Goal: Task Accomplishment & Management: Use online tool/utility

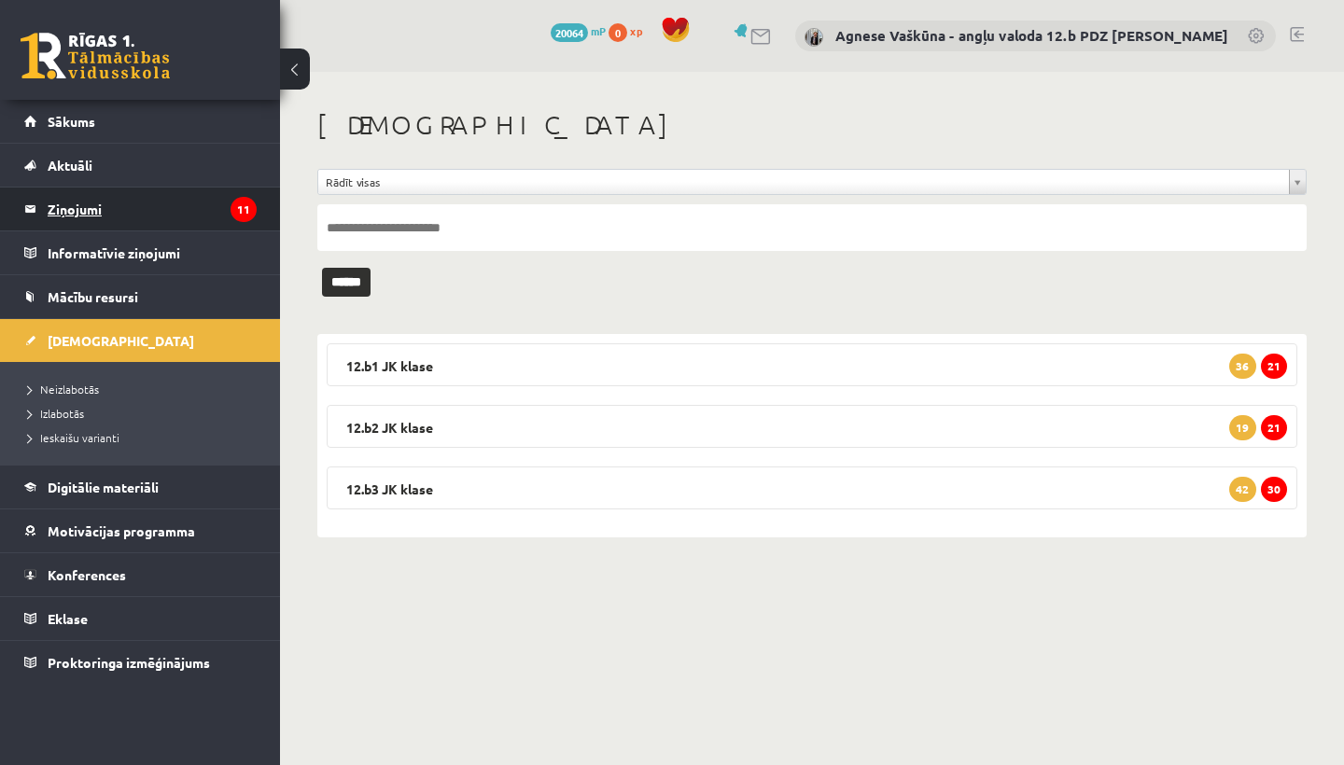
click at [66, 202] on legend "Ziņojumi 11" at bounding box center [152, 209] width 209 height 43
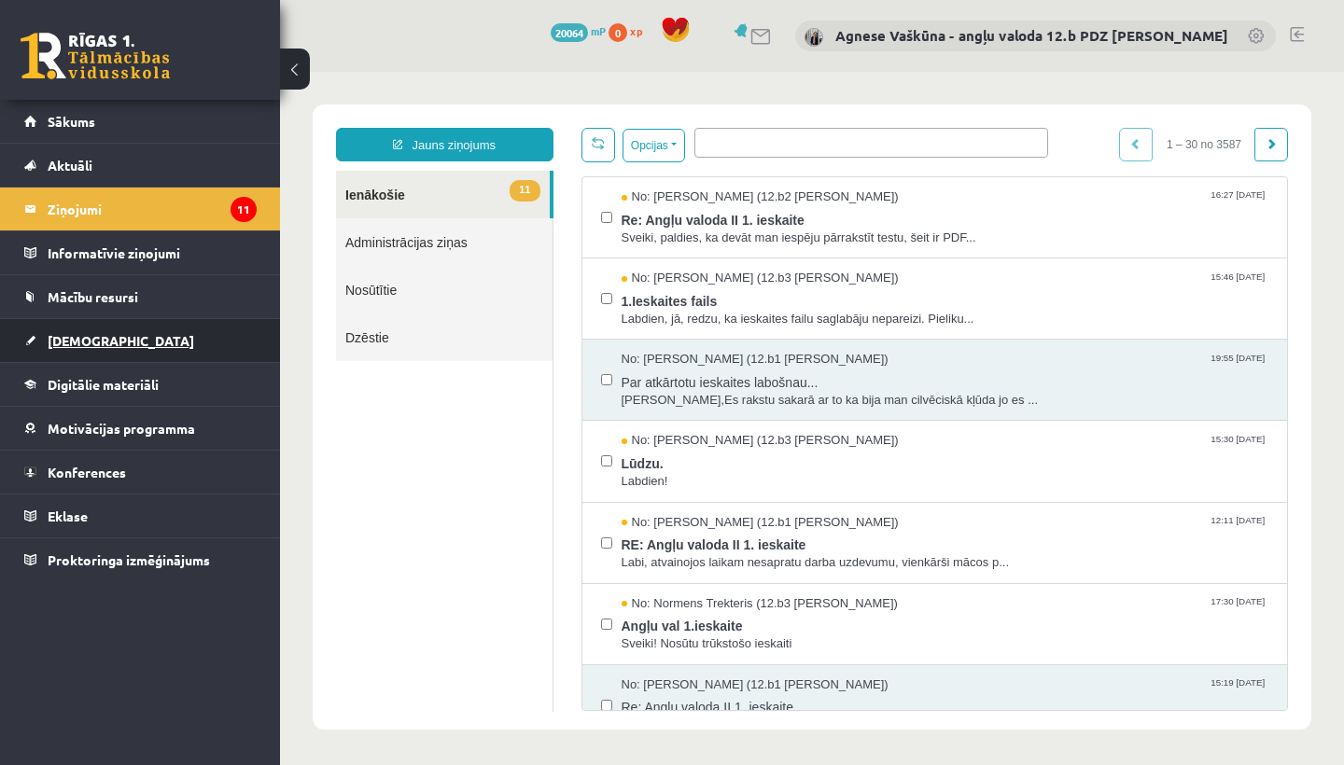
click at [103, 327] on link "[DEMOGRAPHIC_DATA]" at bounding box center [140, 340] width 232 height 43
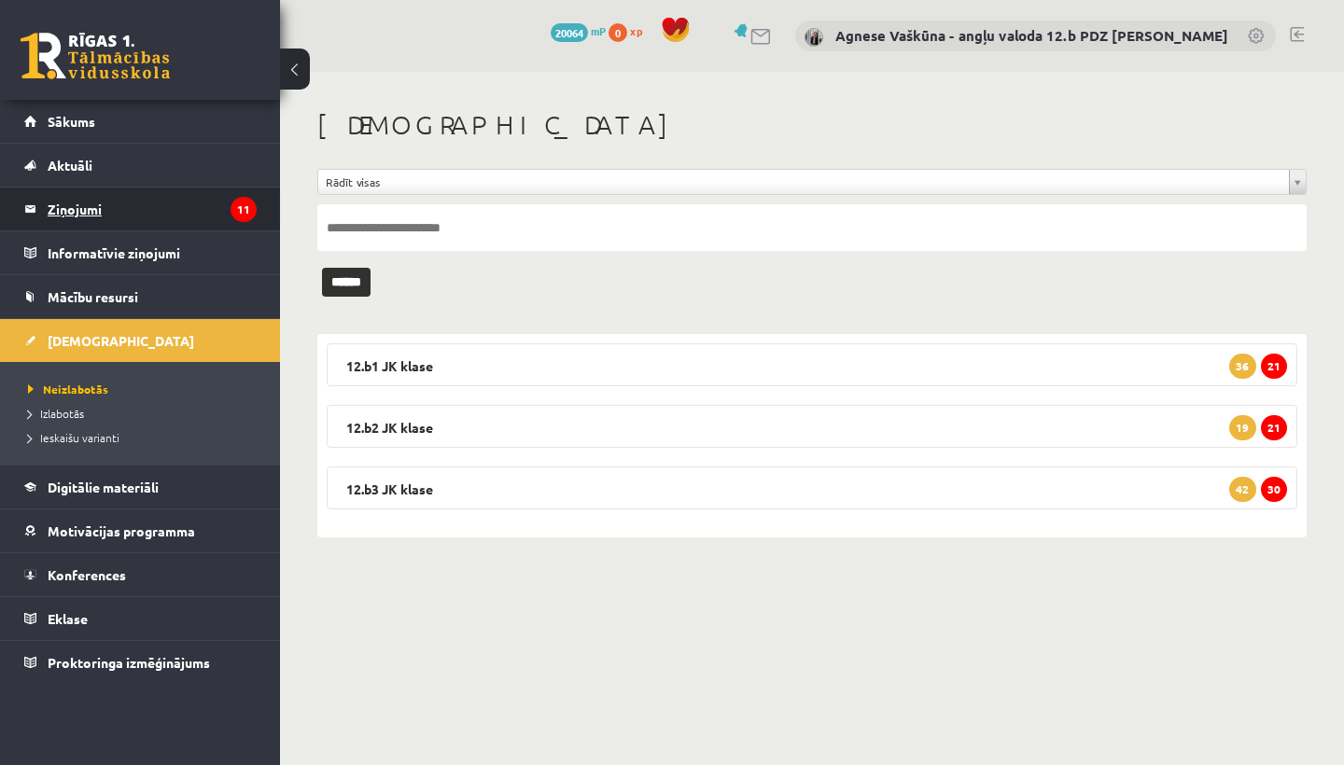
click at [80, 218] on legend "Ziņojumi 11" at bounding box center [152, 209] width 209 height 43
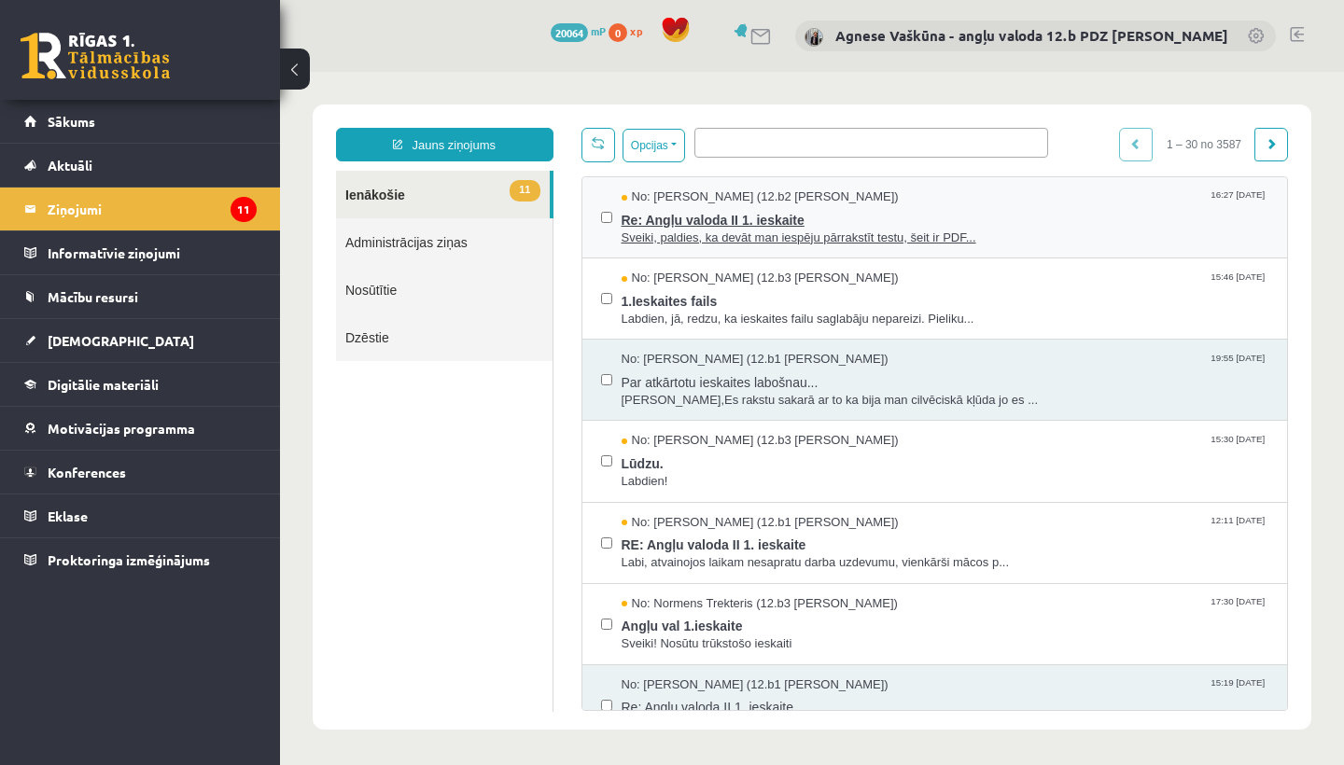
click at [783, 207] on span "Re: Angļu valoda II 1. ieskaite" at bounding box center [946, 217] width 648 height 23
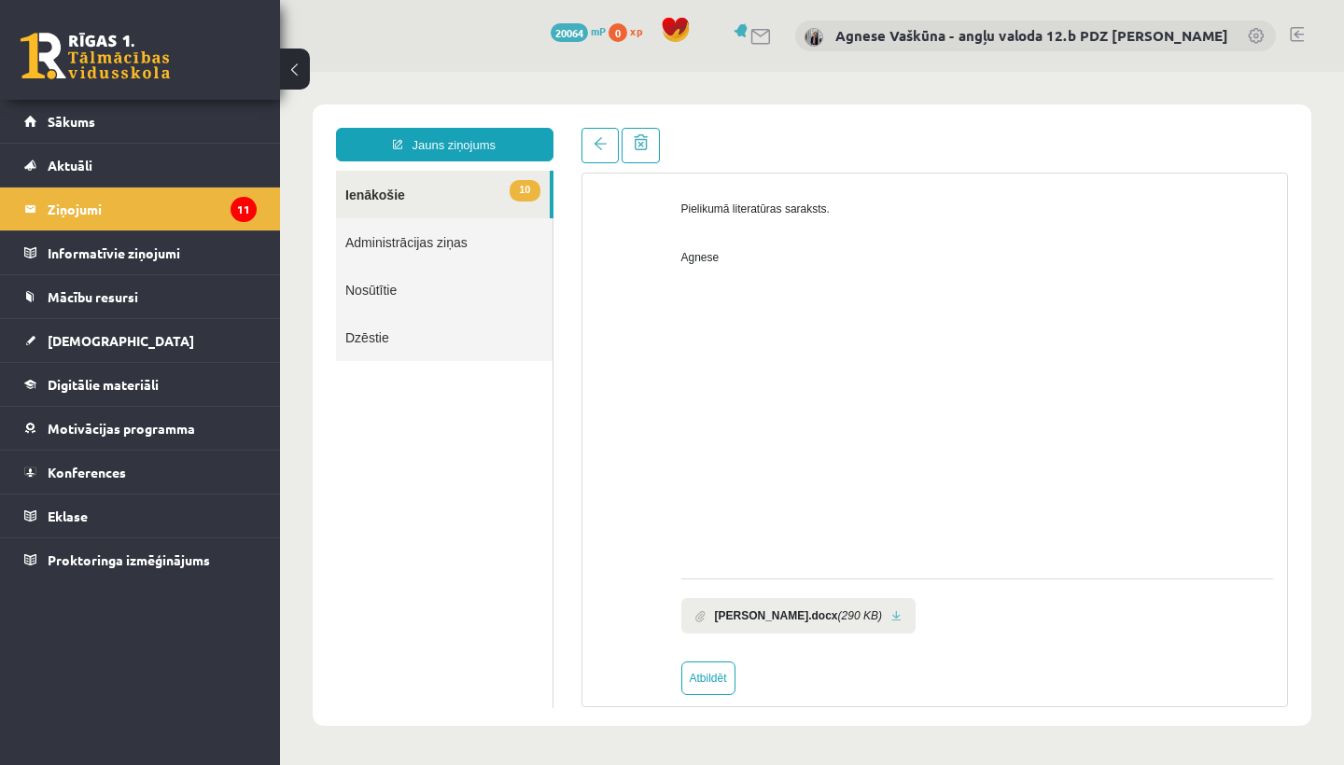
scroll to position [806, 0]
click at [902, 609] on link at bounding box center [896, 615] width 10 height 12
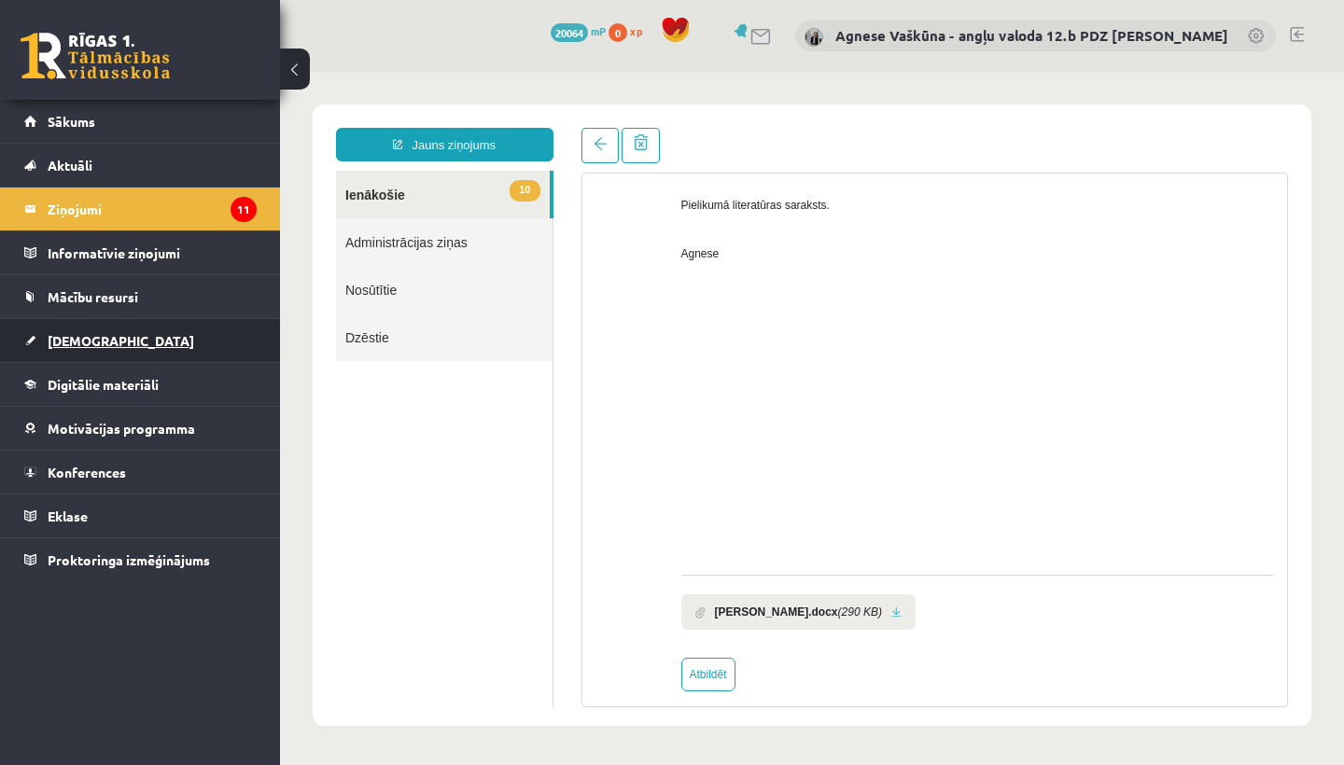
click at [89, 329] on link "[DEMOGRAPHIC_DATA]" at bounding box center [140, 340] width 232 height 43
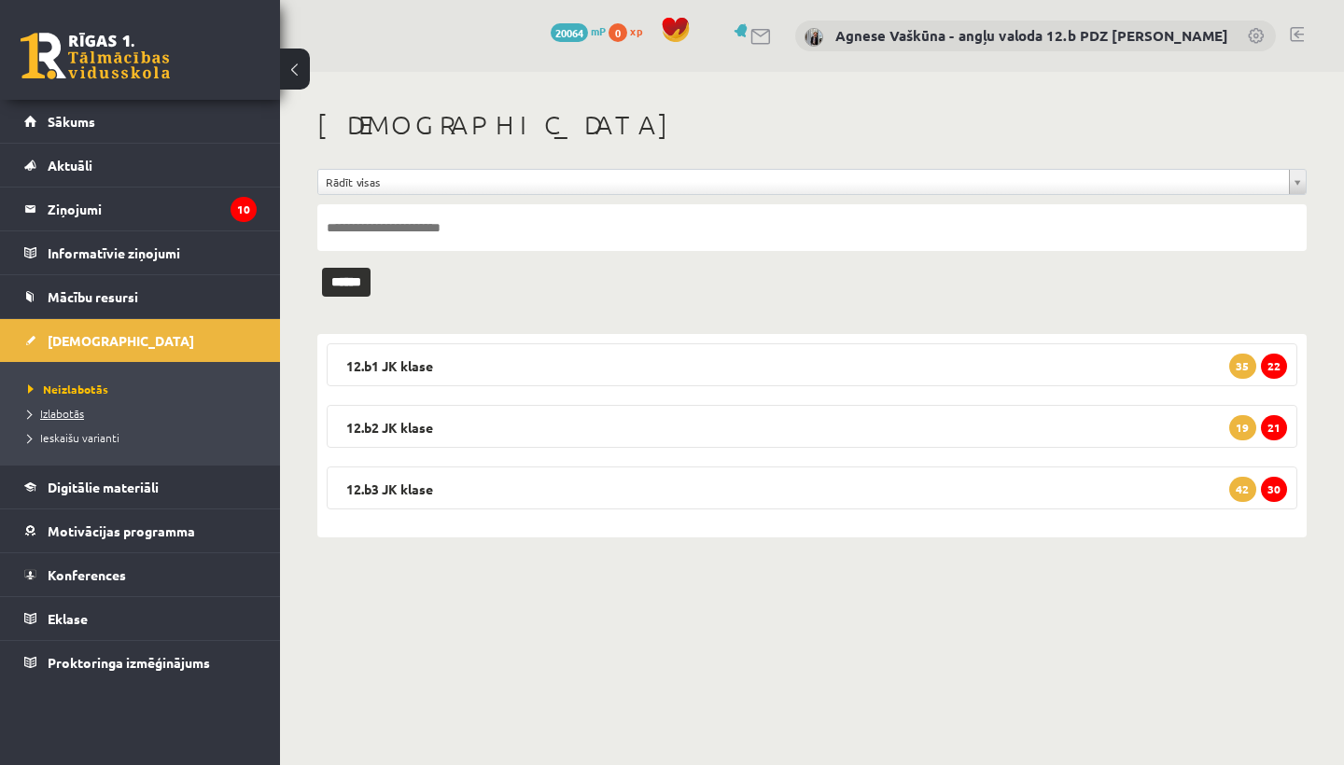
click at [53, 419] on link "Izlabotās" at bounding box center [144, 413] width 233 height 17
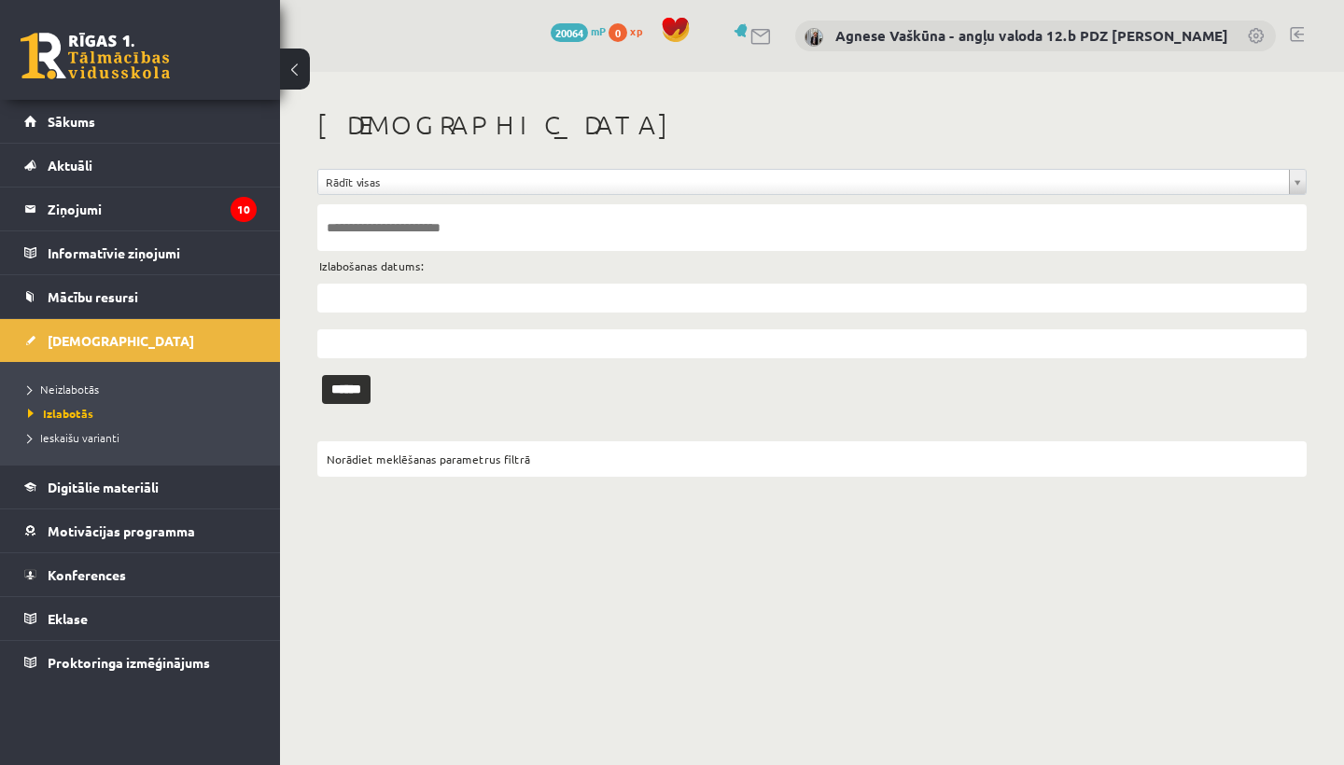
click at [428, 216] on input "text" at bounding box center [811, 227] width 989 height 47
type input "*****"
click at [353, 388] on input "******" at bounding box center [346, 389] width 49 height 29
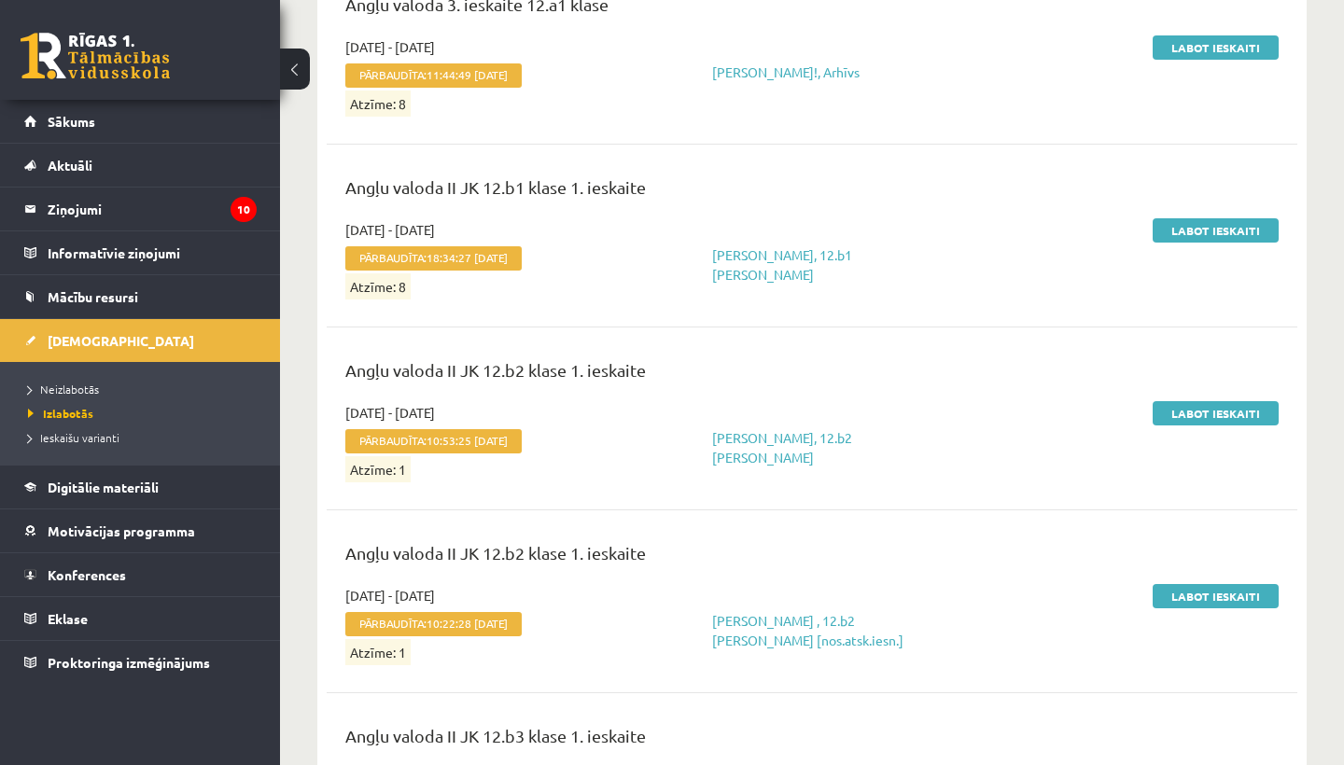
scroll to position [1774, 0]
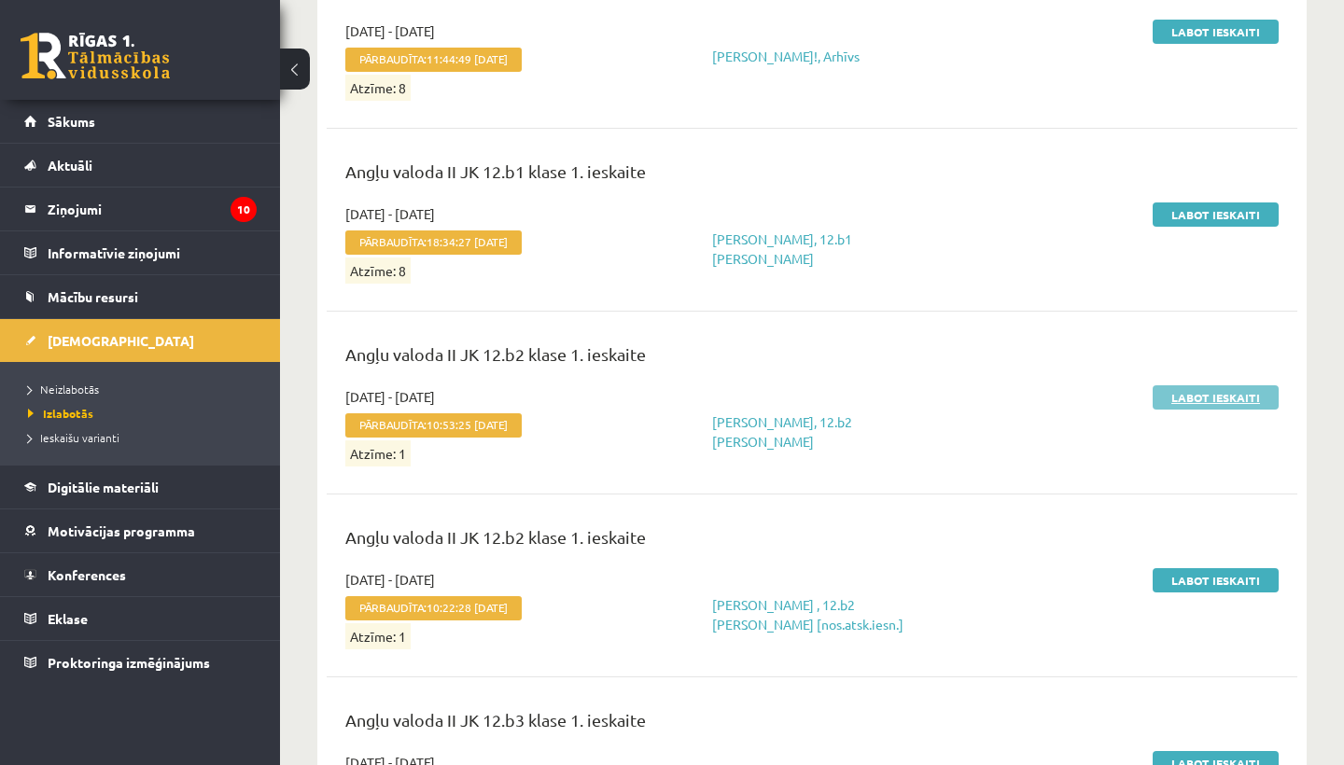
click at [1185, 395] on link "Labot ieskaiti" at bounding box center [1216, 397] width 126 height 24
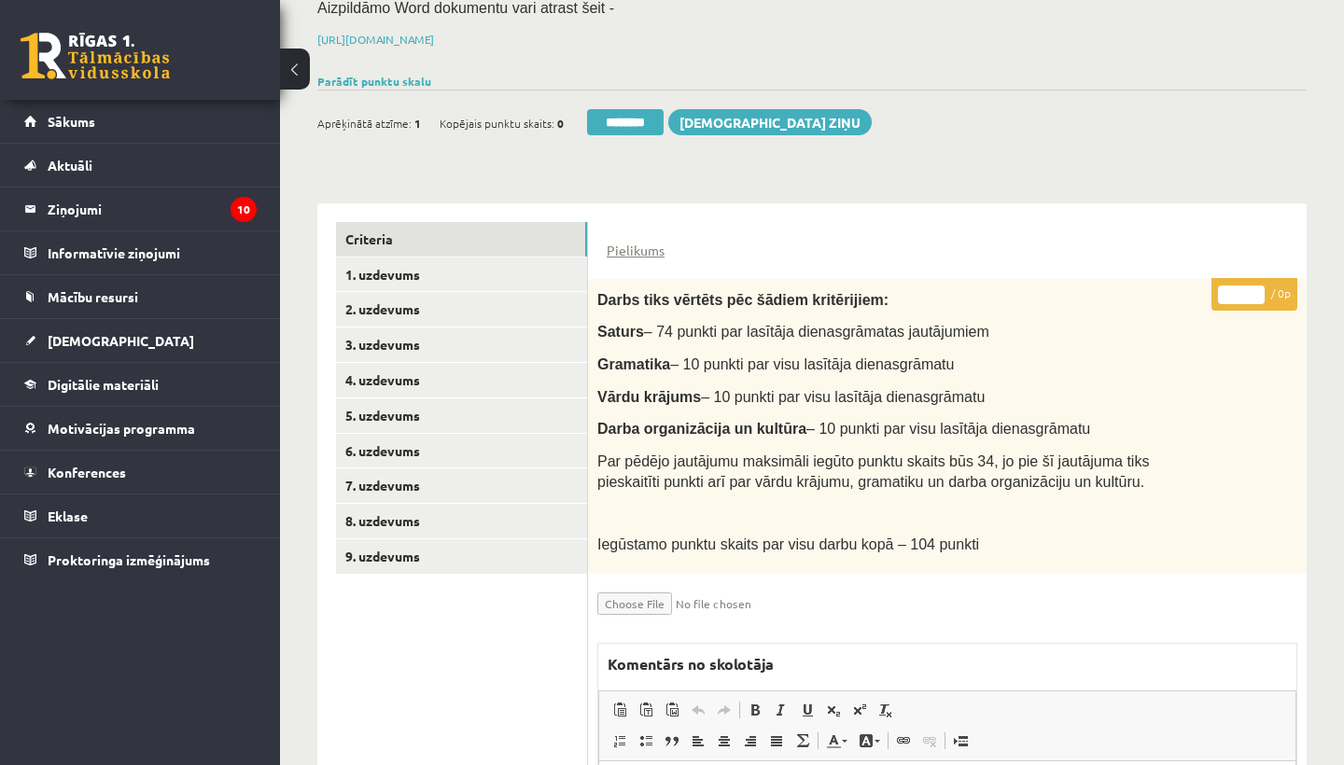
scroll to position [252, 0]
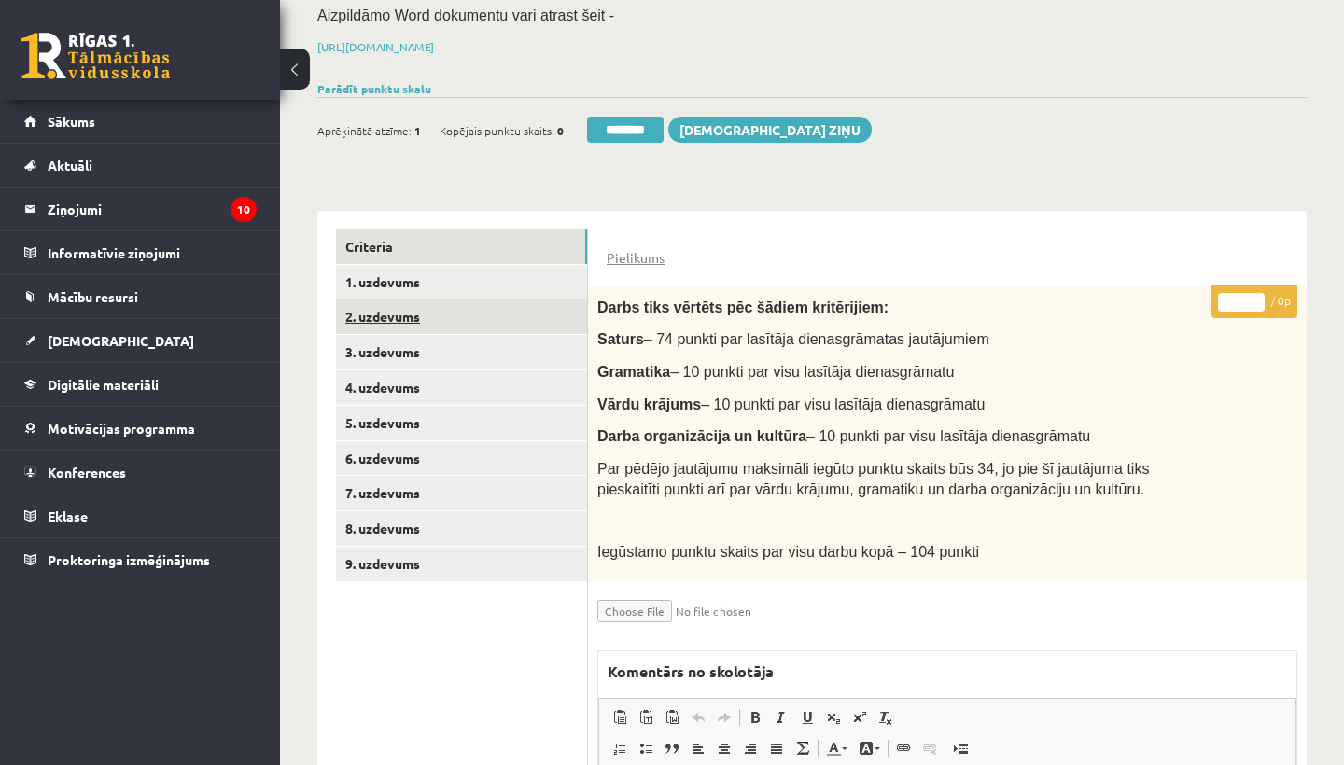
click at [438, 300] on link "2. uzdevums" at bounding box center [461, 317] width 251 height 35
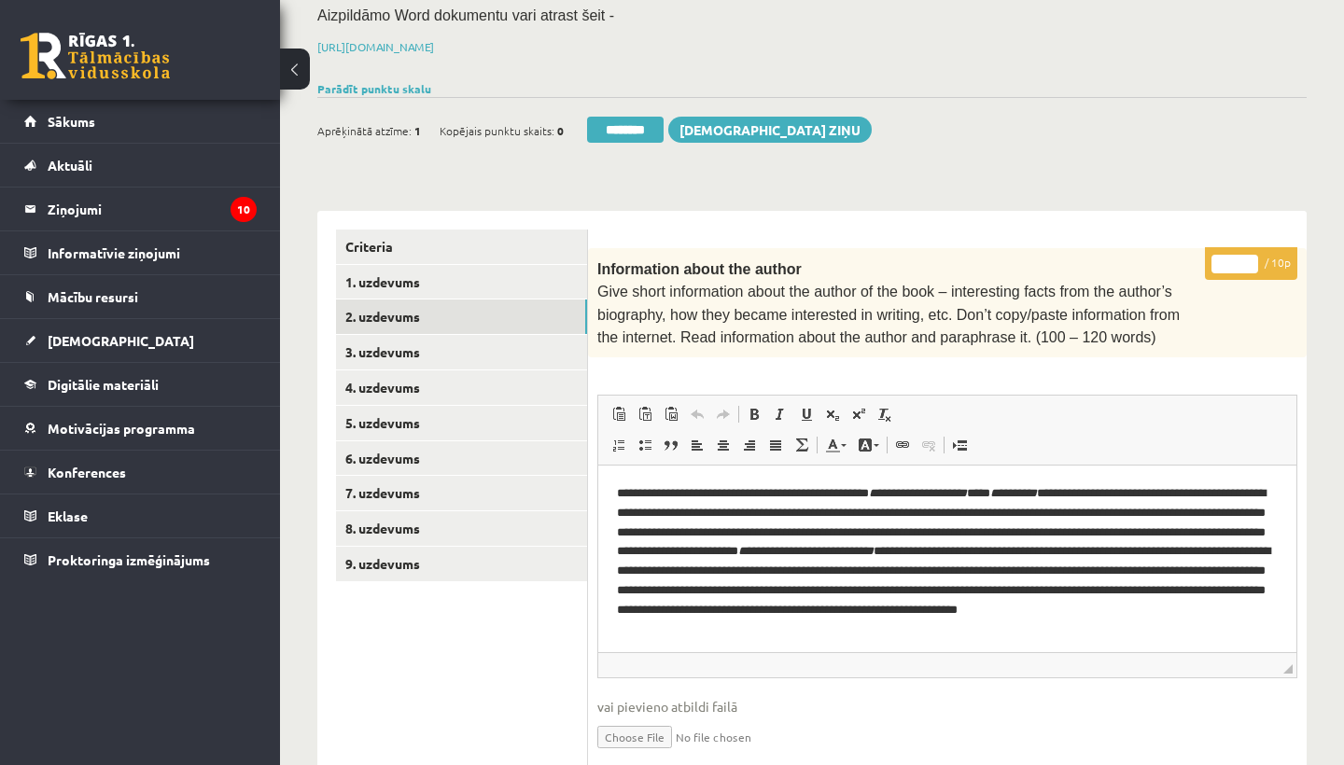
scroll to position [0, 0]
click at [1234, 264] on input "*" at bounding box center [1234, 264] width 47 height 19
type input "**"
click at [457, 356] on link "3. uzdevums" at bounding box center [461, 352] width 251 height 35
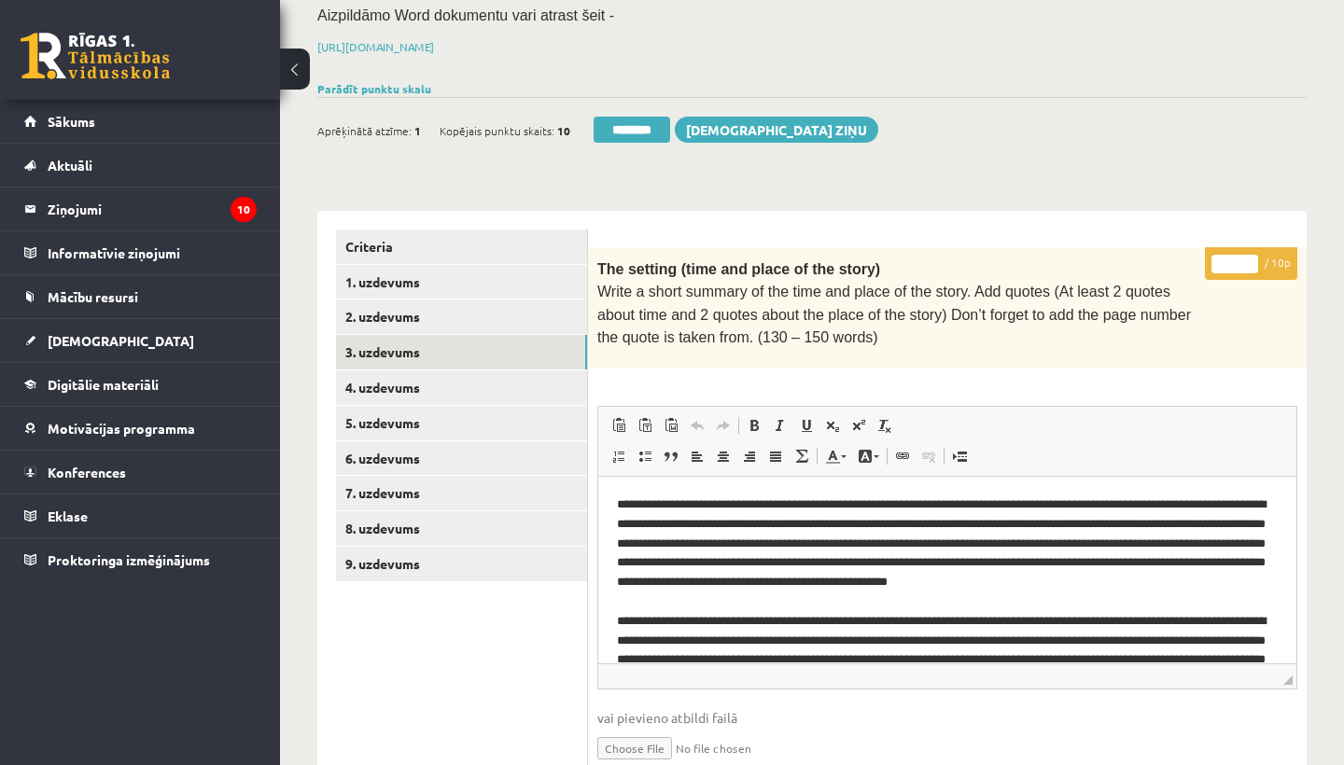
click at [1235, 261] on input "*" at bounding box center [1234, 264] width 47 height 19
type input "**"
click at [413, 373] on link "4. uzdevums" at bounding box center [461, 388] width 251 height 35
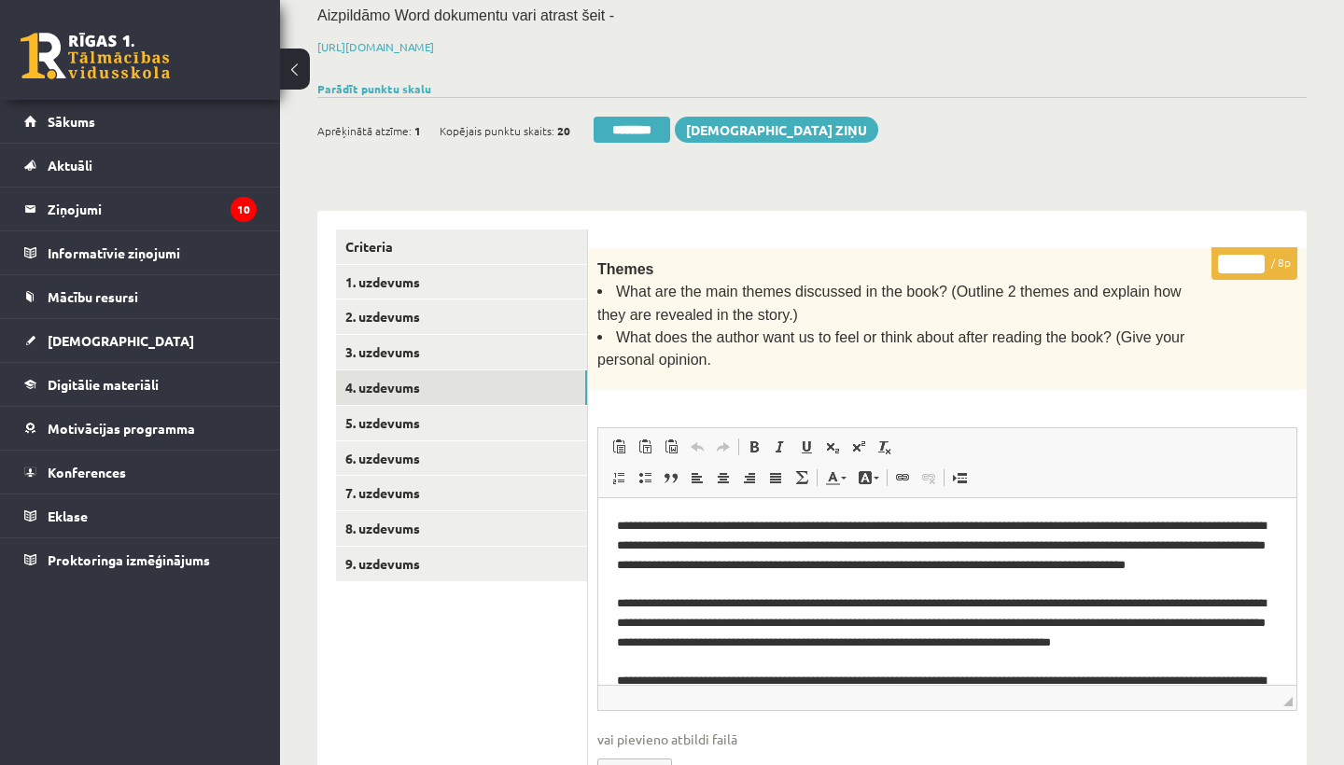
click at [1244, 255] on input "*" at bounding box center [1241, 264] width 47 height 19
type input "*"
click at [406, 414] on link "5. uzdevums" at bounding box center [461, 423] width 251 height 35
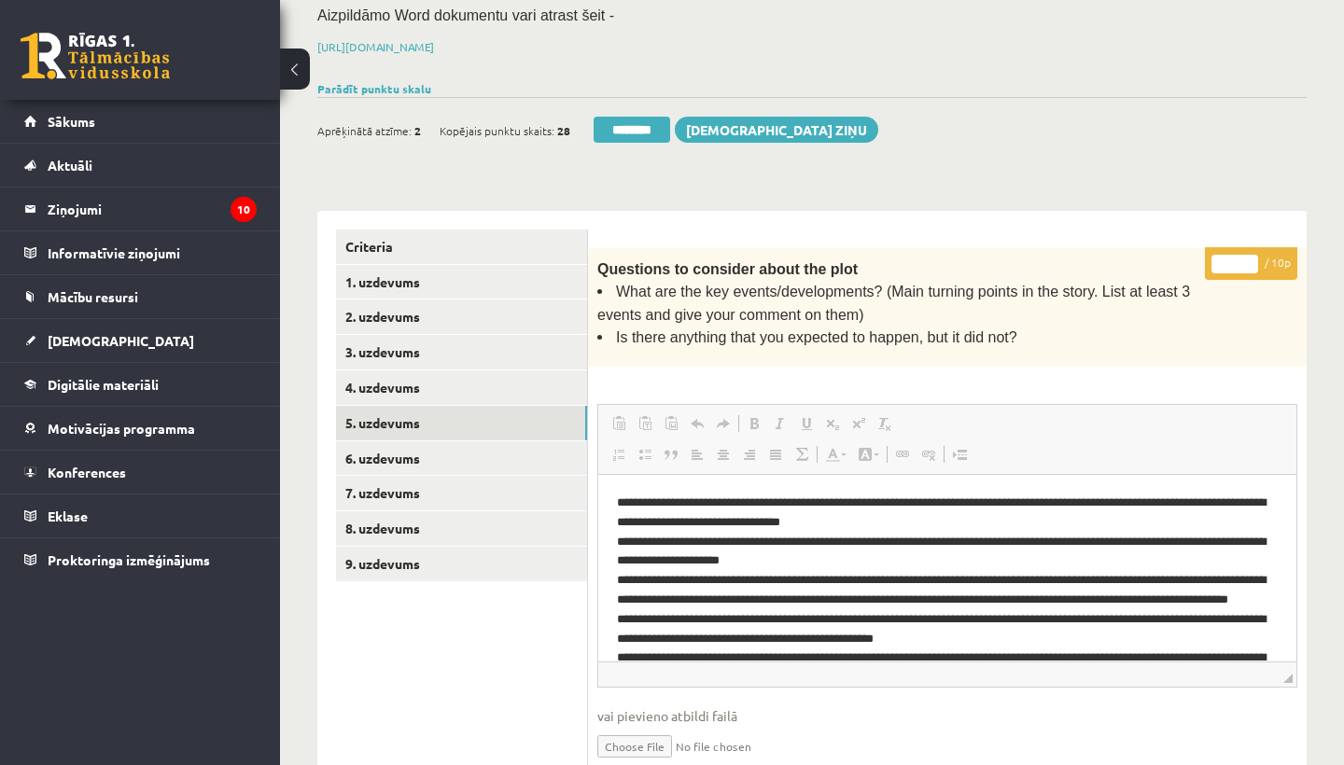
click at [1237, 256] on input "*" at bounding box center [1234, 264] width 47 height 19
type input "**"
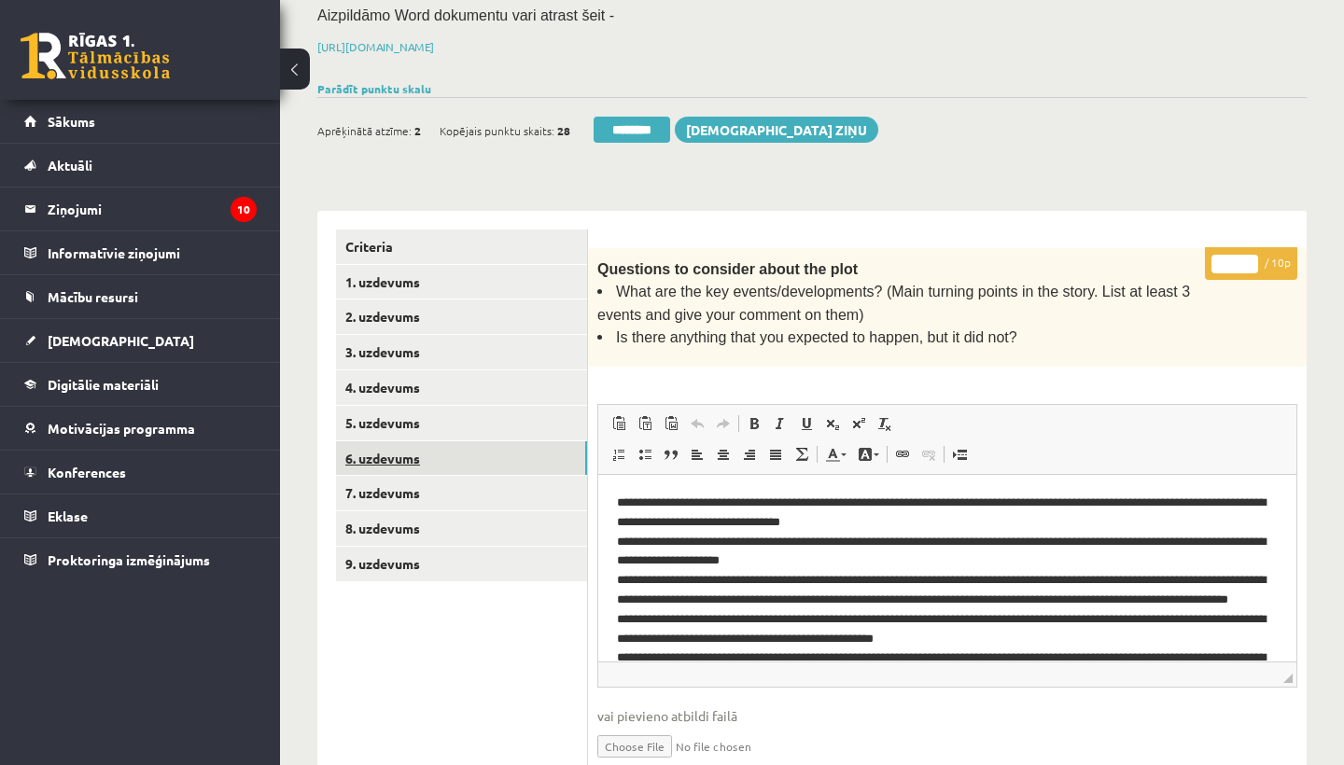
click at [418, 441] on link "6. uzdevums" at bounding box center [461, 458] width 251 height 35
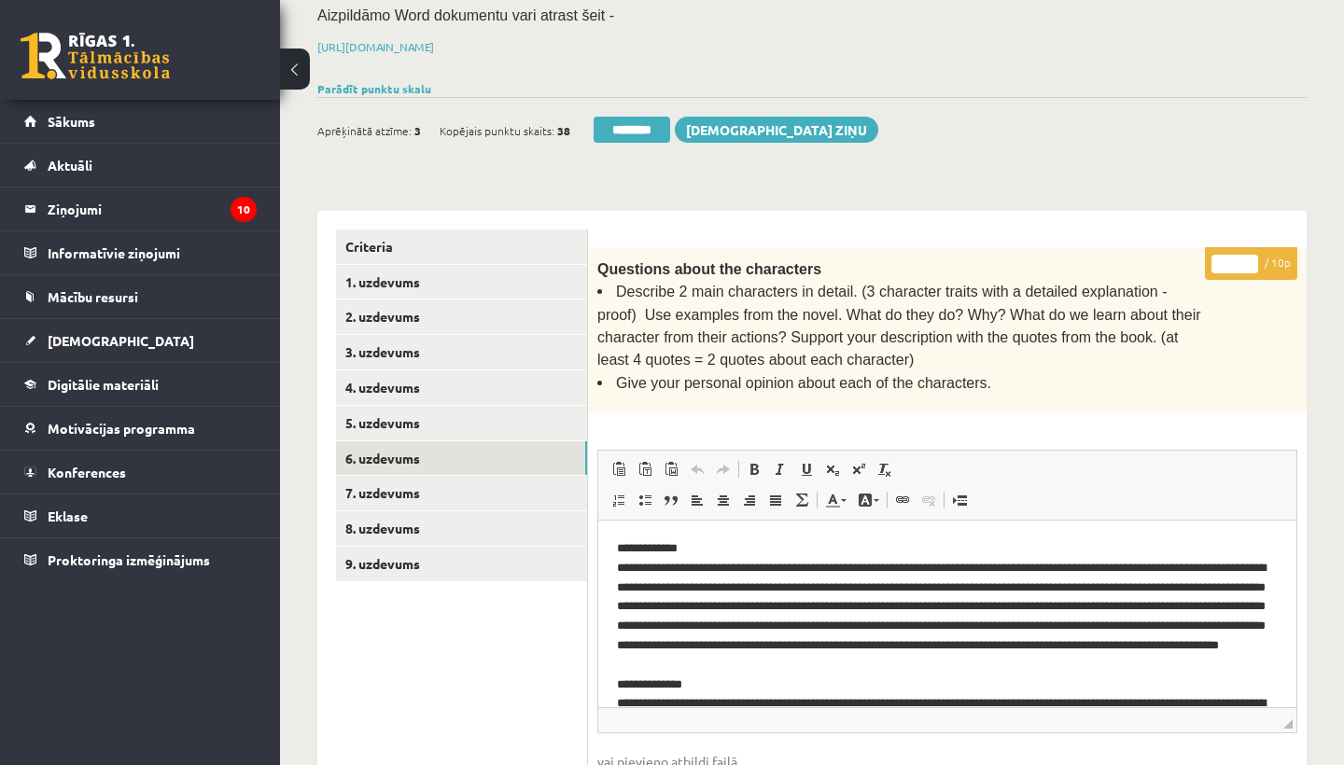
click at [1244, 255] on input "*" at bounding box center [1234, 264] width 47 height 19
type input "**"
click at [426, 485] on link "7. uzdevums" at bounding box center [461, 493] width 251 height 35
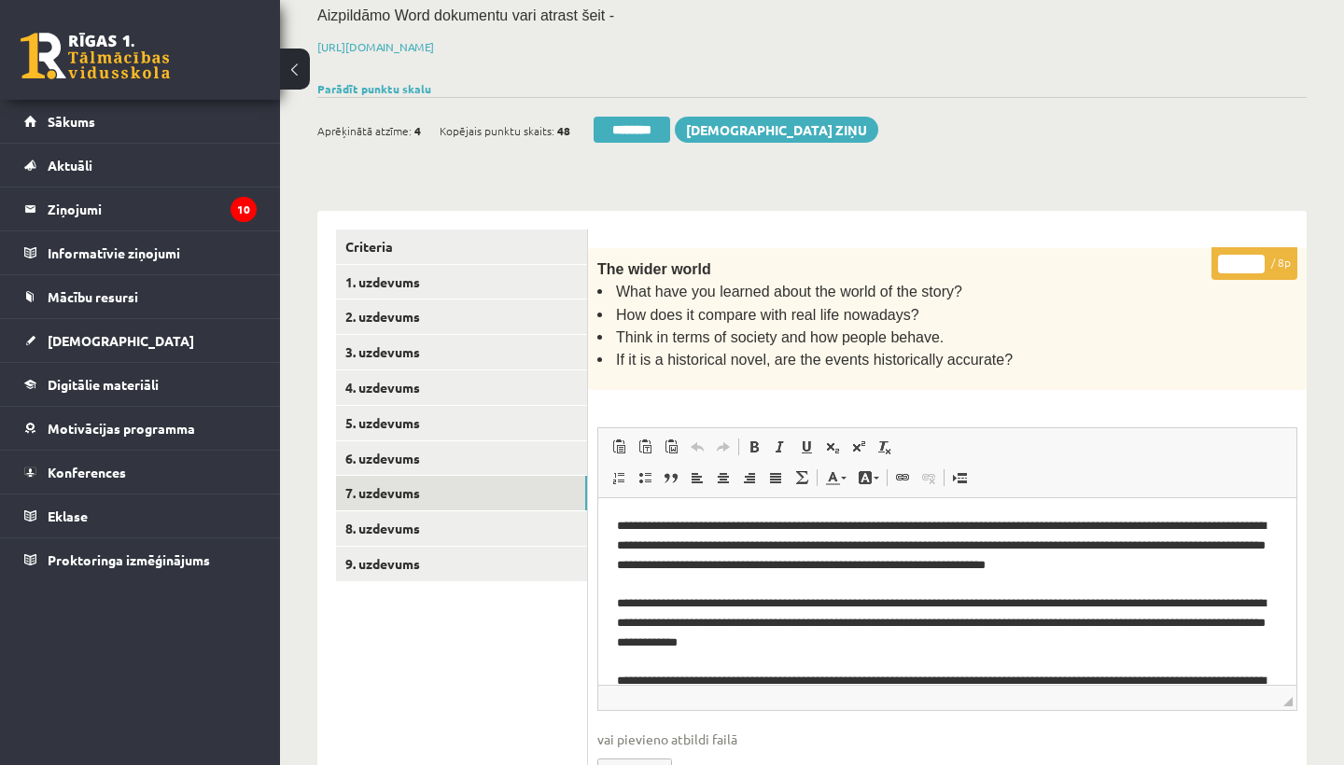
click at [1241, 260] on input "*" at bounding box center [1241, 264] width 47 height 19
type input "*"
click at [428, 522] on link "8. uzdevums" at bounding box center [461, 528] width 251 height 35
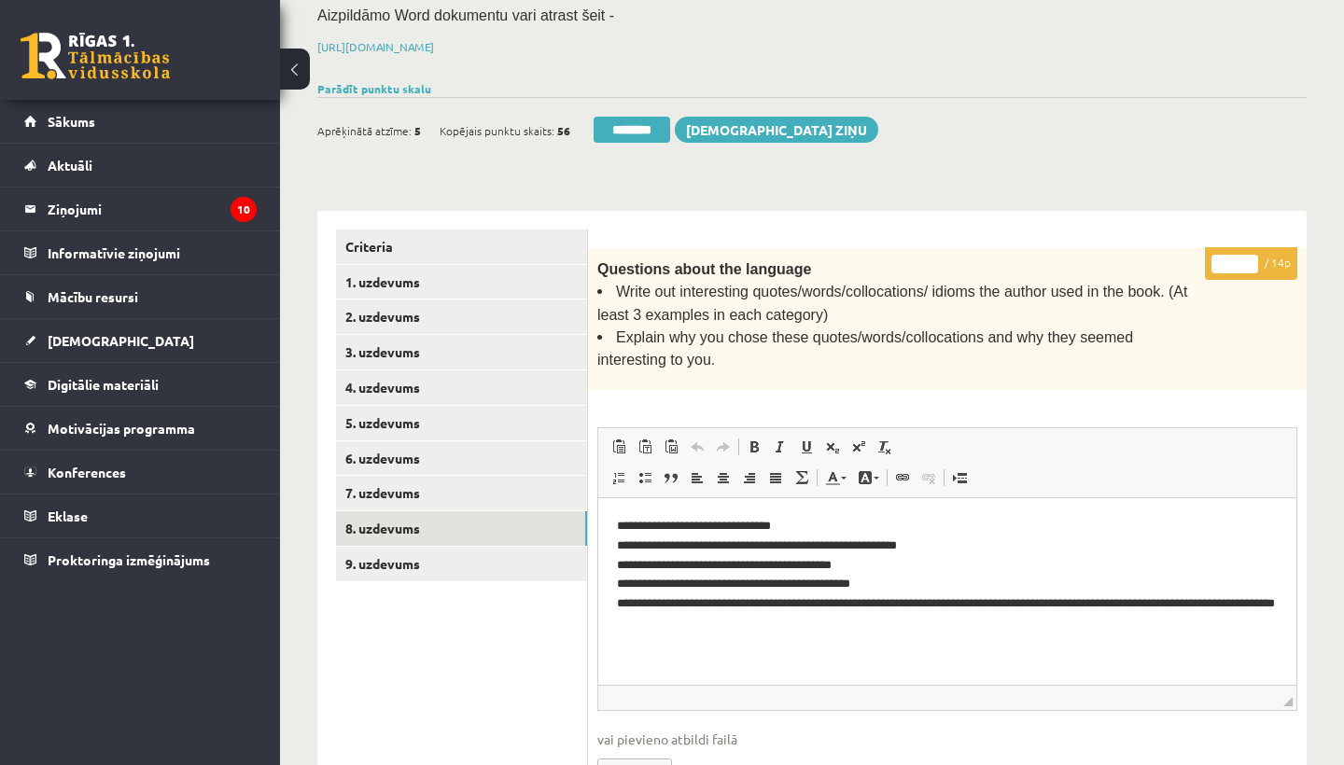
click at [1242, 255] on input "*" at bounding box center [1234, 264] width 47 height 19
type input "*"
click at [402, 547] on link "9. uzdevums" at bounding box center [461, 564] width 251 height 35
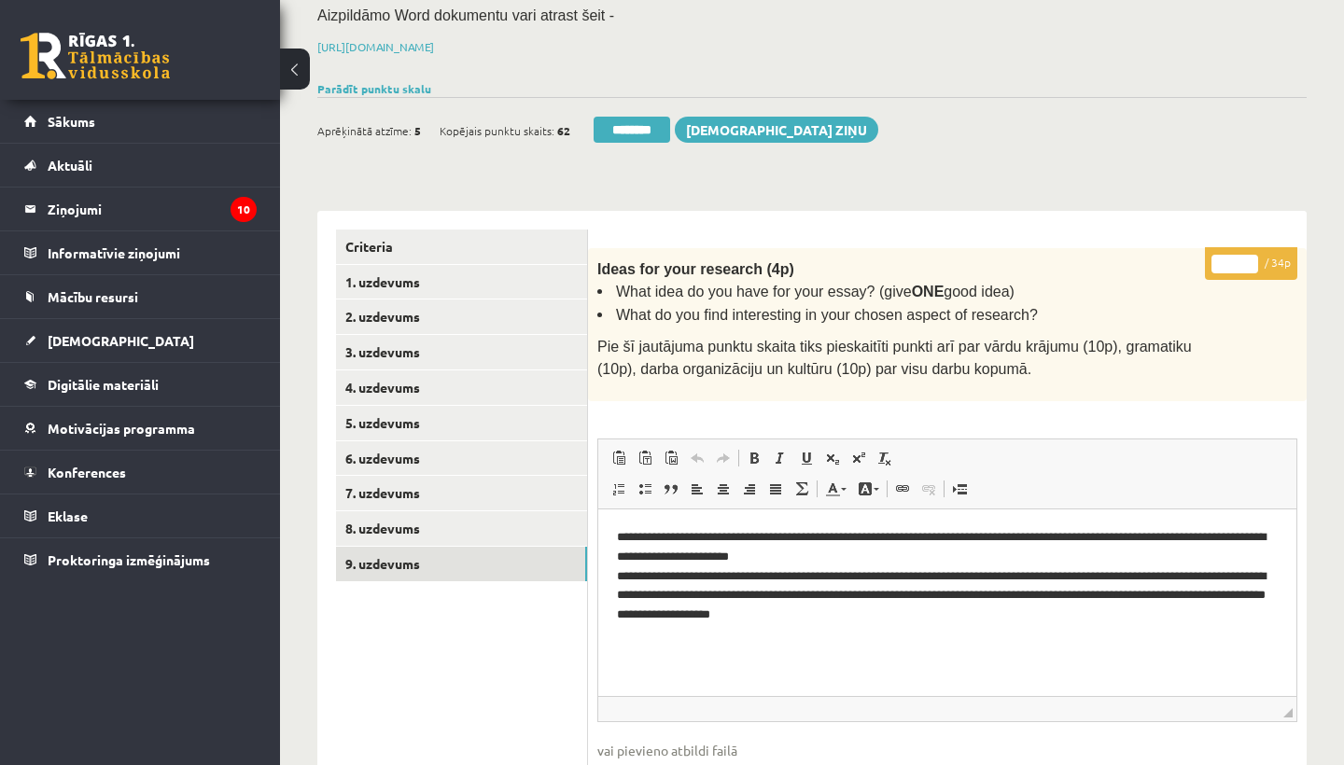
click at [1239, 255] on input "*" at bounding box center [1234, 264] width 47 height 19
type input "**"
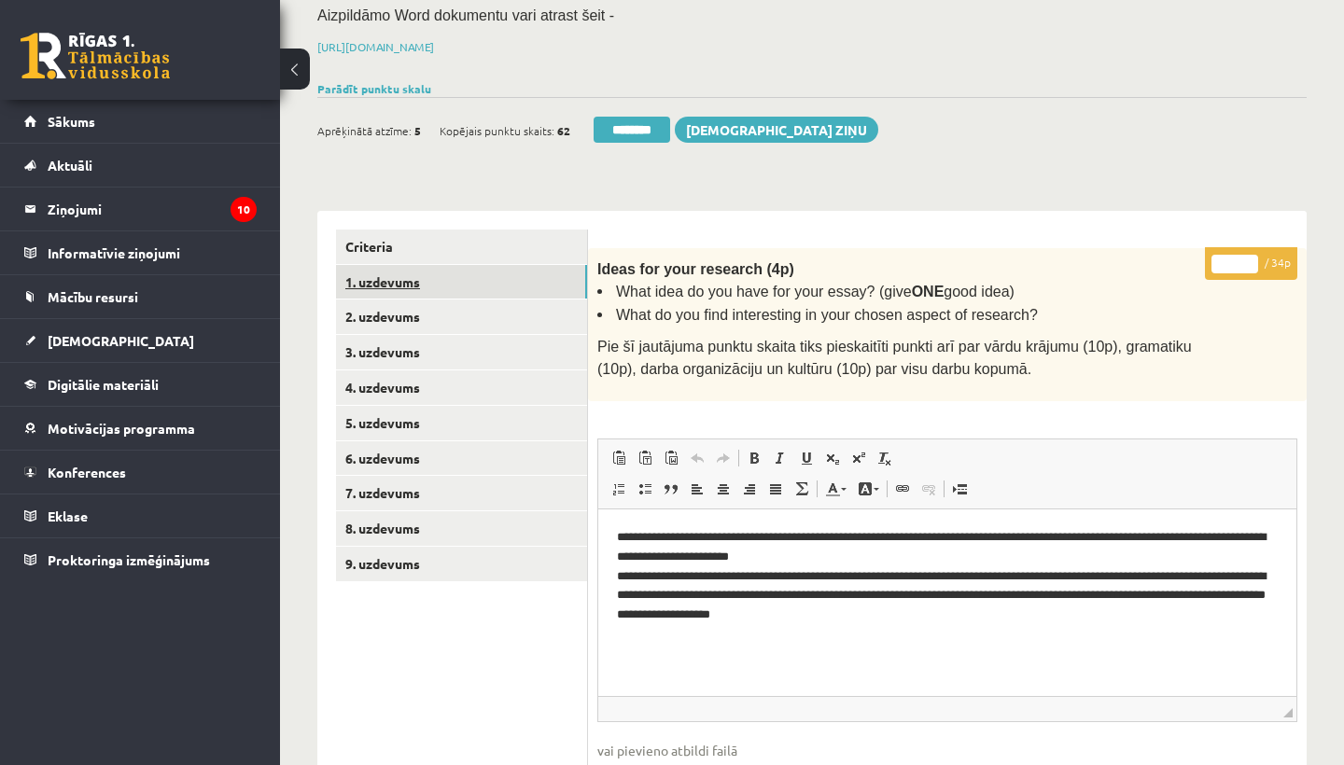
click at [383, 280] on link "1. uzdevums" at bounding box center [461, 282] width 251 height 35
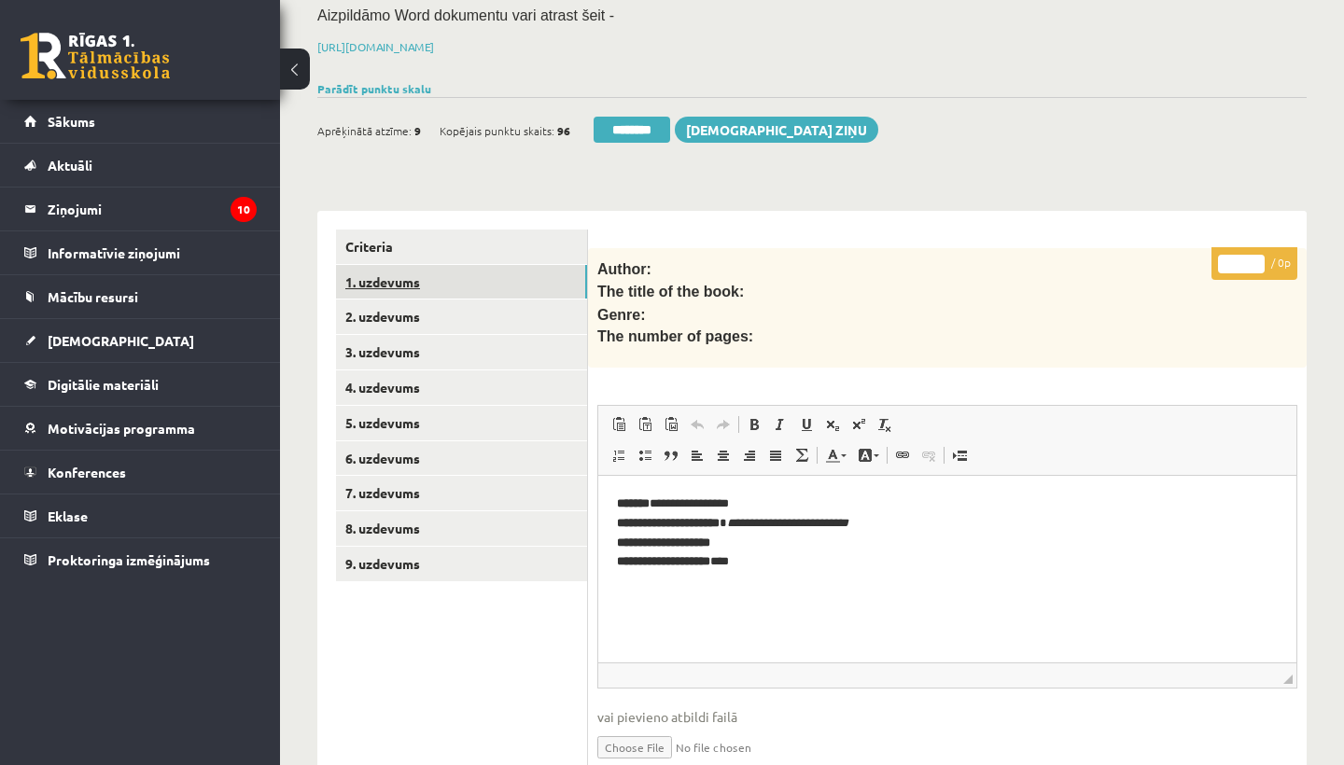
click at [383, 280] on link "1. uzdevums" at bounding box center [461, 282] width 251 height 35
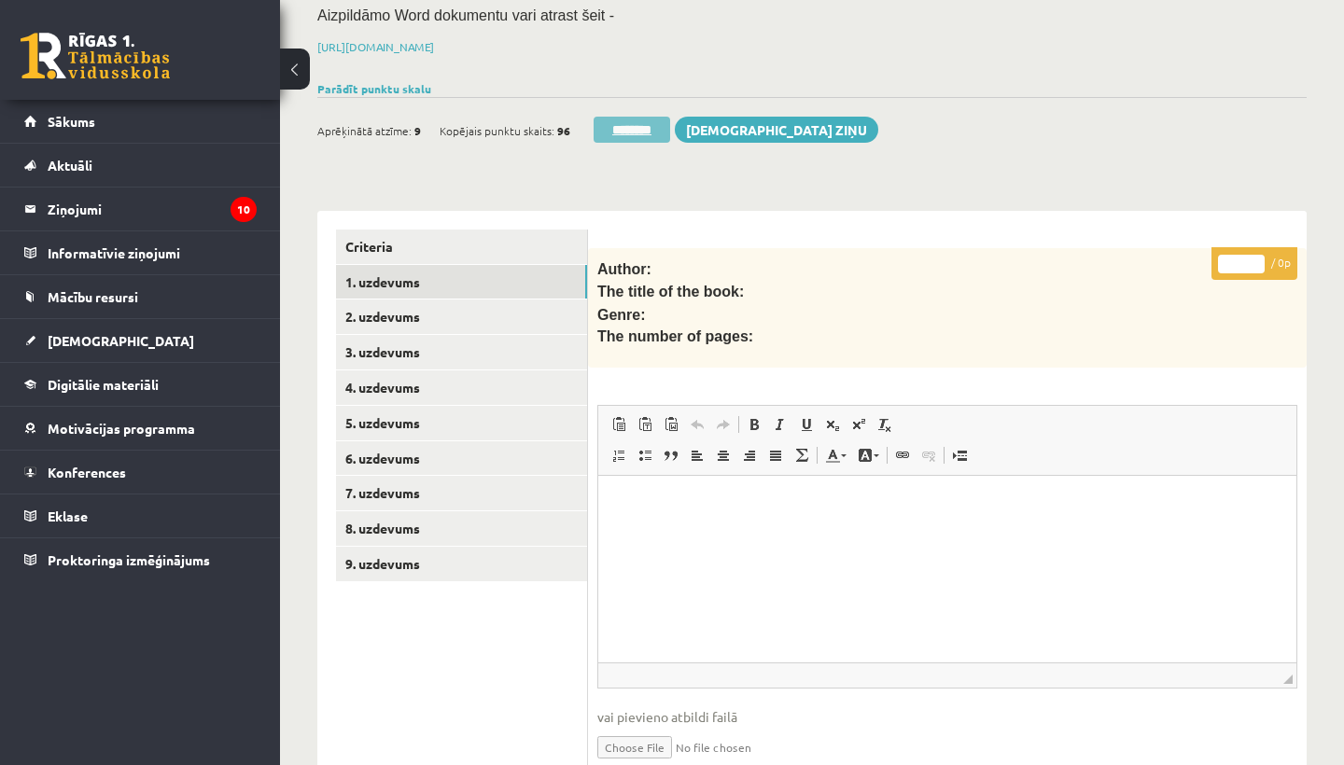
click at [616, 125] on input "********" at bounding box center [632, 130] width 77 height 26
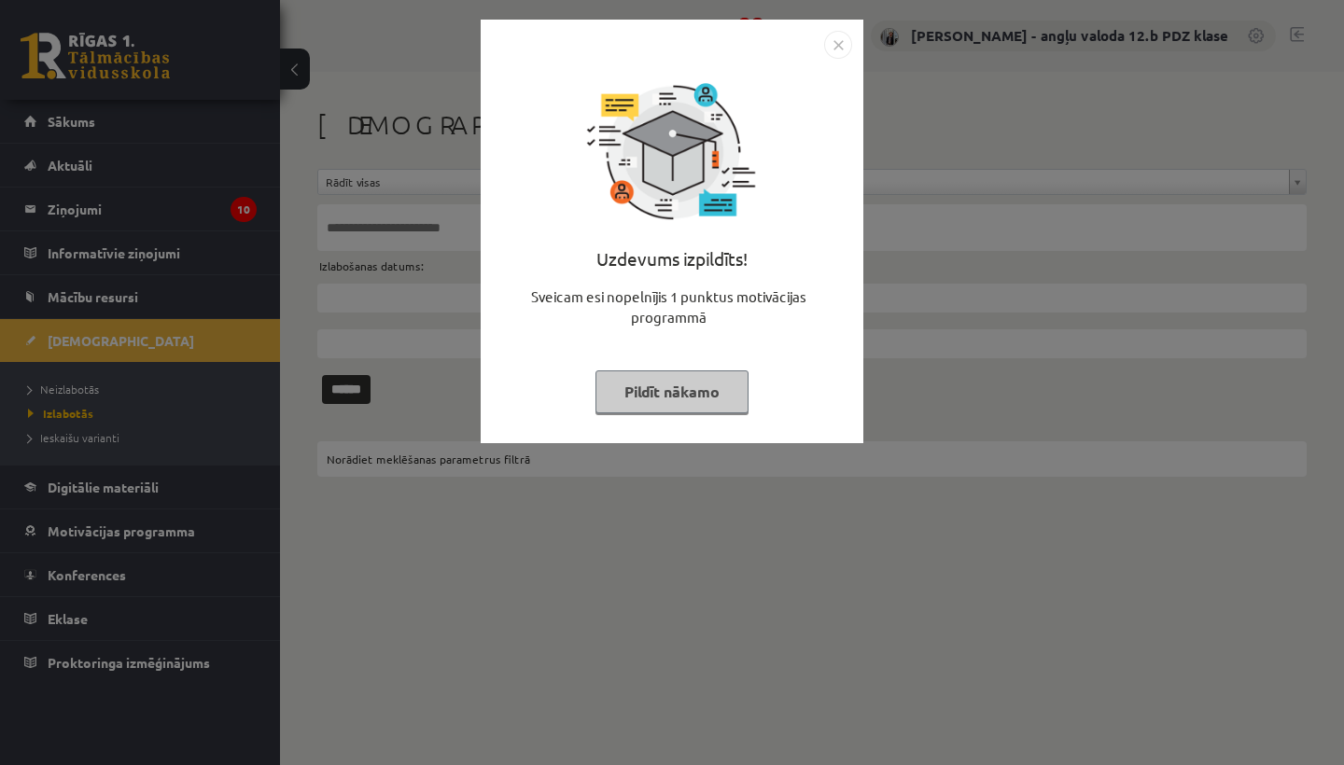
click at [839, 38] on img "Close" at bounding box center [838, 45] width 28 height 28
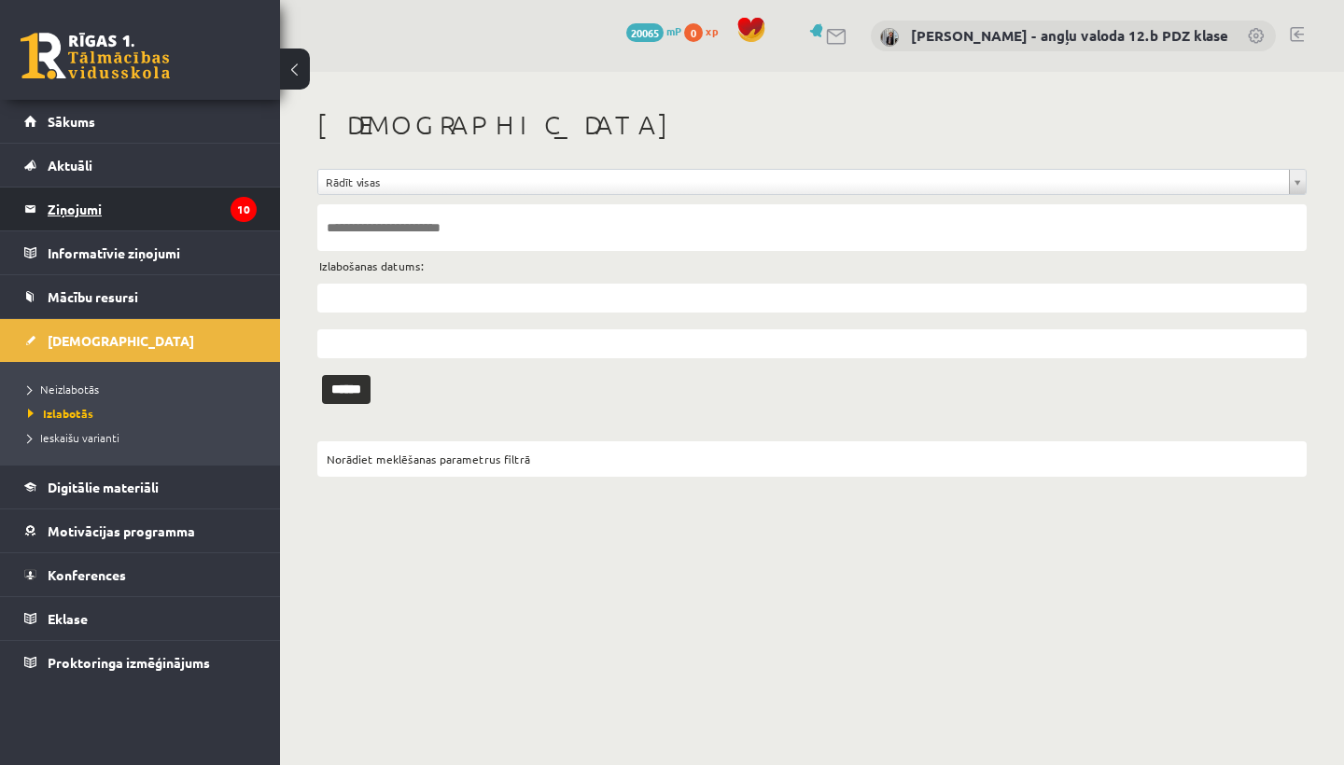
click at [77, 206] on legend "Ziņojumi 10" at bounding box center [152, 209] width 209 height 43
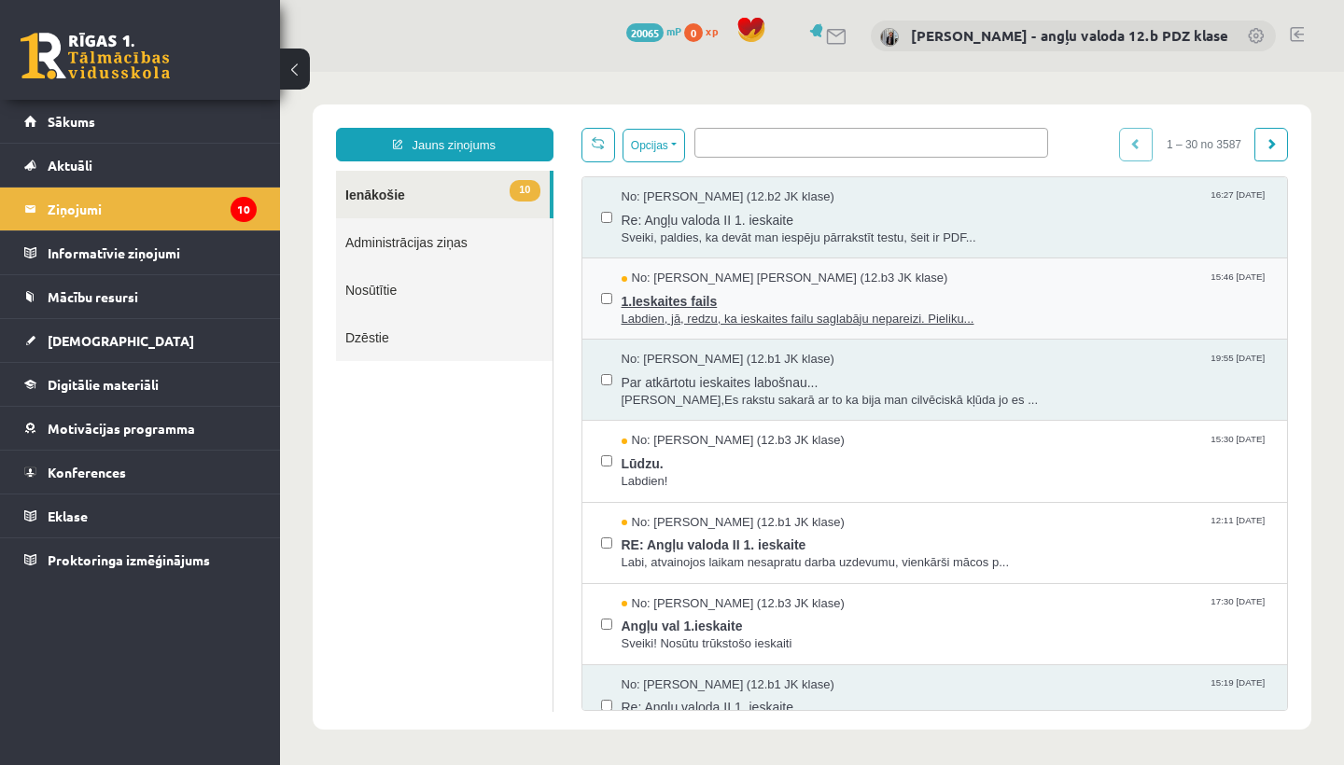
click at [733, 283] on span "No: [PERSON_NAME] (12.b3 [PERSON_NAME])" at bounding box center [785, 279] width 327 height 18
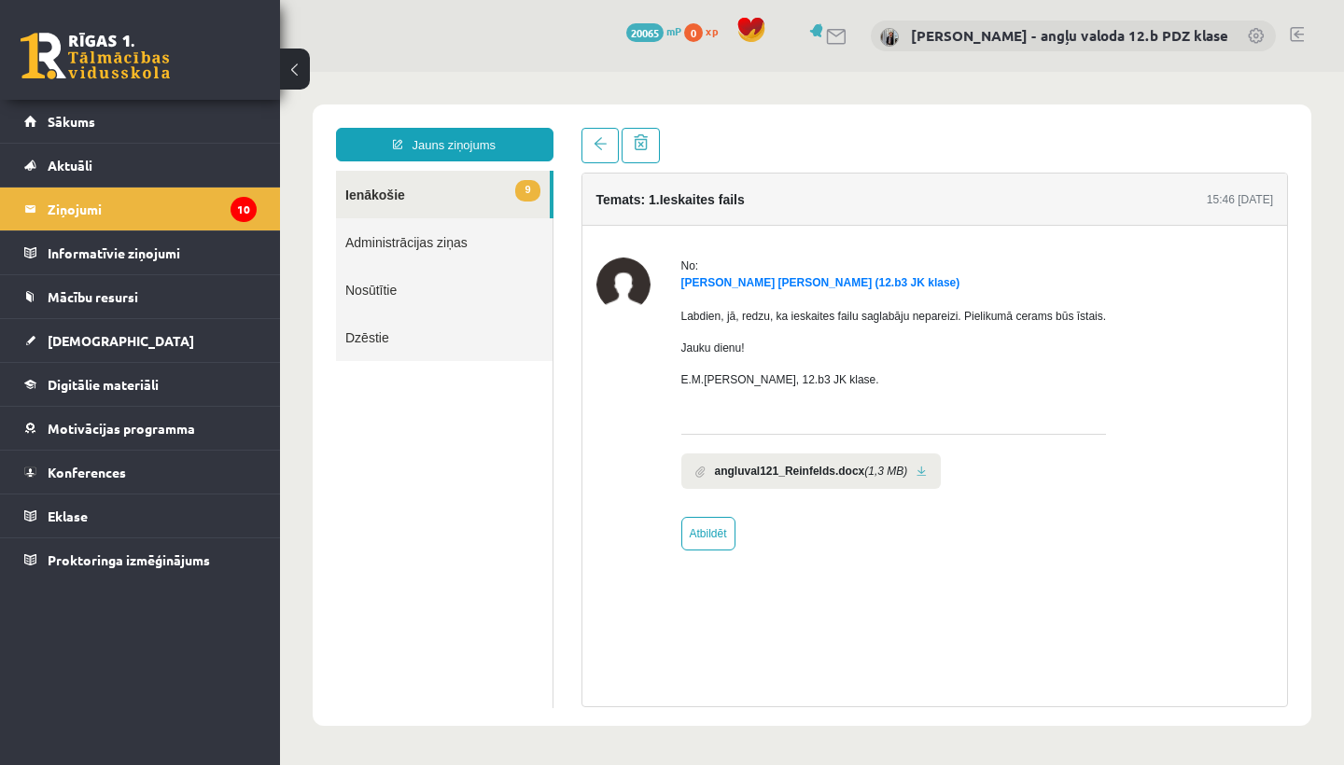
click at [927, 470] on link at bounding box center [922, 472] width 10 height 12
click at [90, 345] on span "[DEMOGRAPHIC_DATA]" at bounding box center [121, 340] width 147 height 17
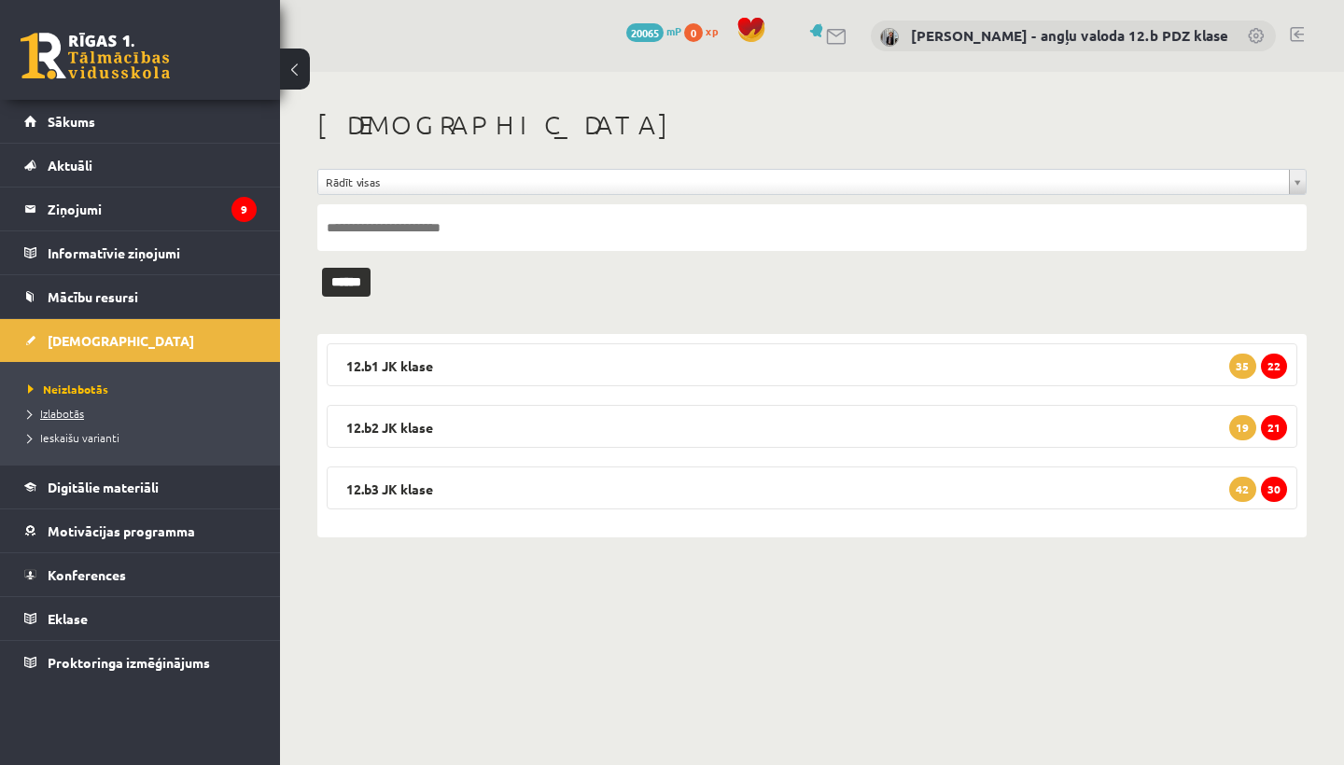
click at [76, 410] on span "Izlabotās" at bounding box center [56, 413] width 56 height 15
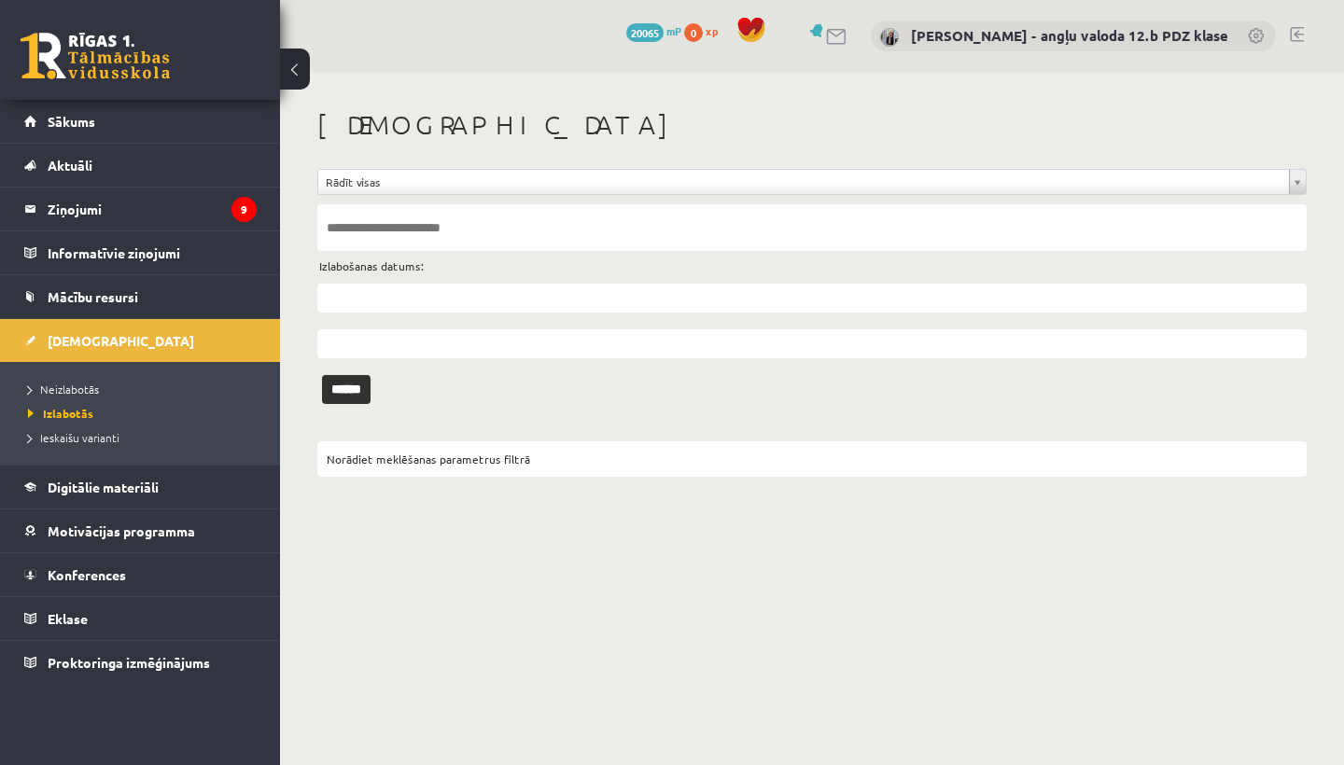
click at [368, 223] on input "text" at bounding box center [811, 227] width 989 height 47
click at [353, 388] on input "******" at bounding box center [346, 389] width 49 height 29
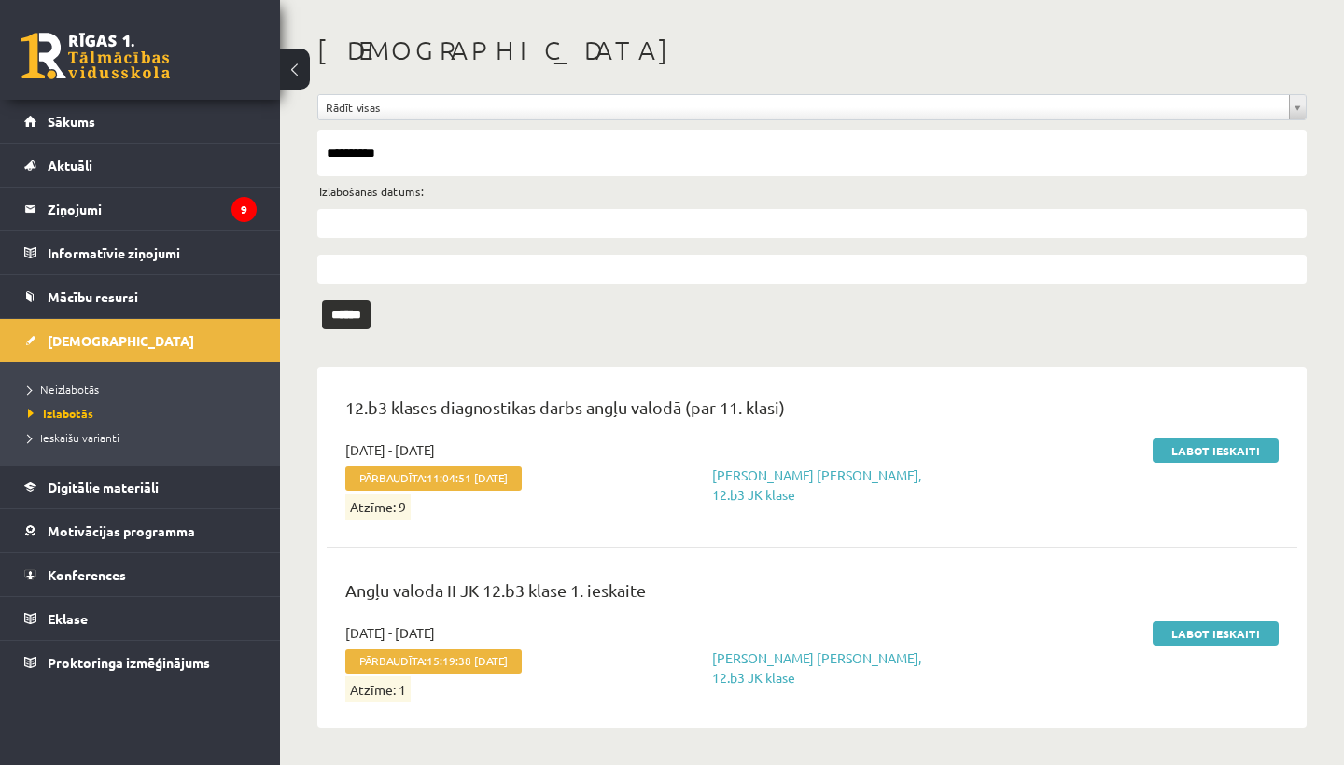
scroll to position [74, 0]
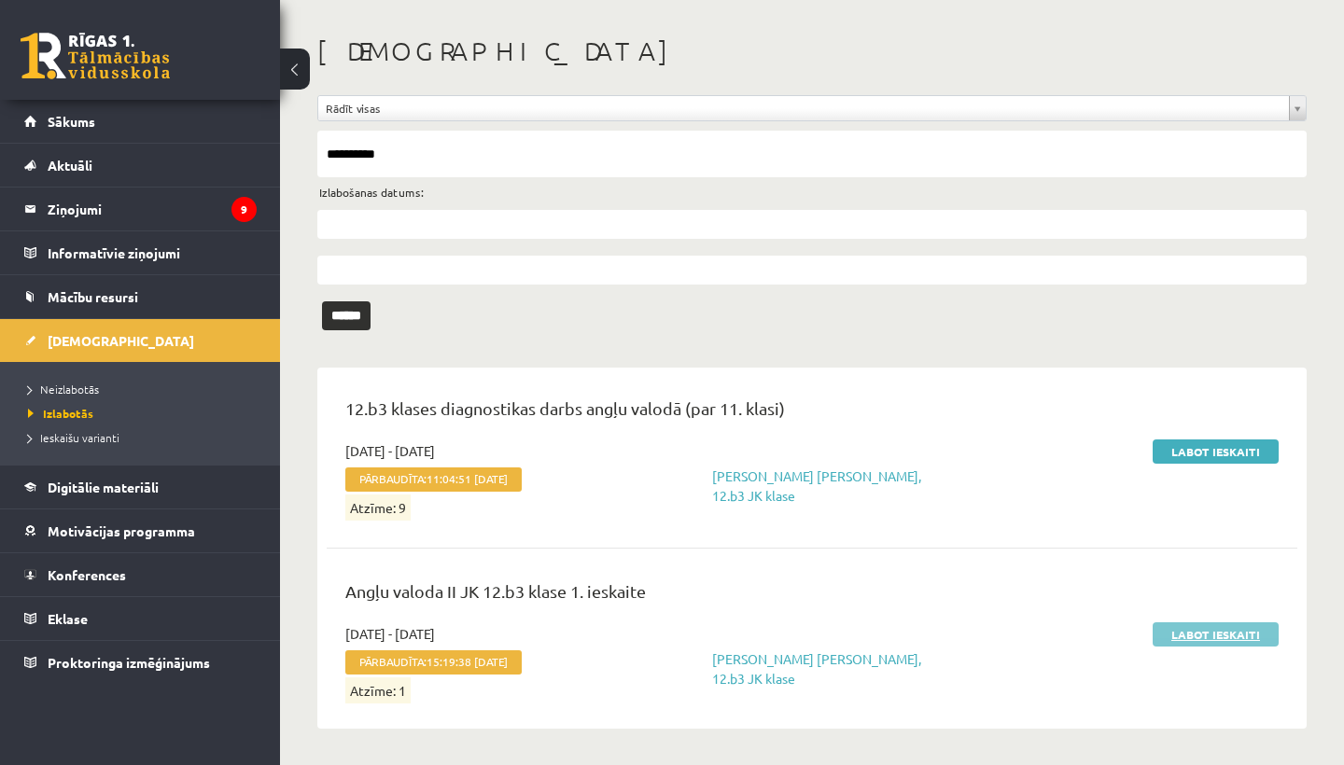
type input "**********"
click at [1217, 641] on link "Labot ieskaiti" at bounding box center [1216, 635] width 126 height 24
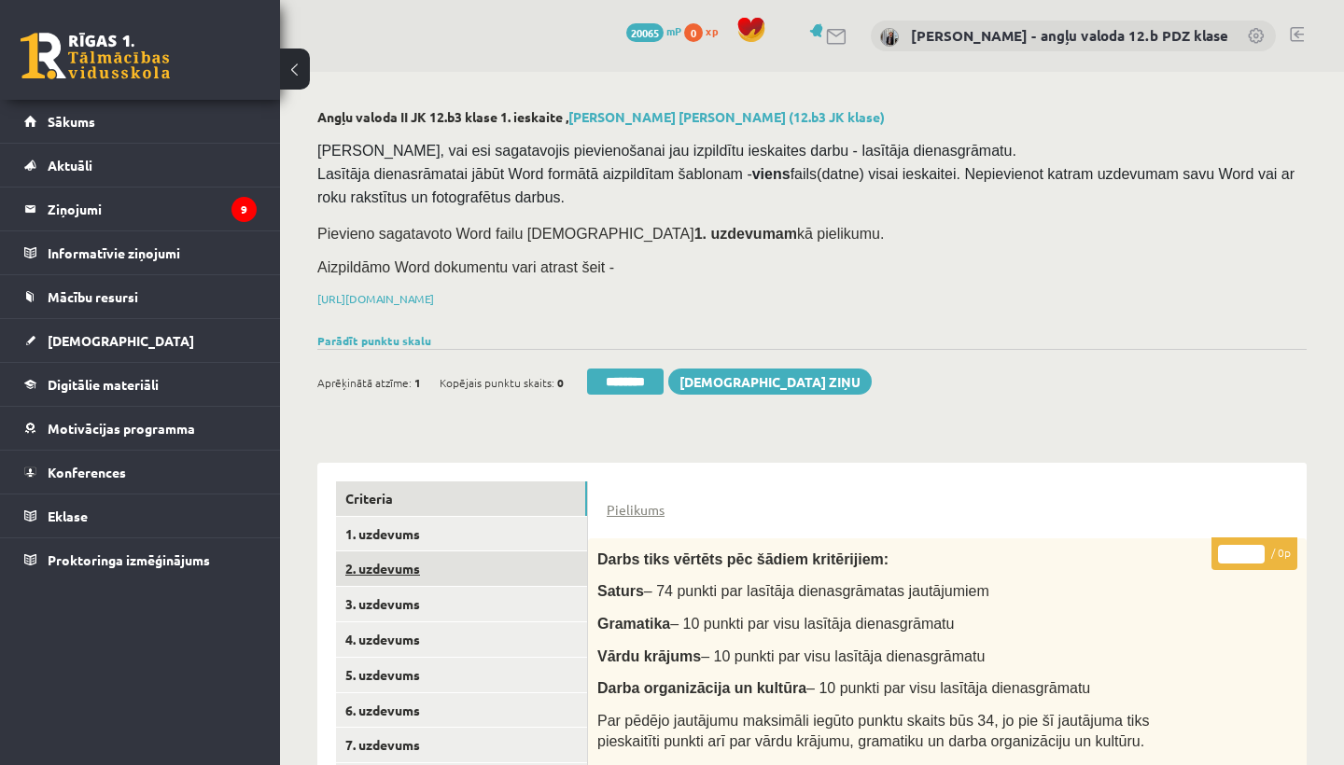
click at [406, 560] on link "2. uzdevums" at bounding box center [461, 569] width 251 height 35
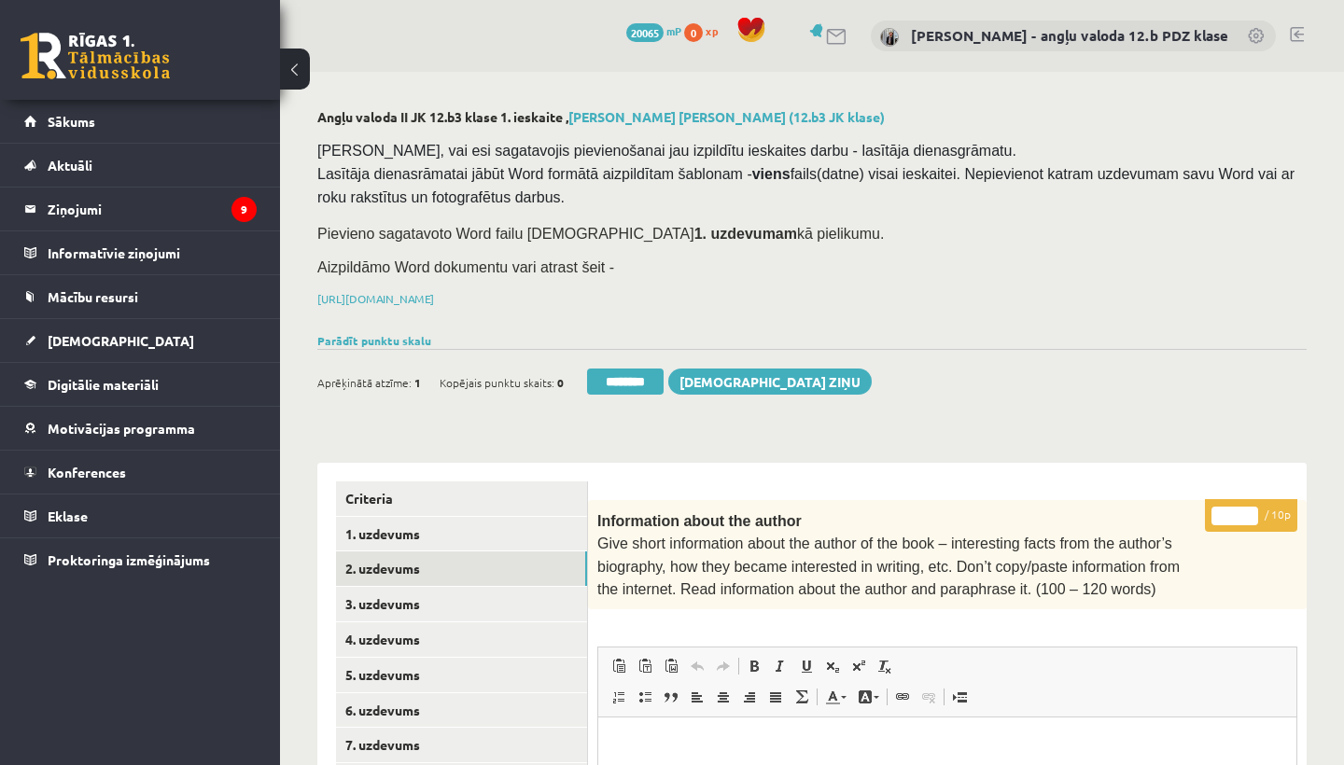
click at [1234, 515] on input "*" at bounding box center [1234, 516] width 47 height 19
type input "**"
click at [430, 601] on link "3. uzdevums" at bounding box center [461, 604] width 251 height 35
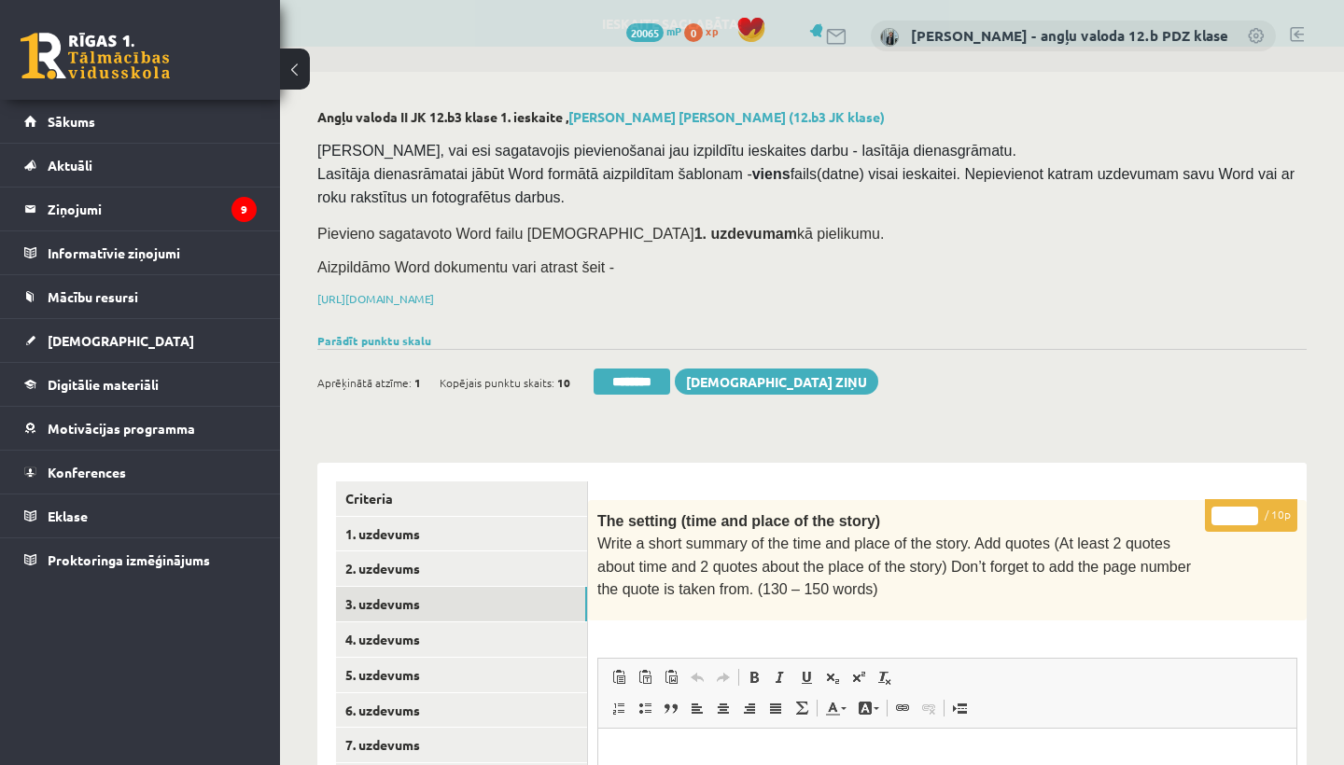
click at [1239, 515] on input "*" at bounding box center [1234, 516] width 47 height 19
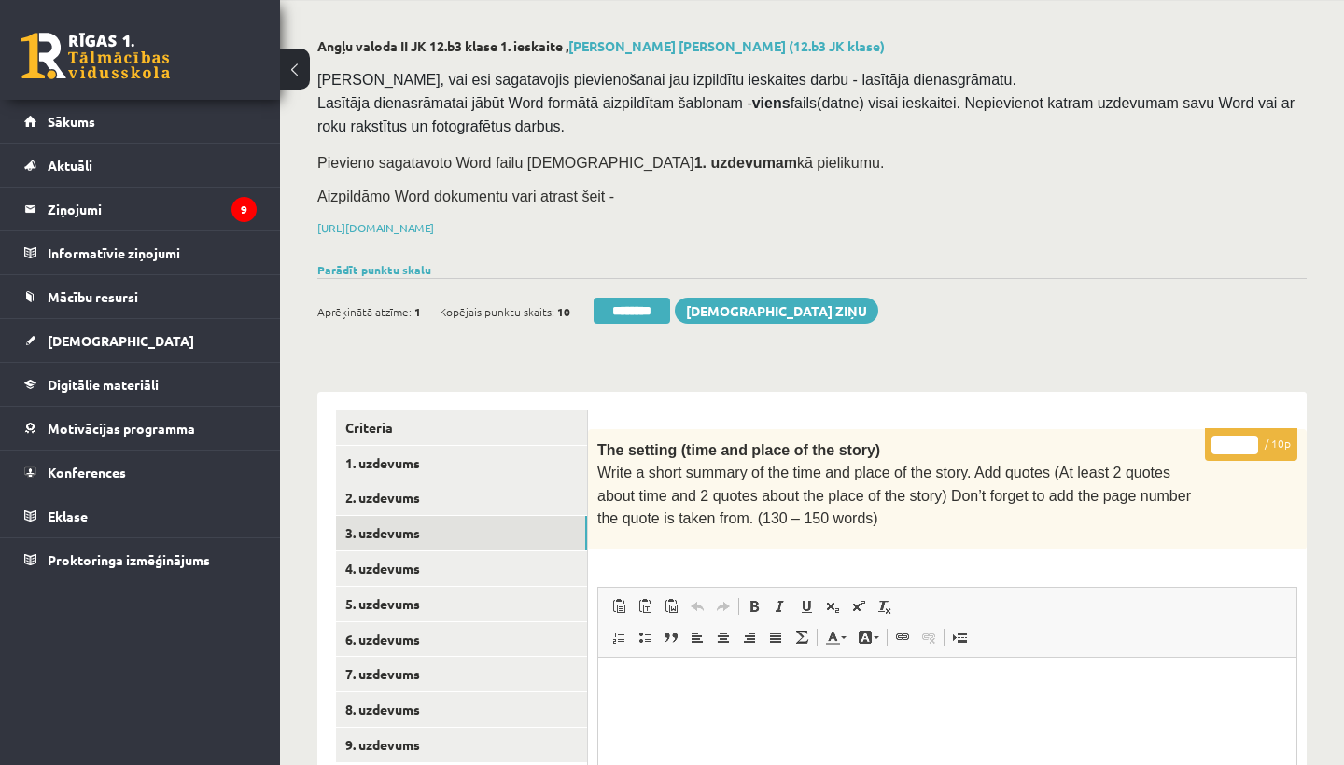
scroll to position [133, 0]
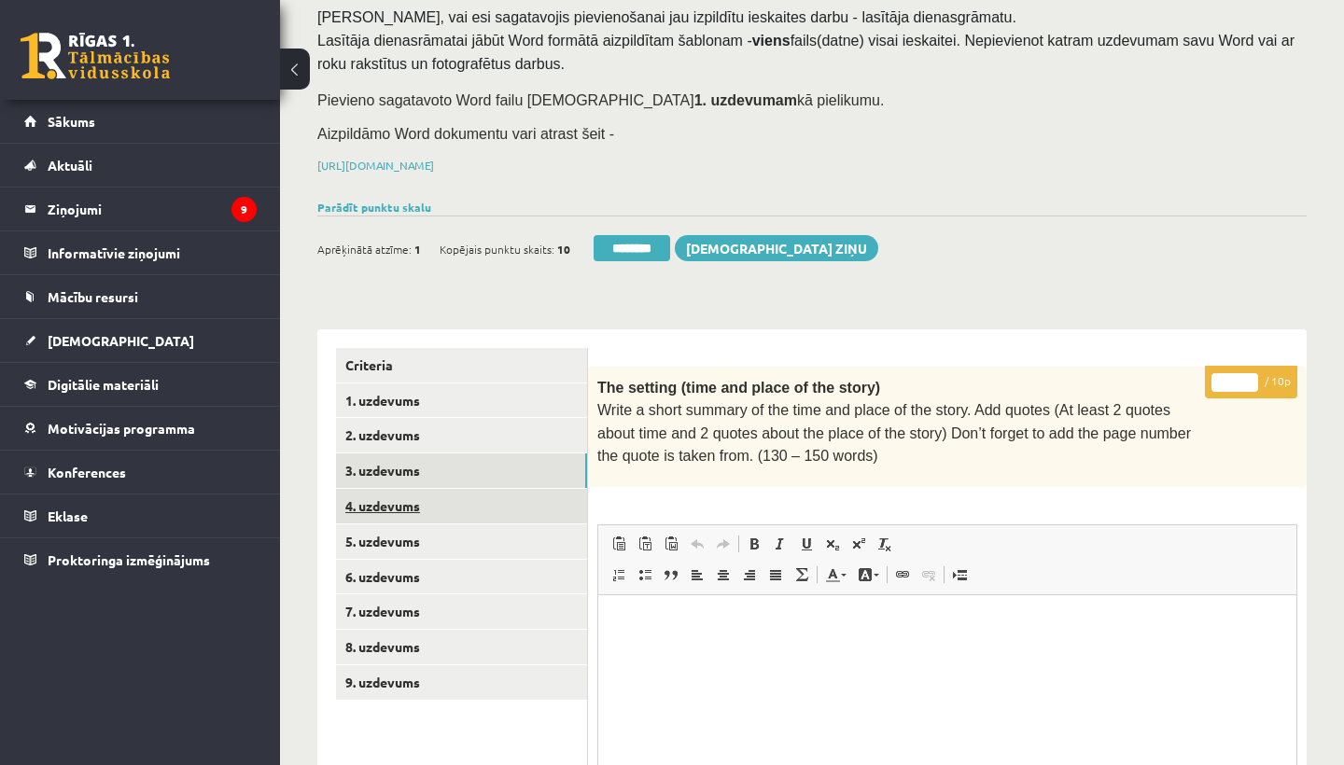
type input "*"
click at [415, 489] on link "4. uzdevums" at bounding box center [461, 506] width 251 height 35
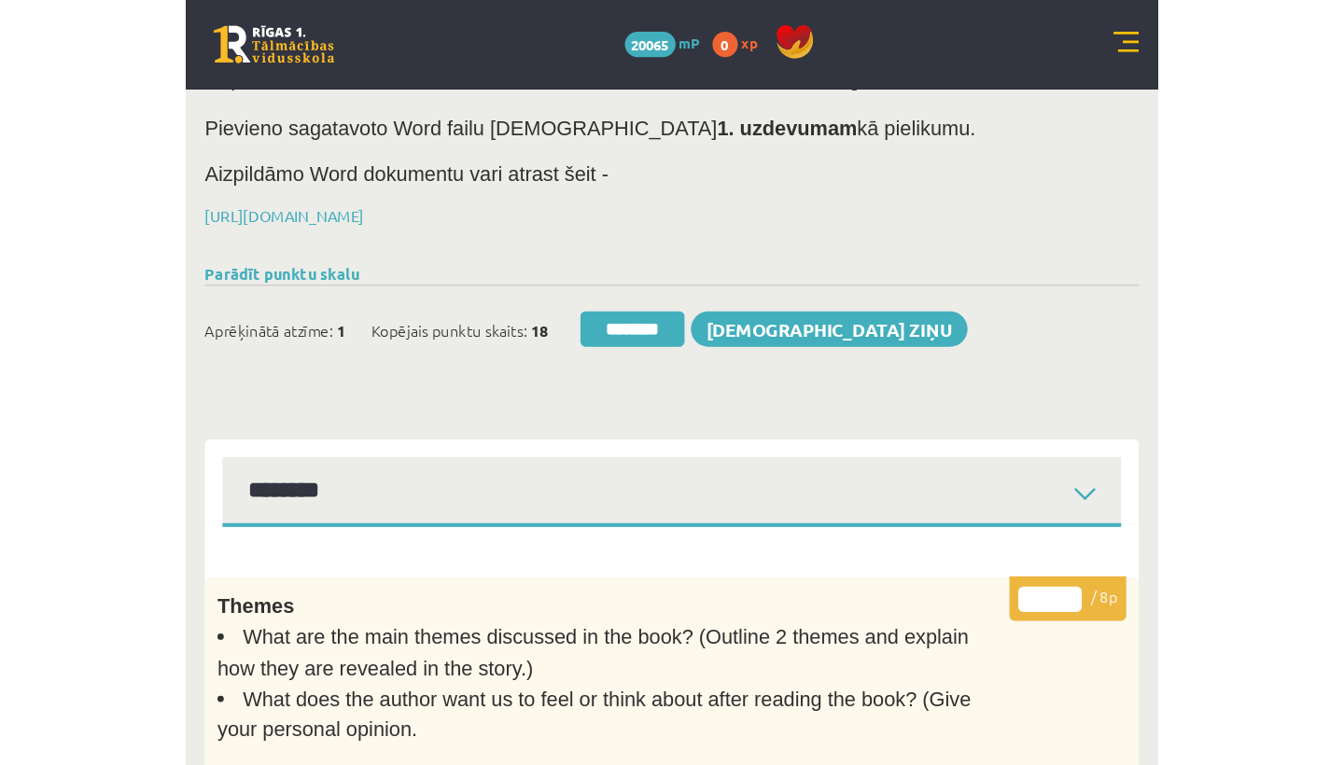
scroll to position [0, 0]
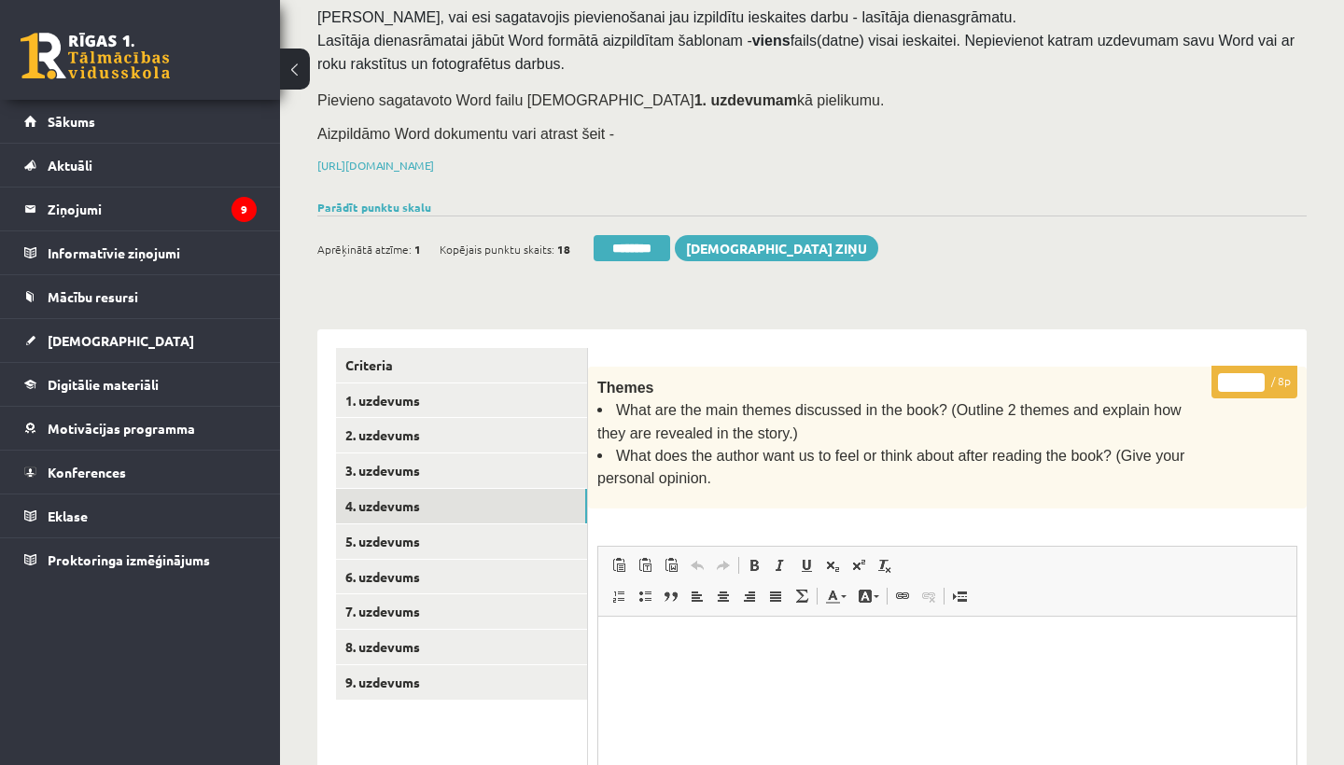
click at [1239, 376] on input "*" at bounding box center [1241, 382] width 47 height 19
type input "*"
click at [410, 527] on link "5. uzdevums" at bounding box center [461, 542] width 251 height 35
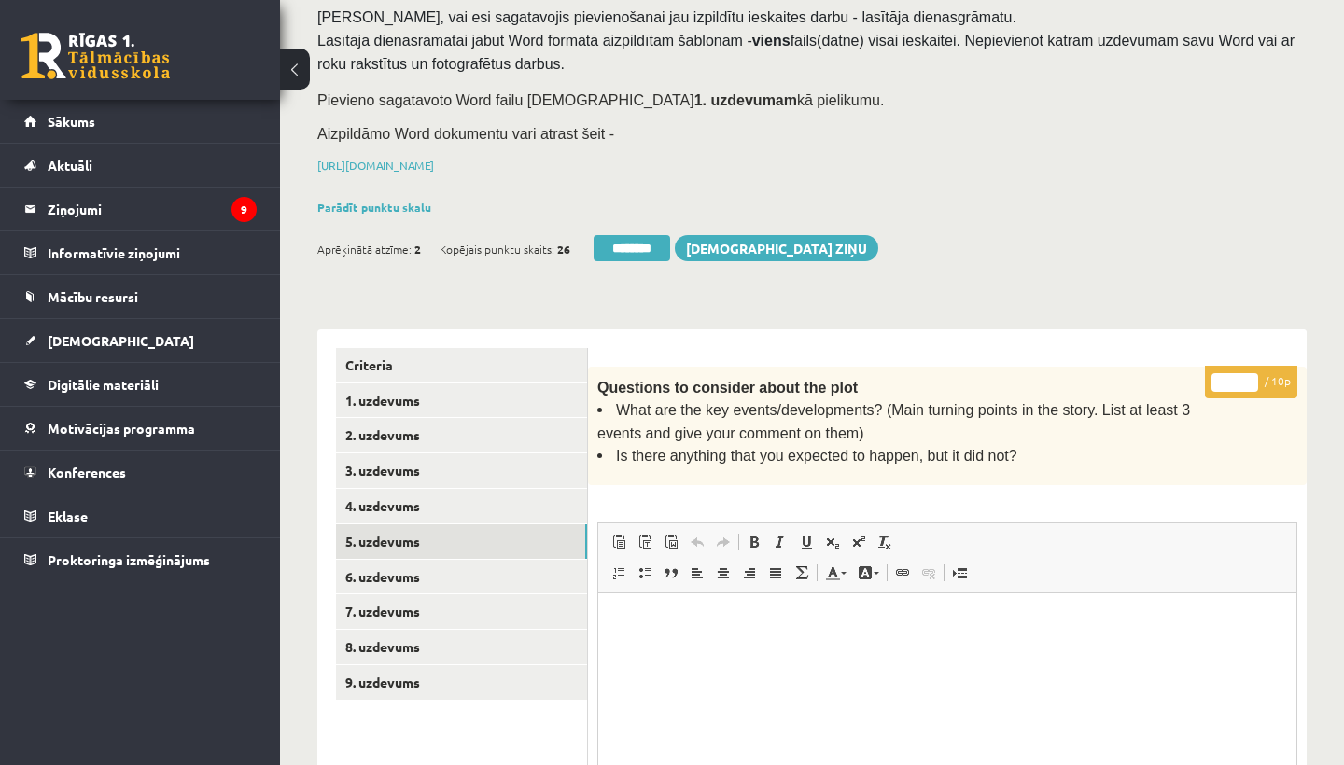
click at [1242, 378] on input "*" at bounding box center [1234, 382] width 47 height 19
type input "**"
click at [443, 566] on link "6. uzdevums" at bounding box center [461, 577] width 251 height 35
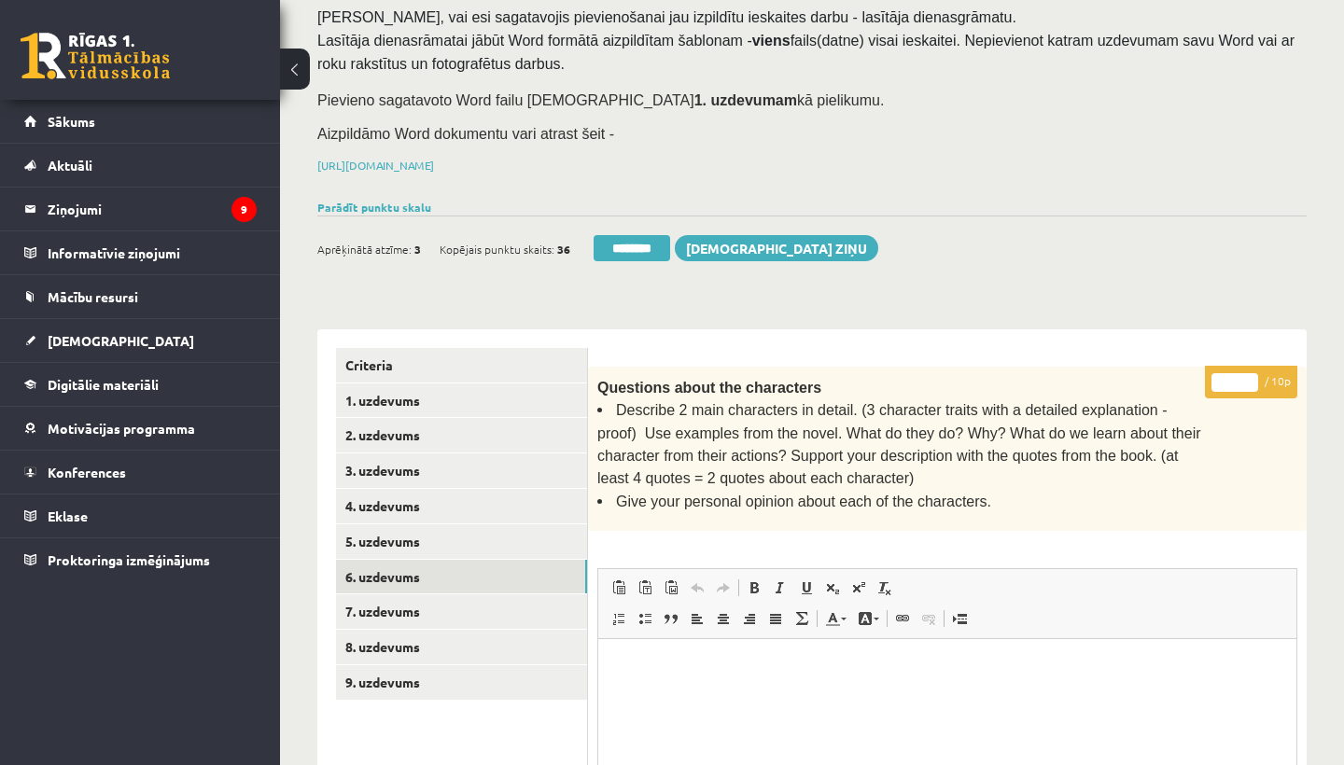
click at [1239, 382] on input "*" at bounding box center [1234, 382] width 47 height 19
type input "**"
click at [400, 602] on link "7. uzdevums" at bounding box center [461, 612] width 251 height 35
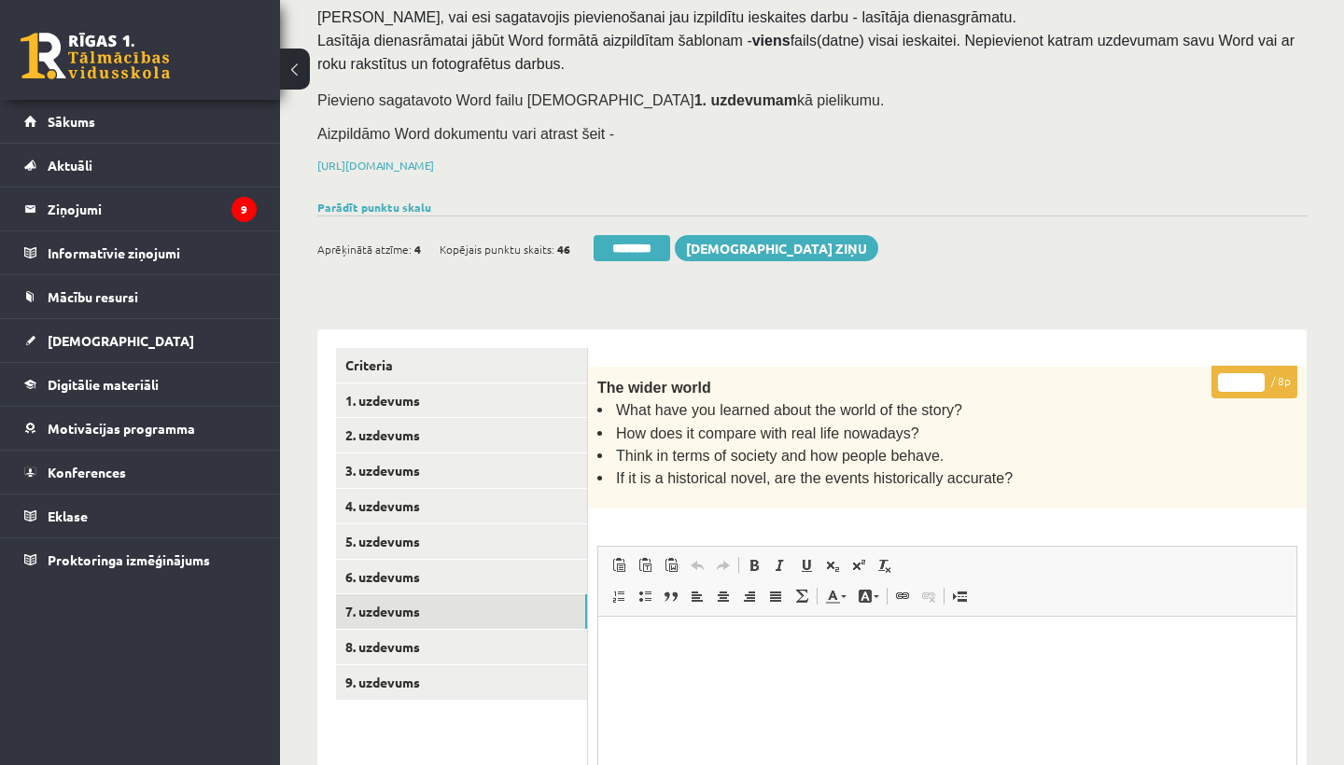
click at [1246, 383] on input "*" at bounding box center [1241, 382] width 47 height 19
type input "*"
click at [391, 631] on link "8. uzdevums" at bounding box center [461, 647] width 251 height 35
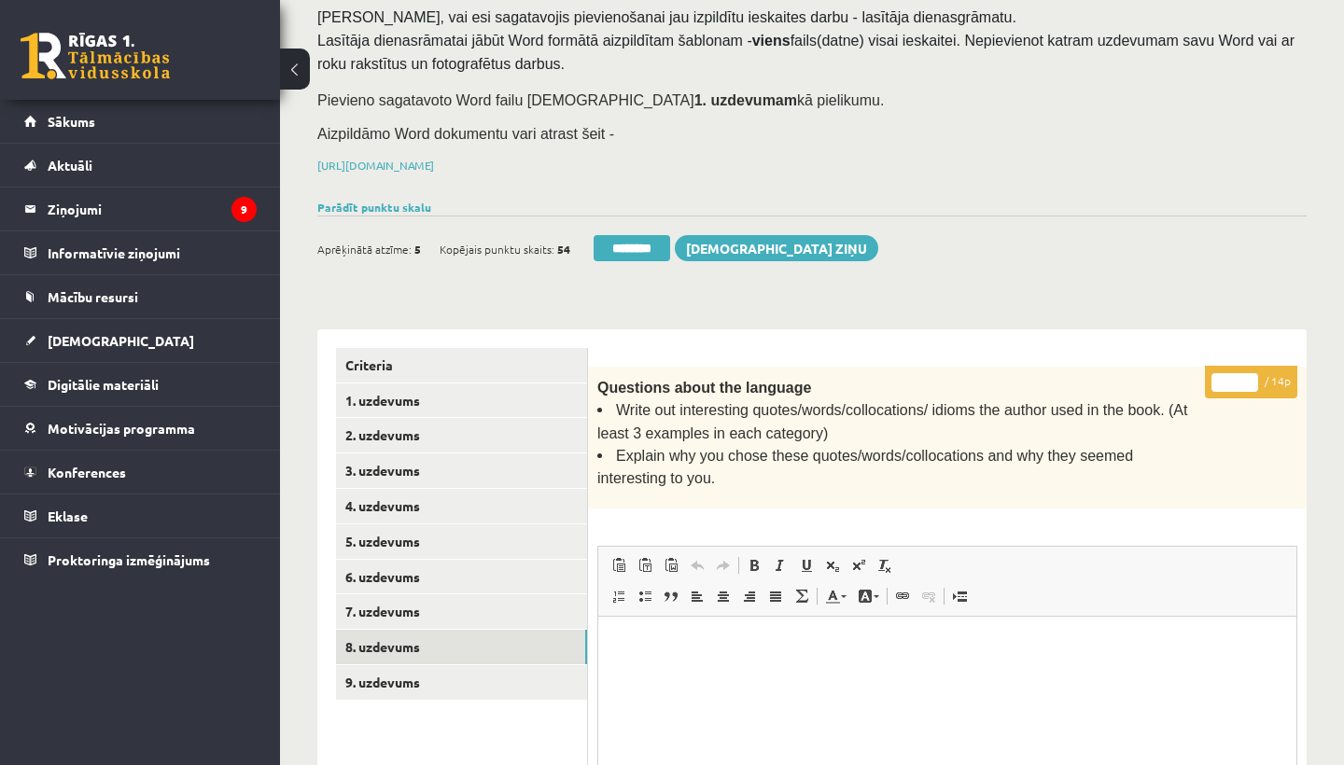
click at [1240, 373] on input "*" at bounding box center [1234, 382] width 47 height 19
type input "*"
click at [382, 679] on link "9. uzdevums" at bounding box center [461, 682] width 251 height 35
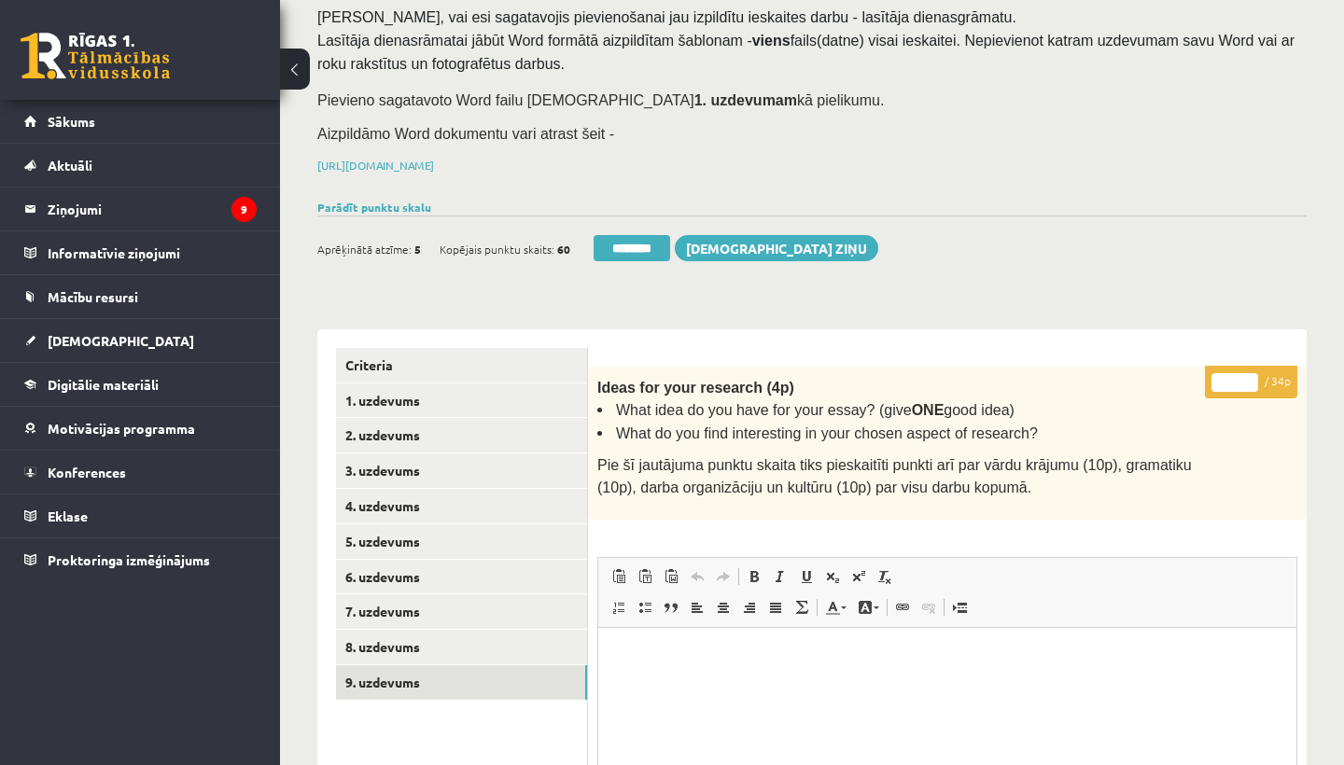
click at [1238, 377] on input "*" at bounding box center [1234, 382] width 47 height 19
type input "**"
click at [403, 392] on link "1. uzdevums" at bounding box center [461, 401] width 251 height 35
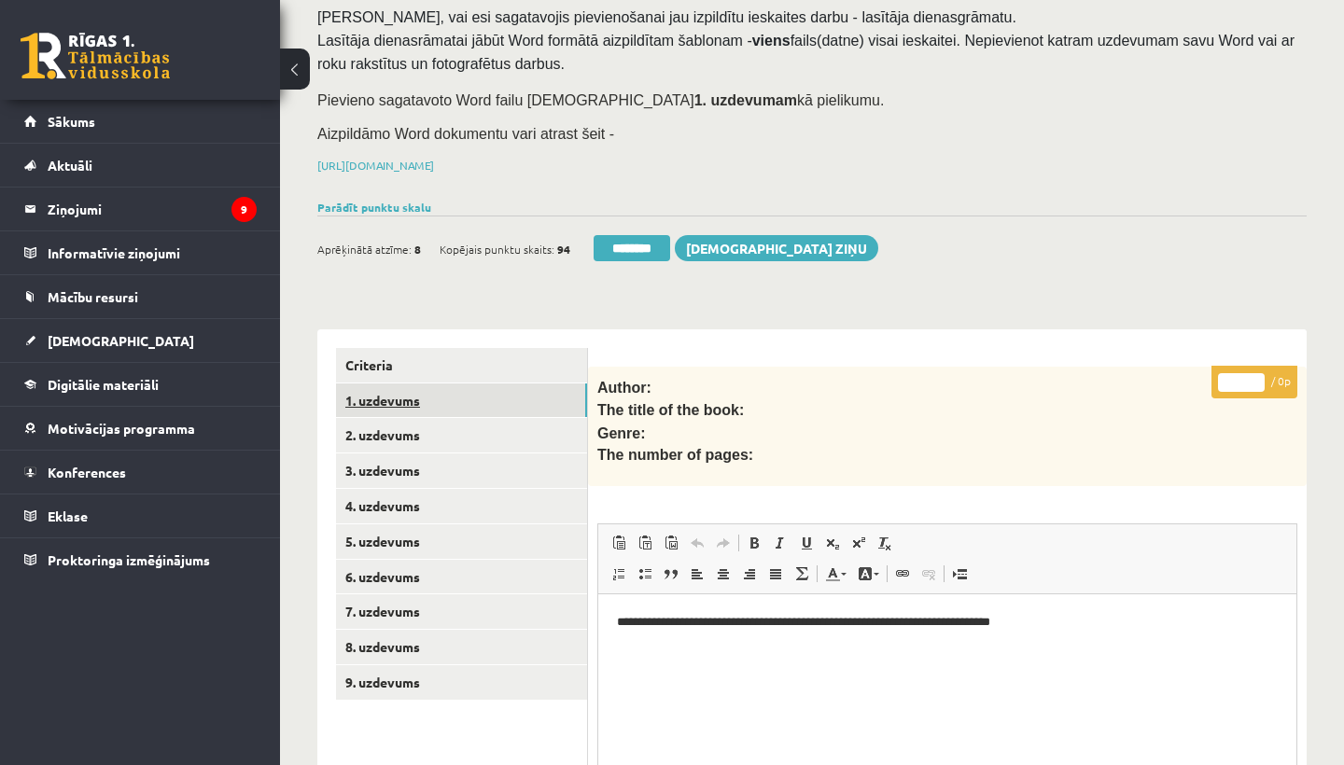
click at [403, 392] on link "1. uzdevums" at bounding box center [461, 401] width 251 height 35
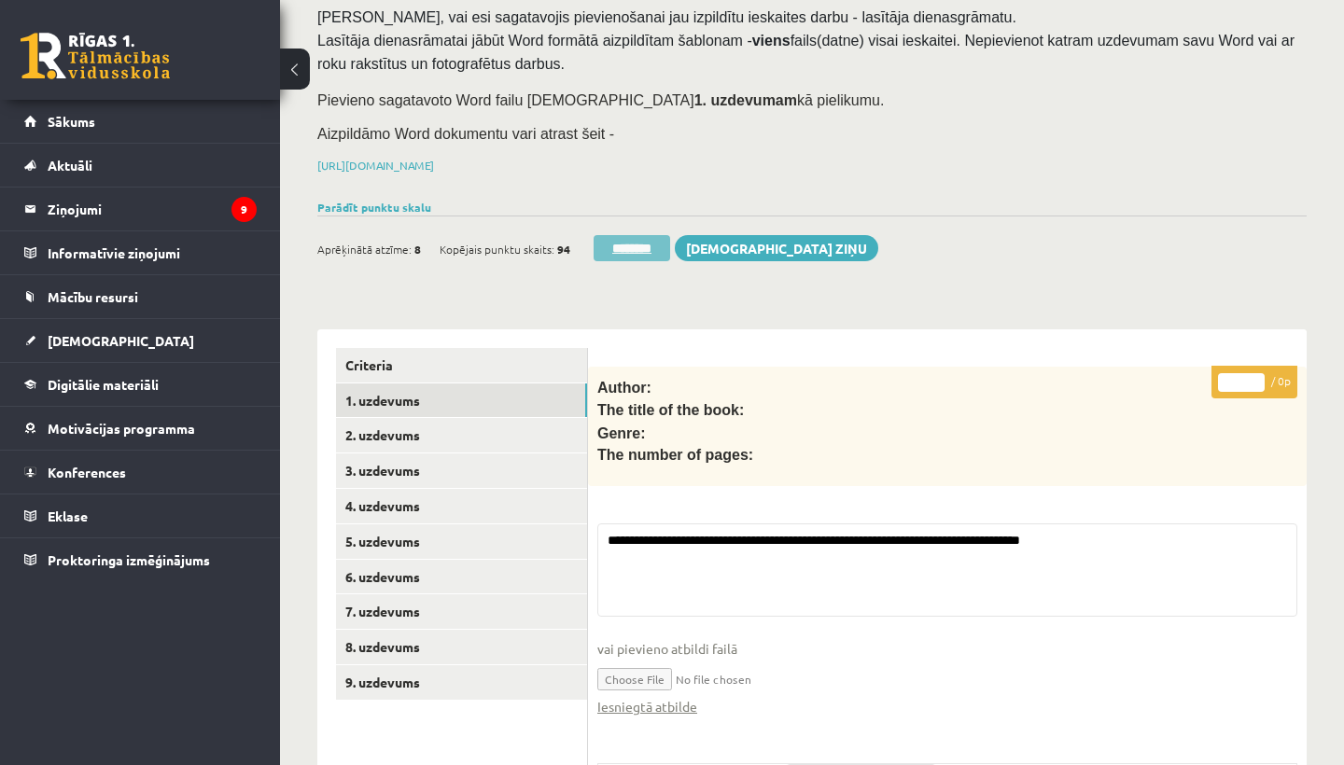
click at [642, 241] on input "********" at bounding box center [632, 248] width 77 height 26
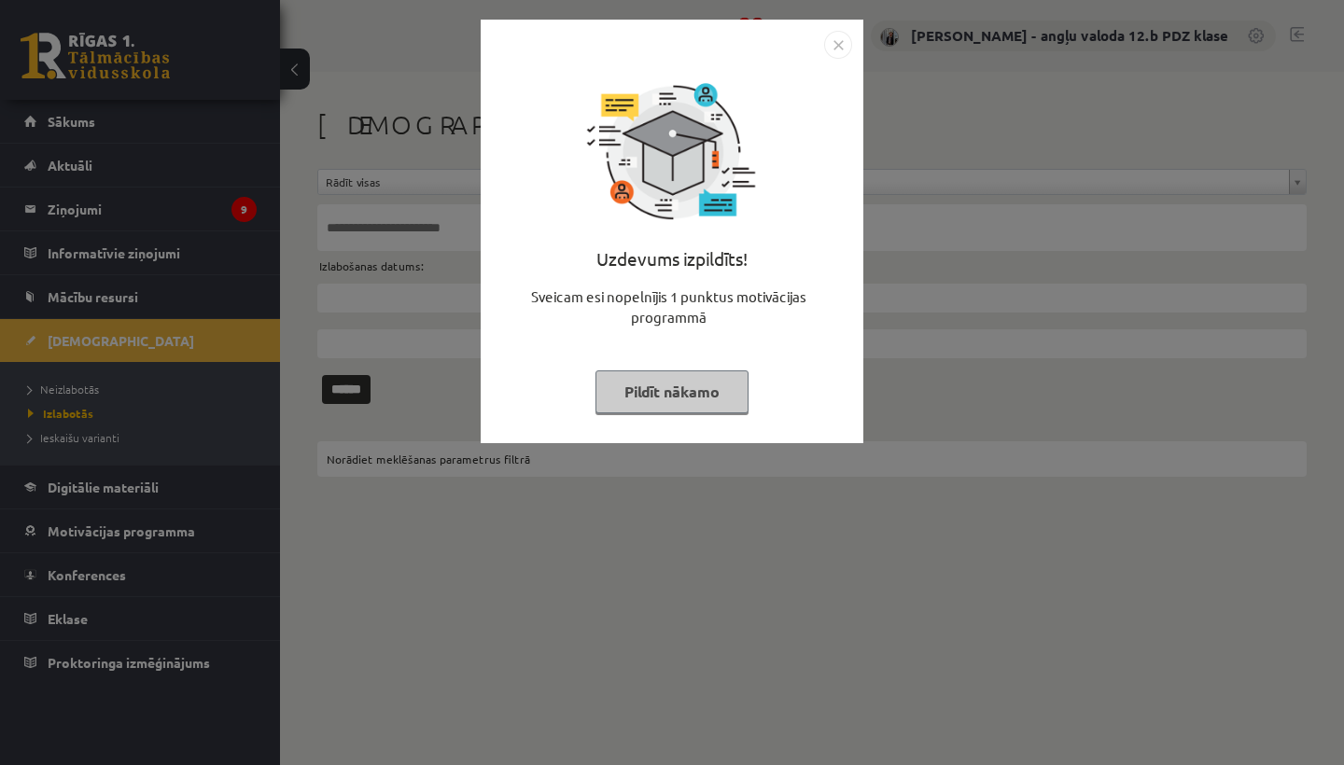
click at [847, 35] on img "Close" at bounding box center [838, 45] width 28 height 28
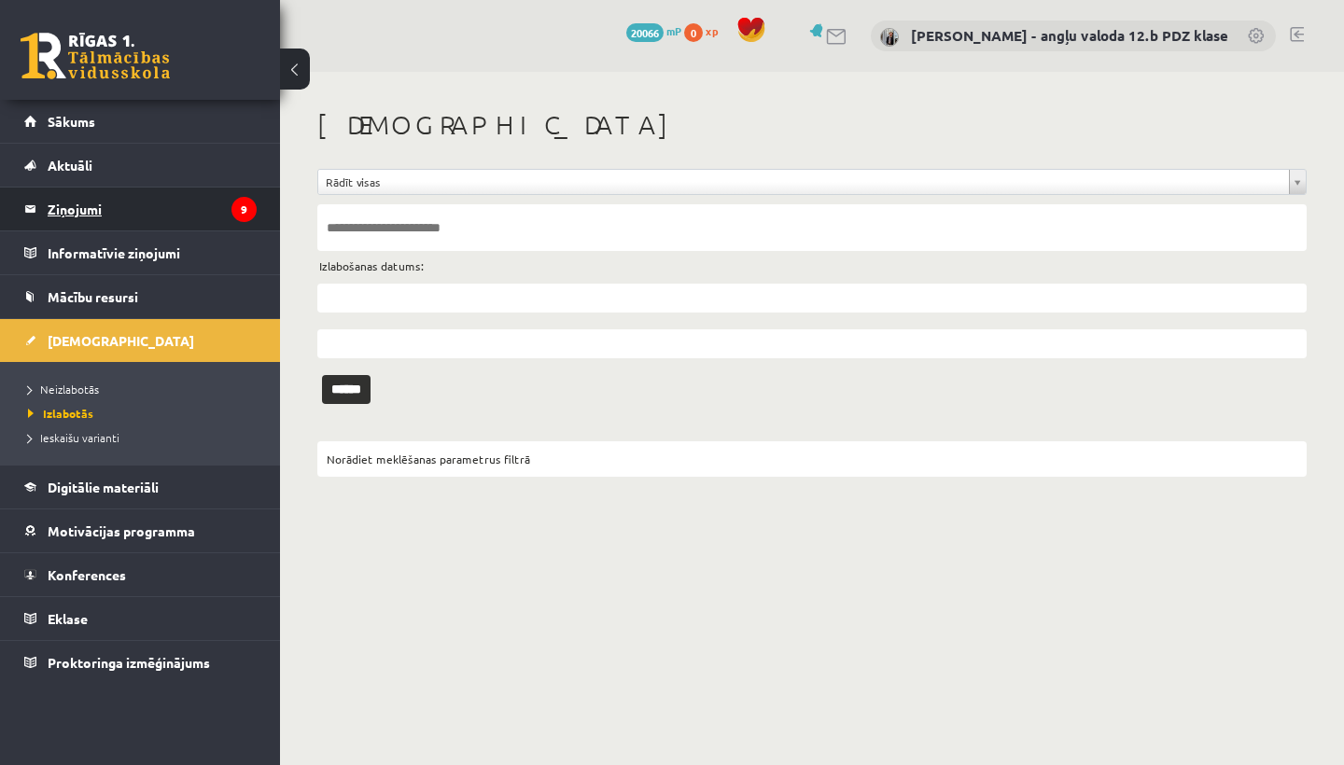
click at [98, 203] on legend "Ziņojumi 9" at bounding box center [152, 209] width 209 height 43
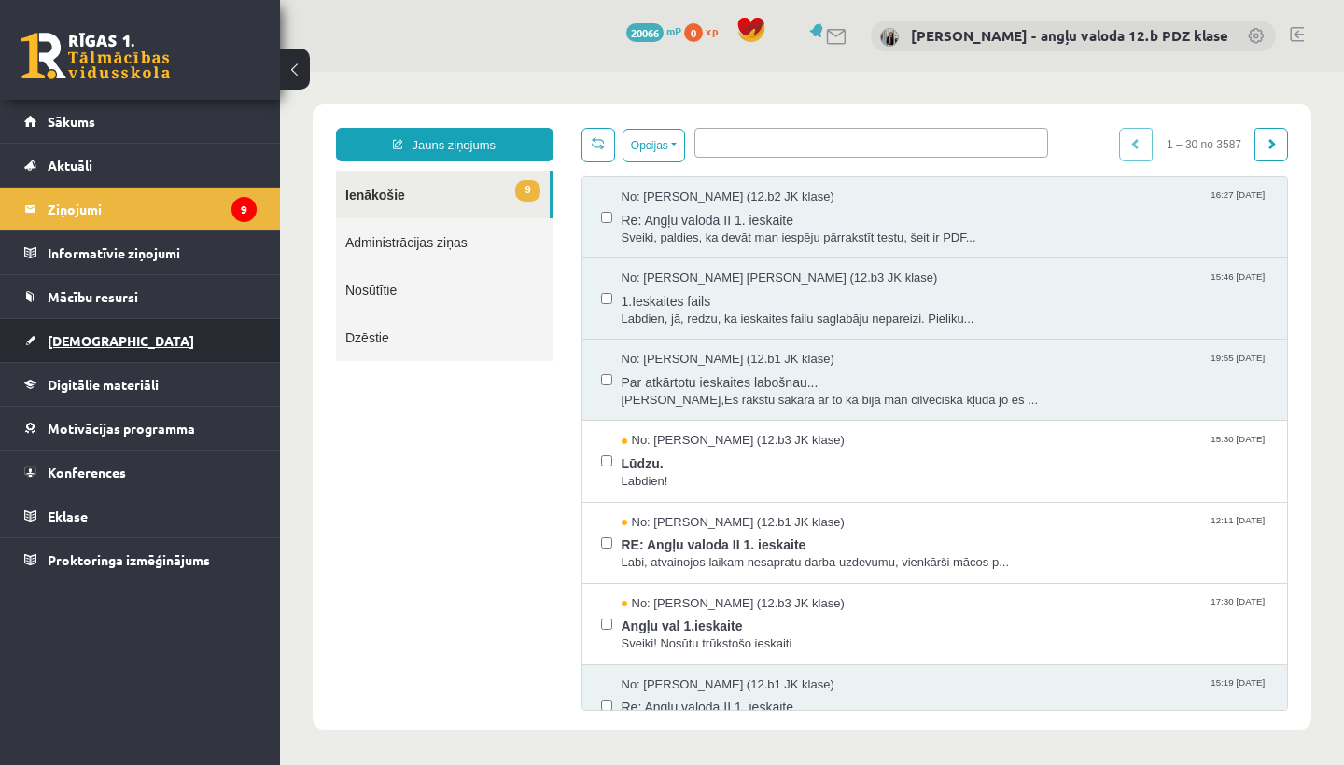
click at [93, 339] on span "[DEMOGRAPHIC_DATA]" at bounding box center [121, 340] width 147 height 17
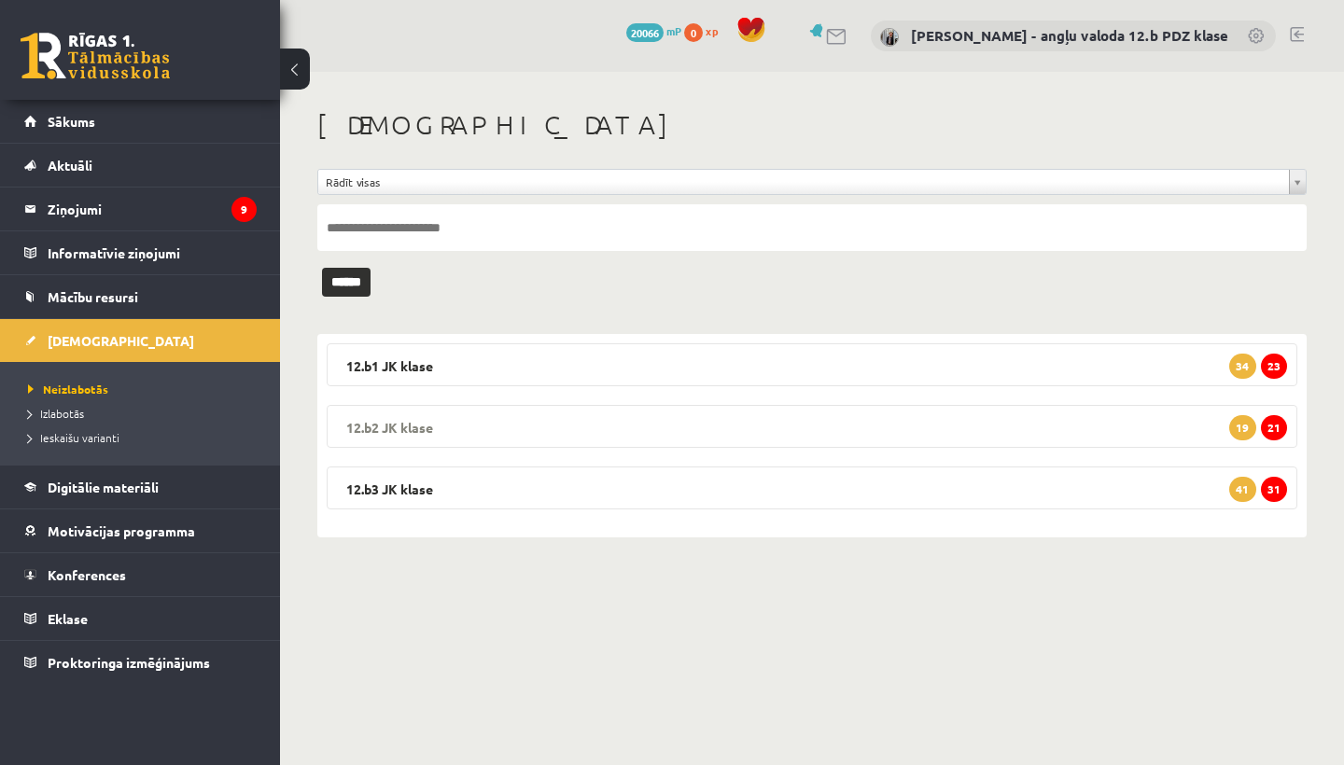
click at [577, 416] on legend "12.b2 JK klase 21 19" at bounding box center [812, 426] width 971 height 43
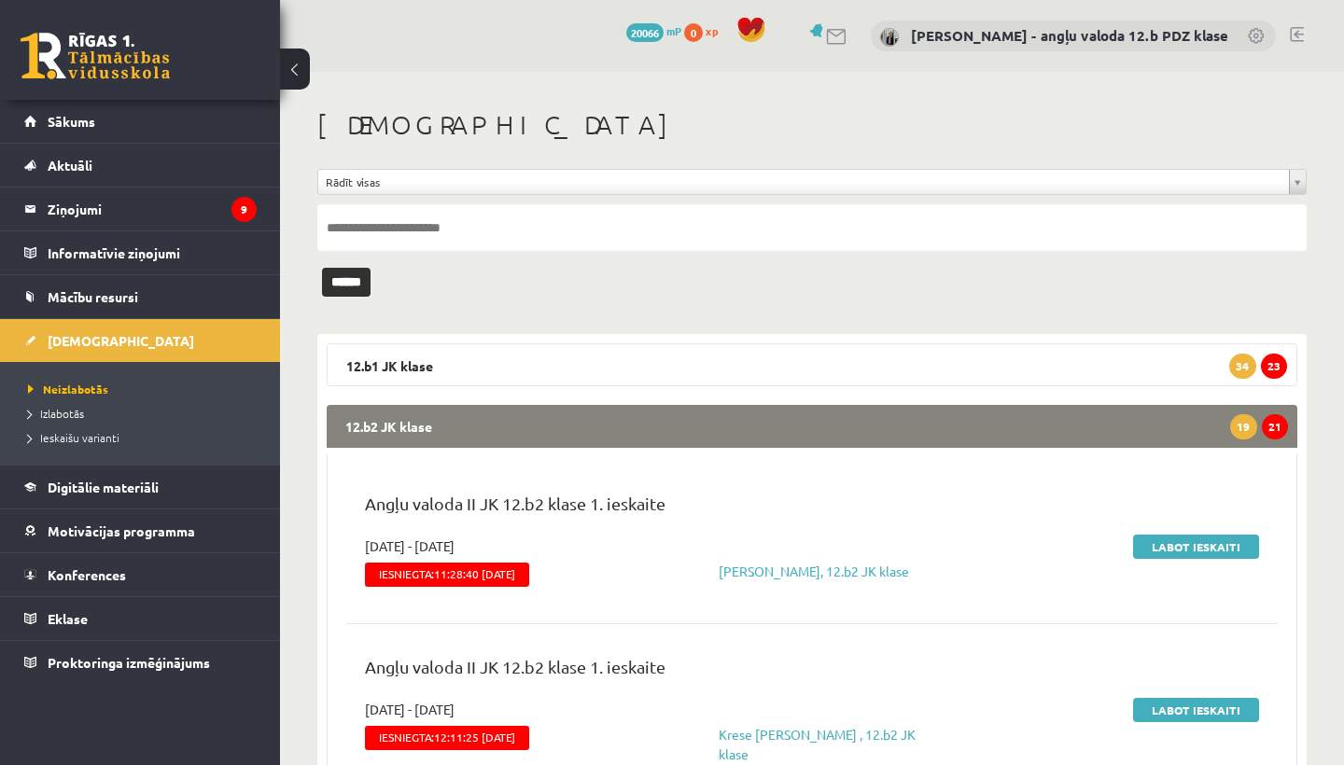
click at [746, 425] on legend "12.b2 JK klase 21 19" at bounding box center [812, 426] width 971 height 43
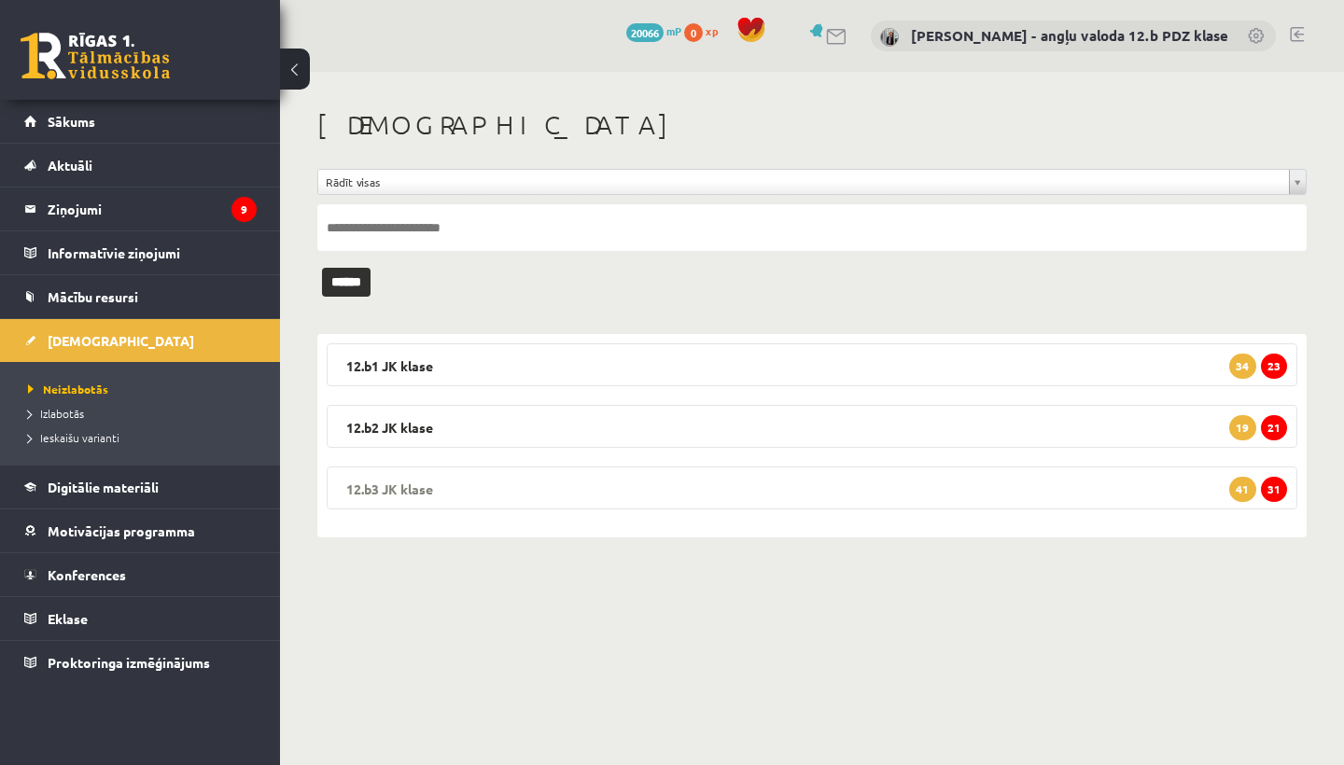
click at [488, 475] on legend "12.b3 JK klase 31 41" at bounding box center [812, 488] width 971 height 43
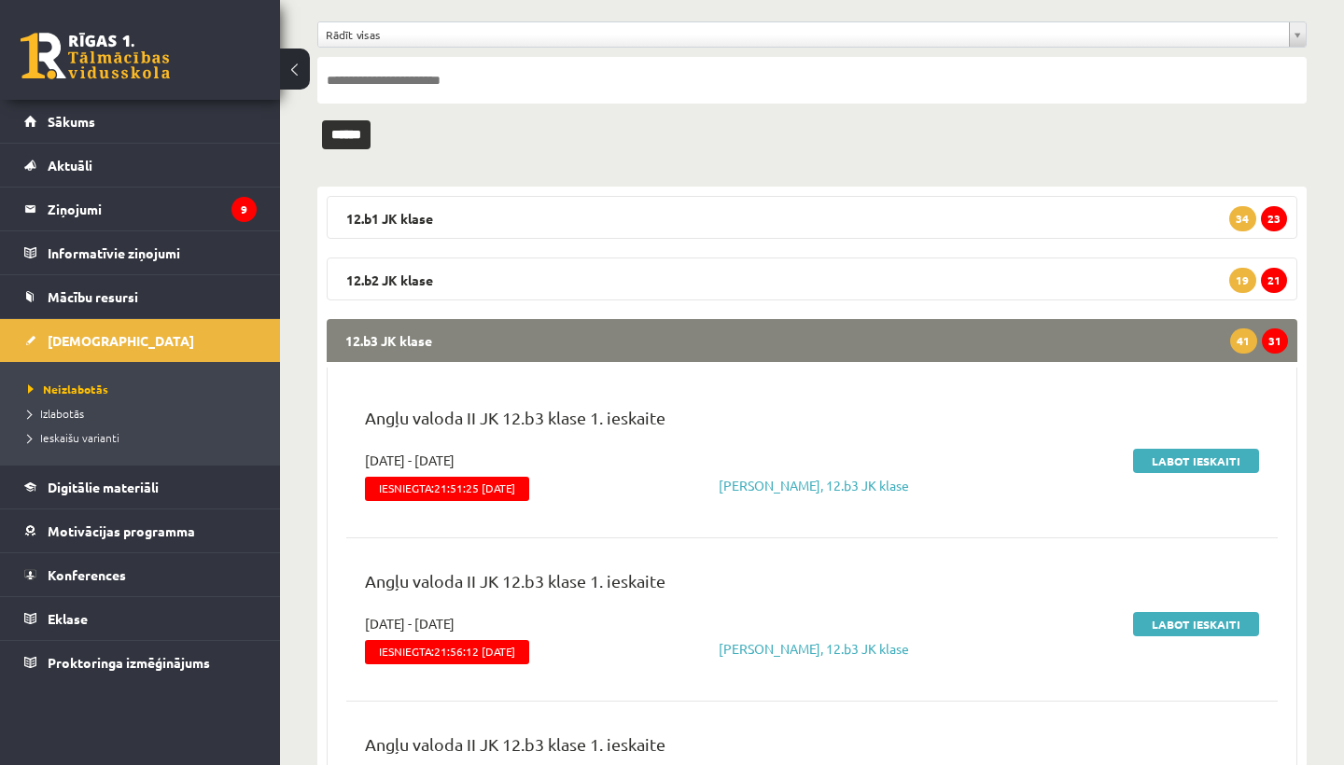
scroll to position [161, 0]
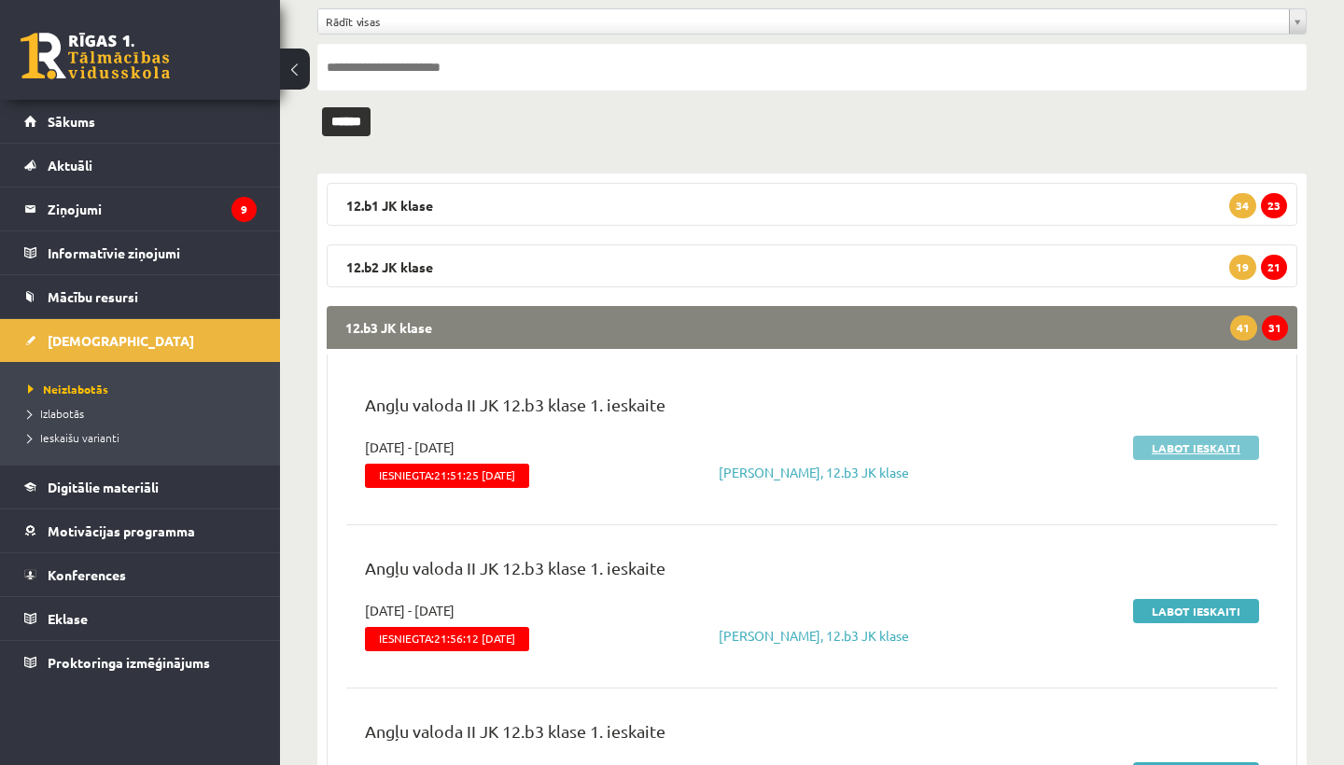
click at [1211, 444] on link "Labot ieskaiti" at bounding box center [1196, 448] width 126 height 24
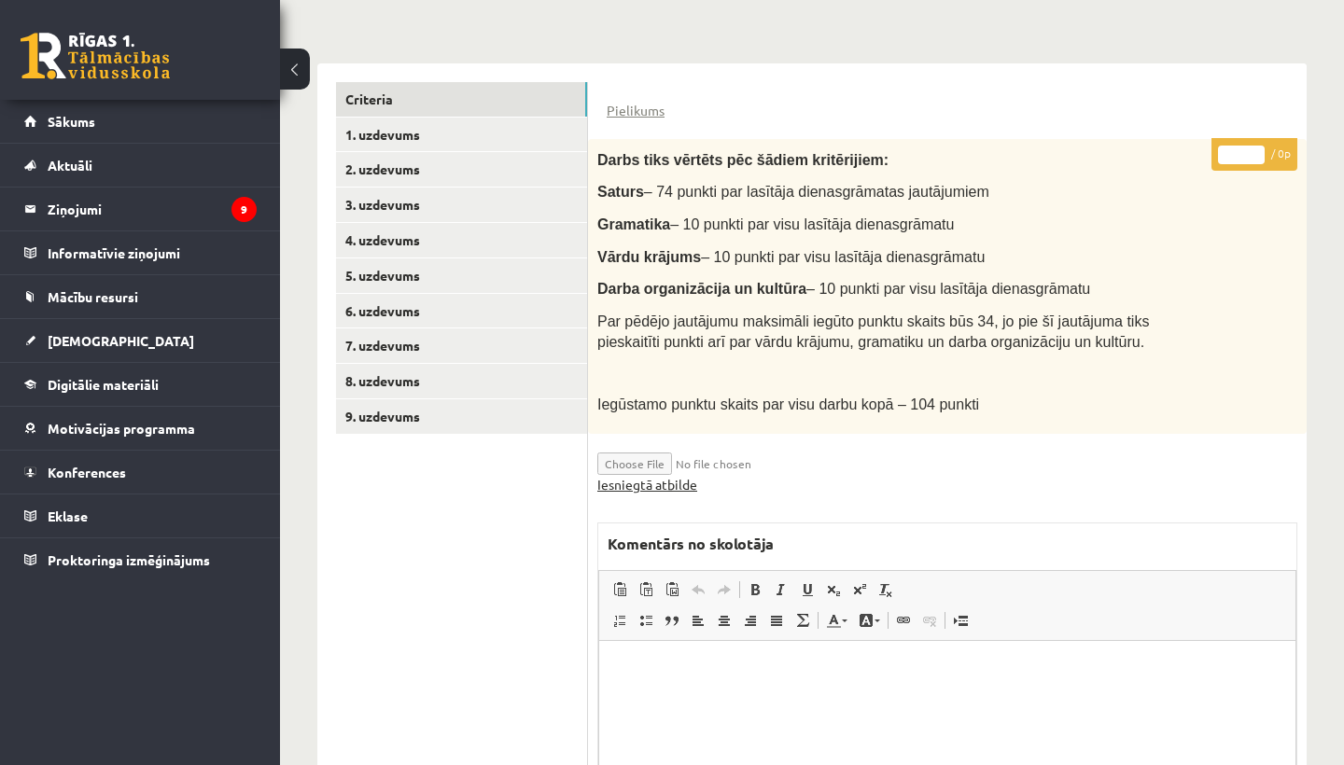
click at [640, 475] on link "Iesniegtā atbilde" at bounding box center [647, 485] width 100 height 20
click at [414, 162] on link "2. uzdevums" at bounding box center [461, 169] width 251 height 35
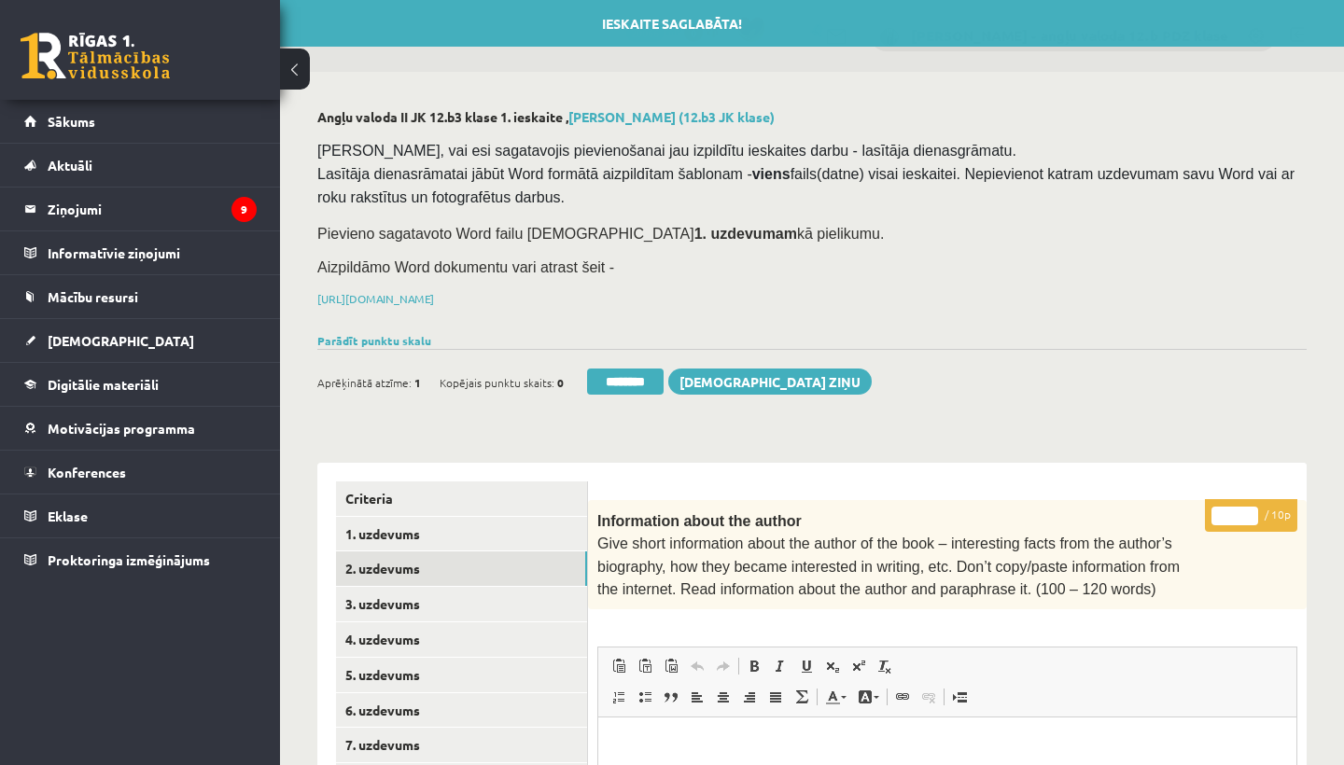
click at [1236, 518] on input "*" at bounding box center [1234, 516] width 47 height 19
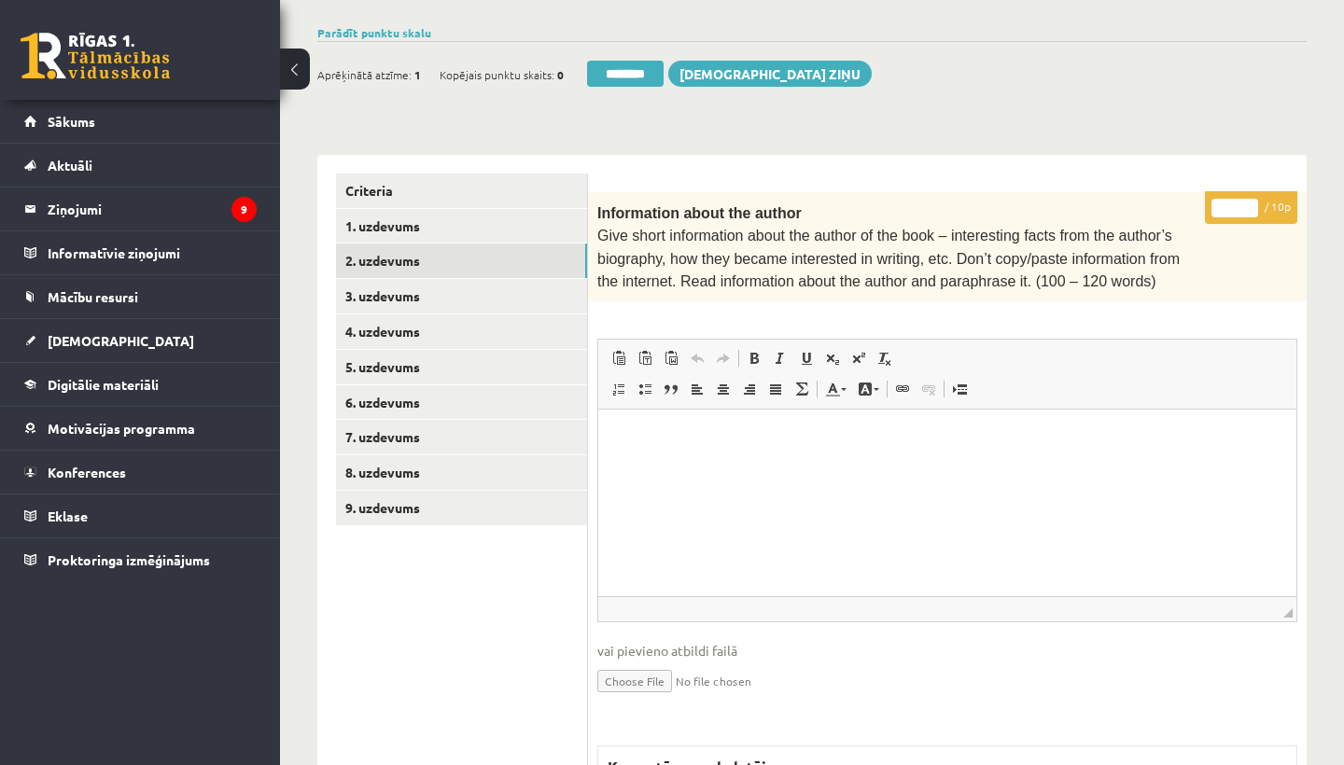
scroll to position [301, 0]
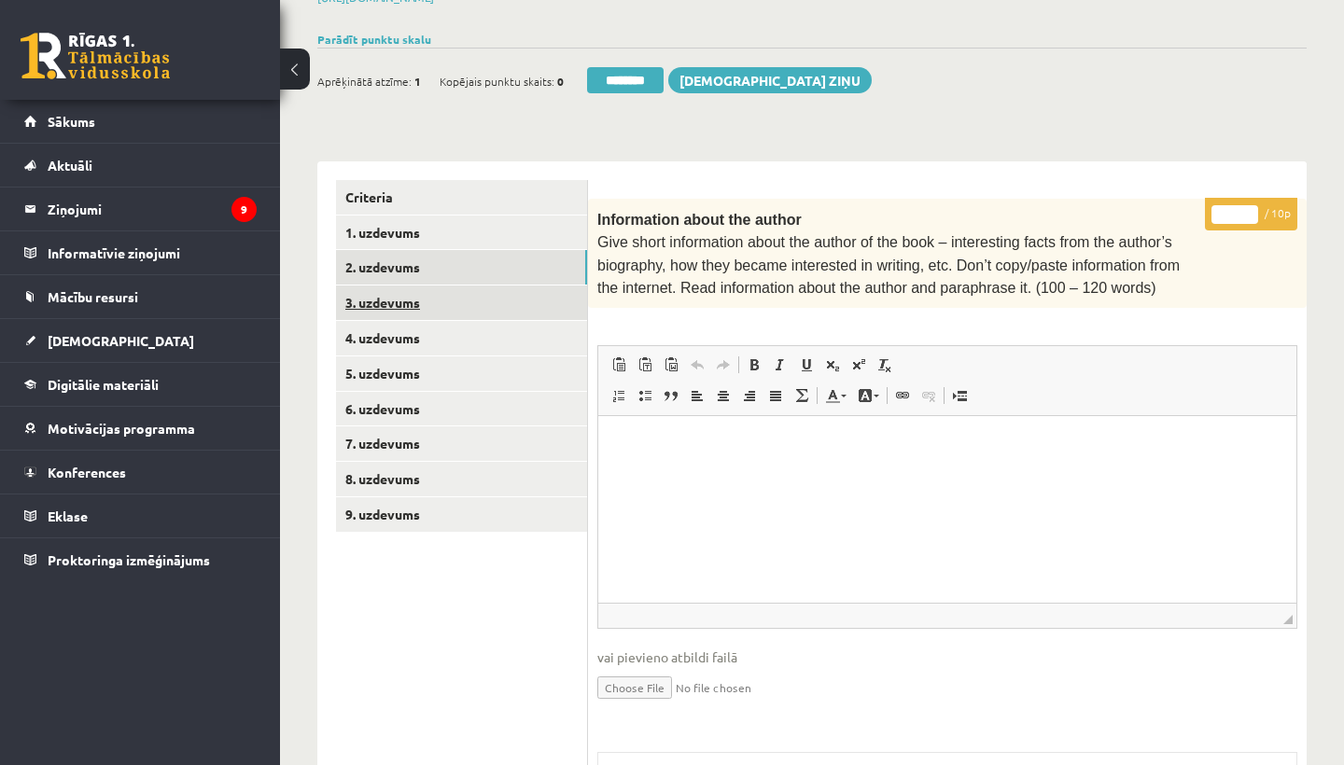
type input "**"
click at [399, 300] on link "3. uzdevums" at bounding box center [461, 303] width 251 height 35
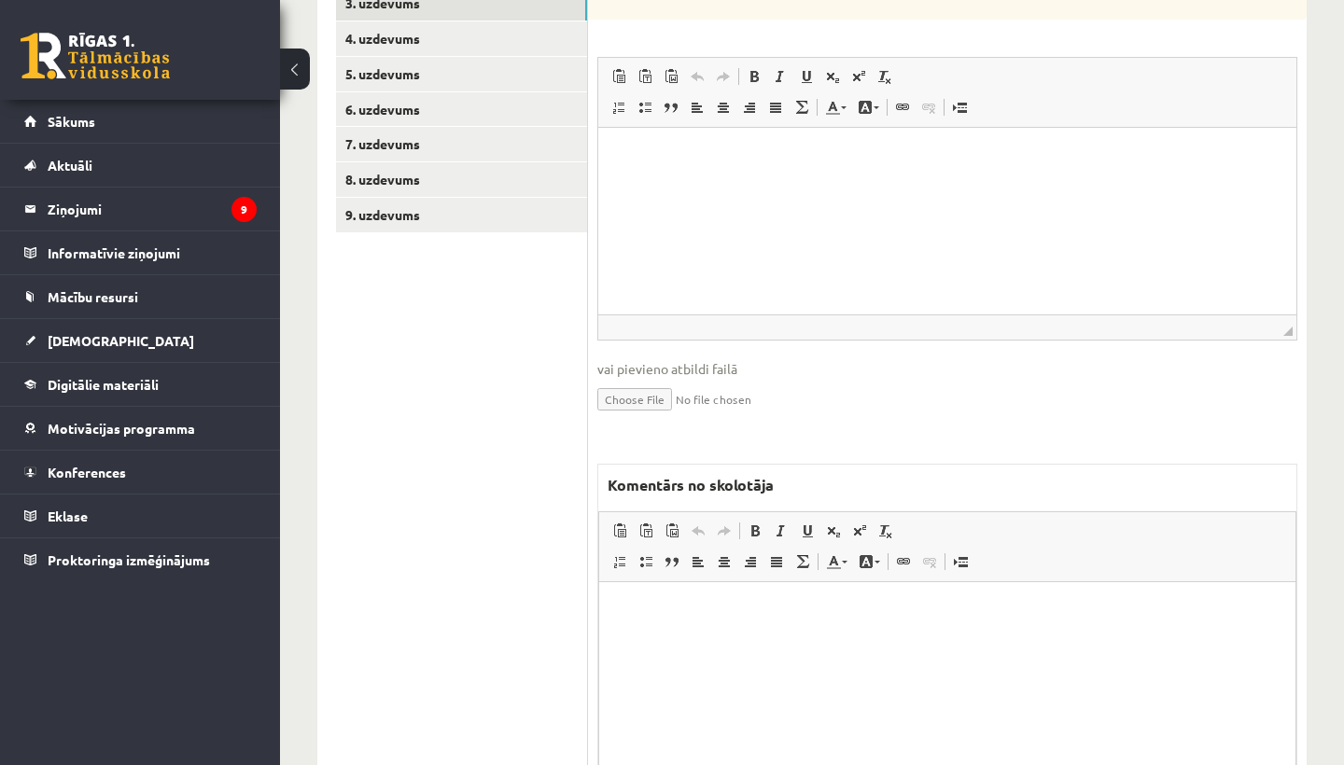
scroll to position [640, 0]
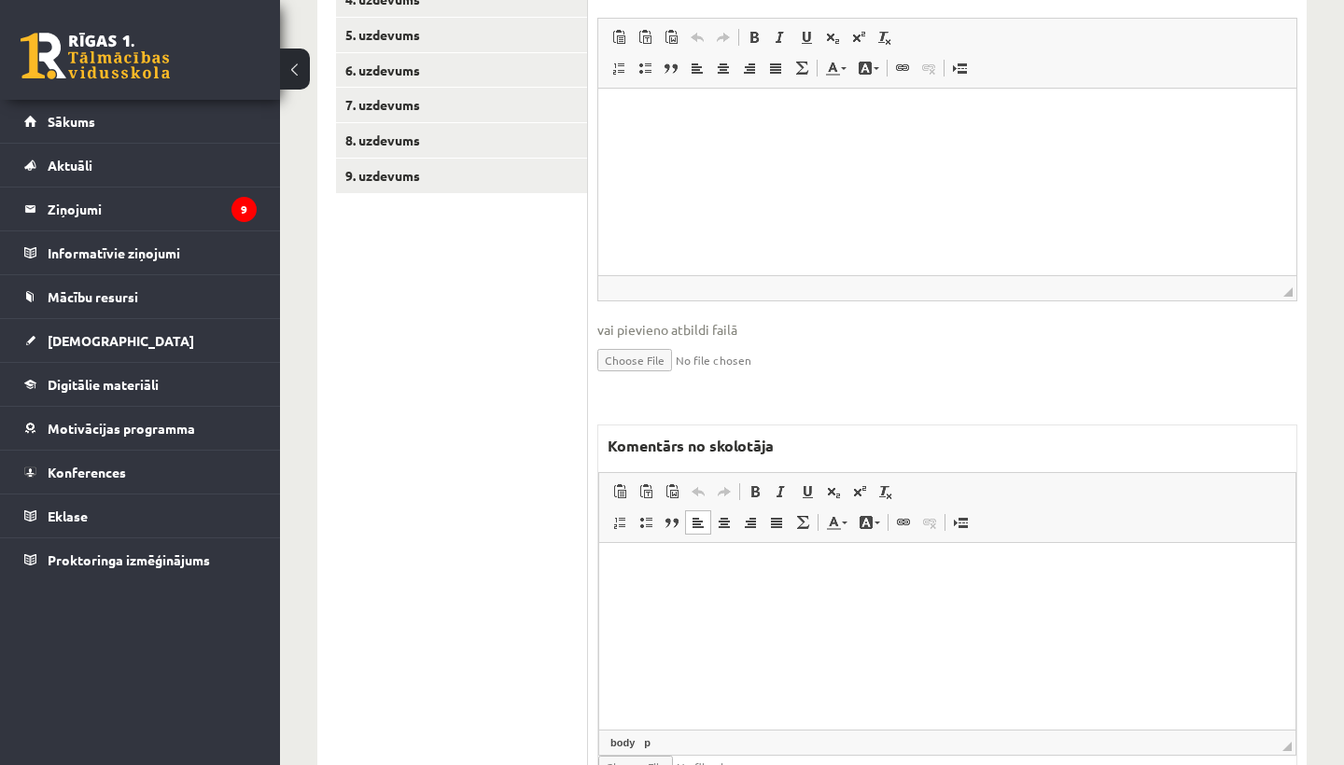
click at [672, 600] on html at bounding box center [947, 571] width 696 height 57
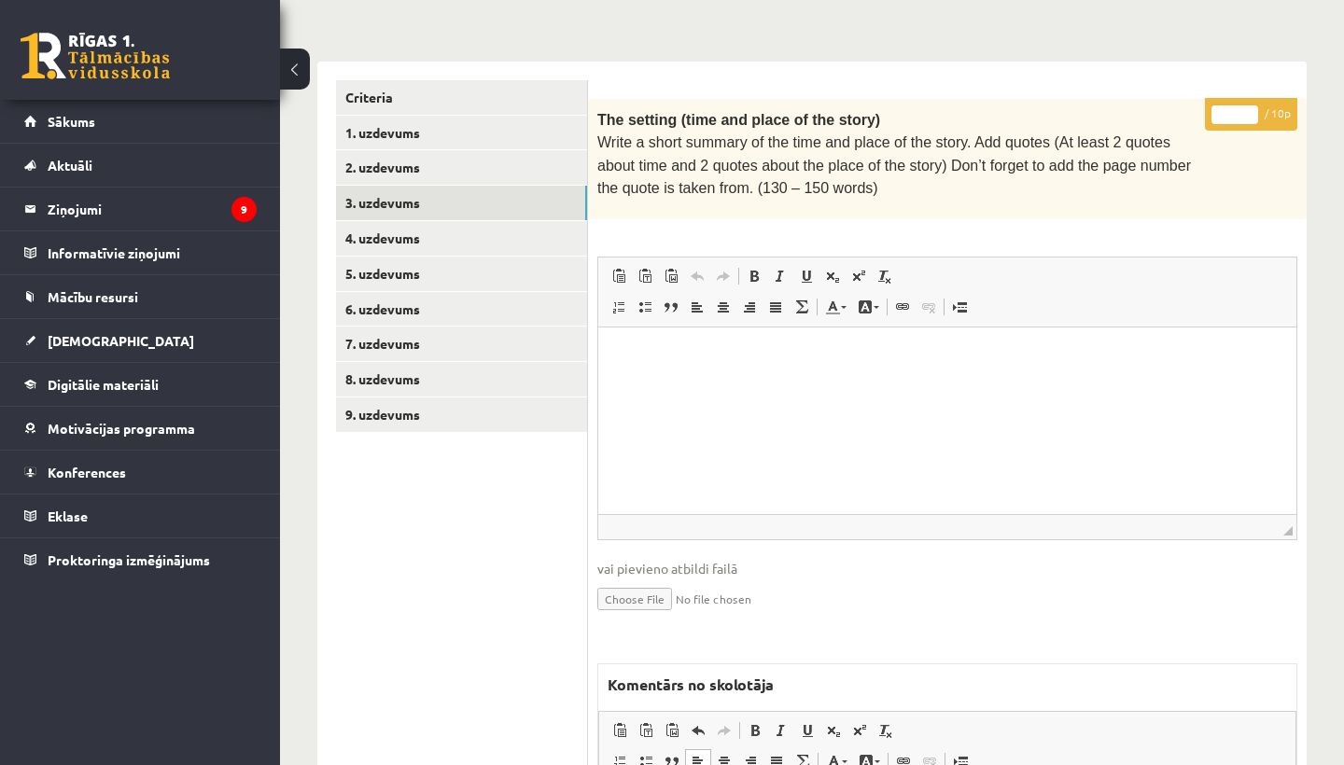
scroll to position [383, 0]
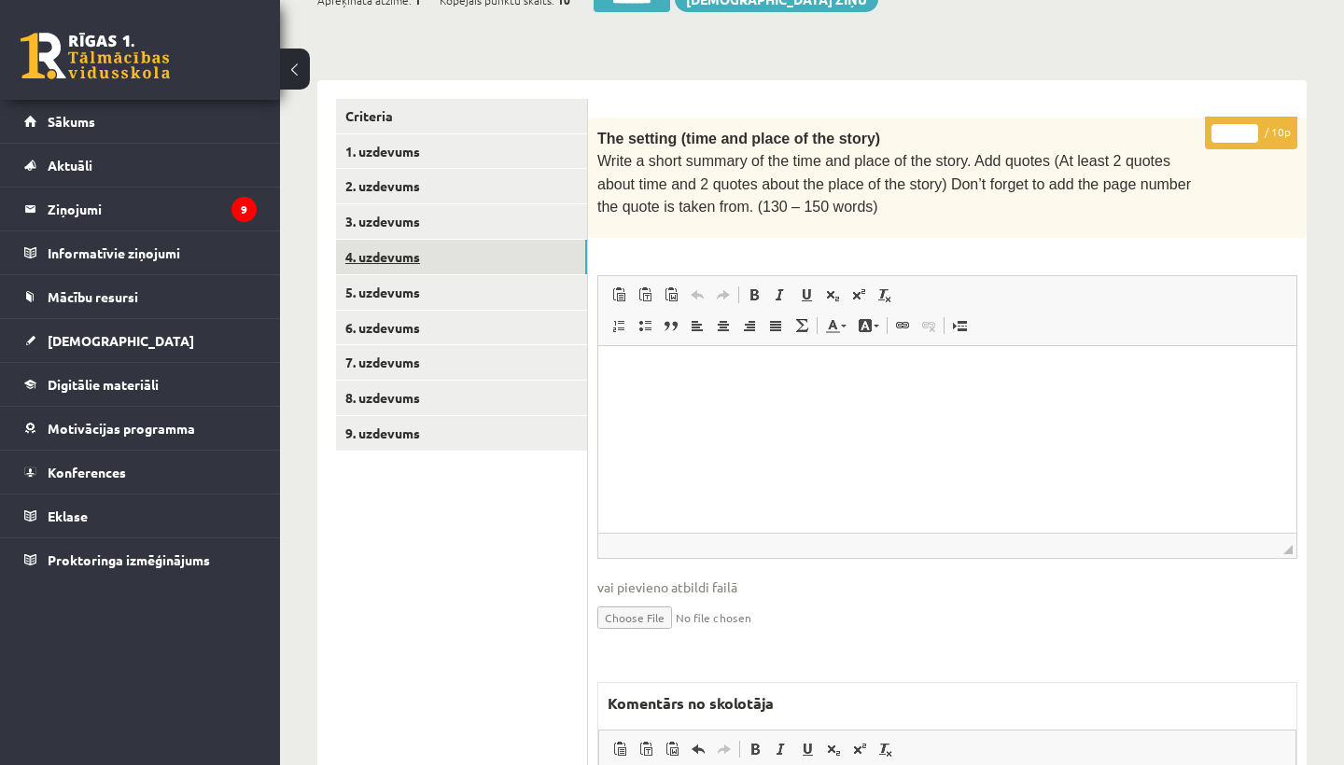
click at [411, 259] on link "4. uzdevums" at bounding box center [461, 257] width 251 height 35
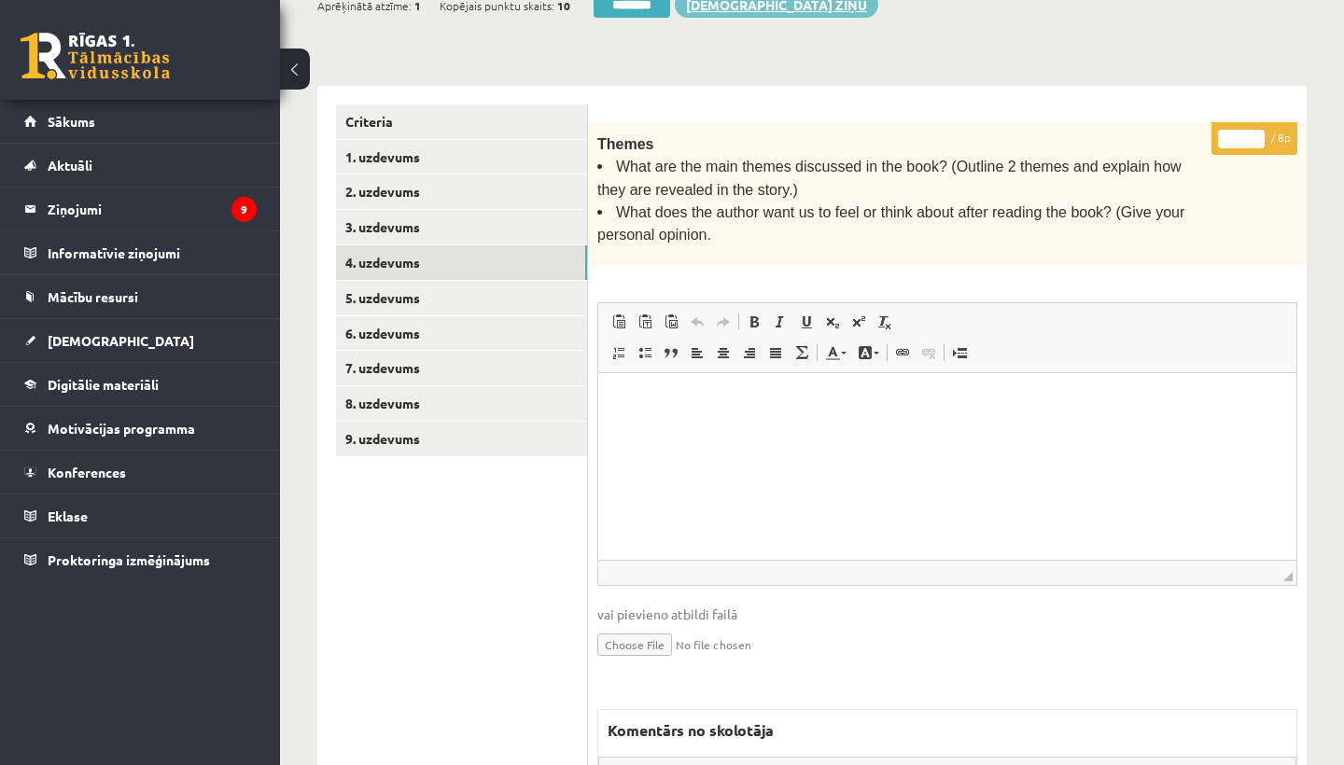
scroll to position [0, 0]
click at [1241, 132] on input "*" at bounding box center [1241, 139] width 47 height 19
type input "*"
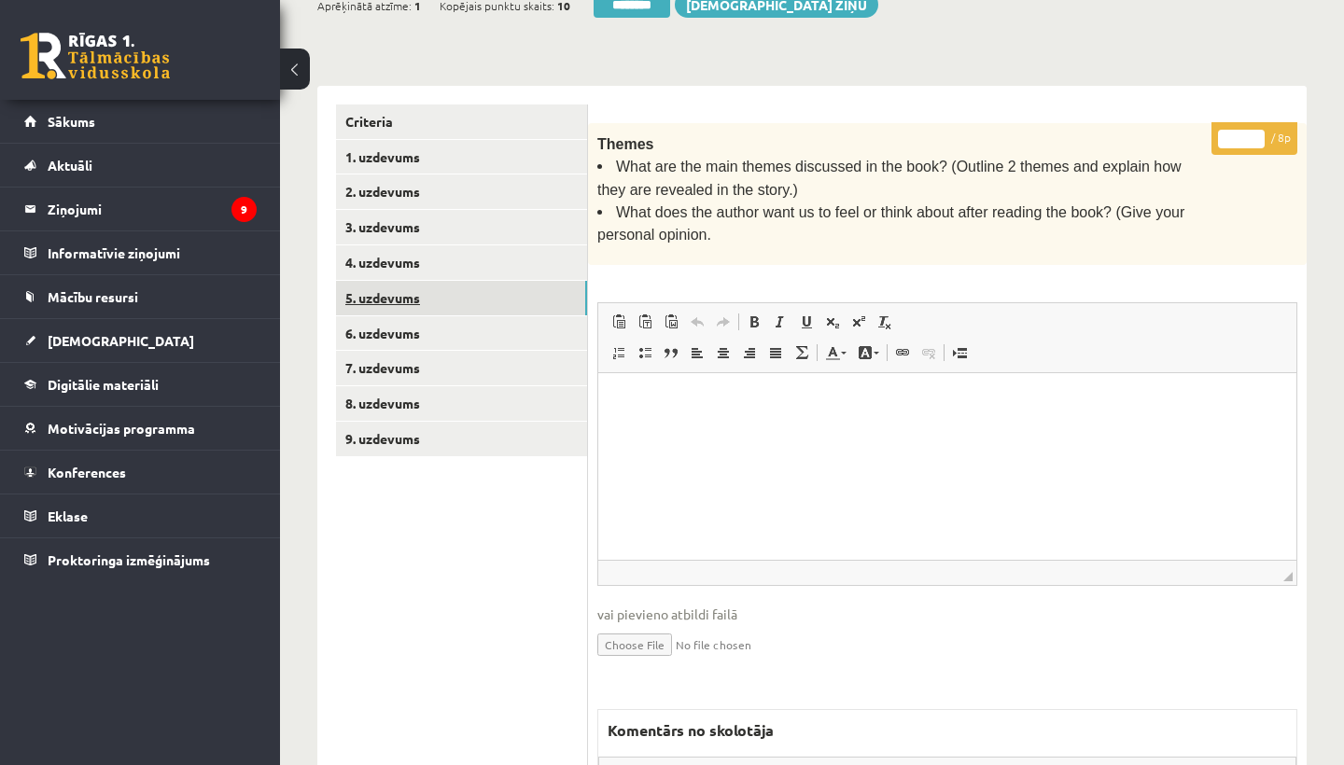
click at [460, 301] on link "5. uzdevums" at bounding box center [461, 298] width 251 height 35
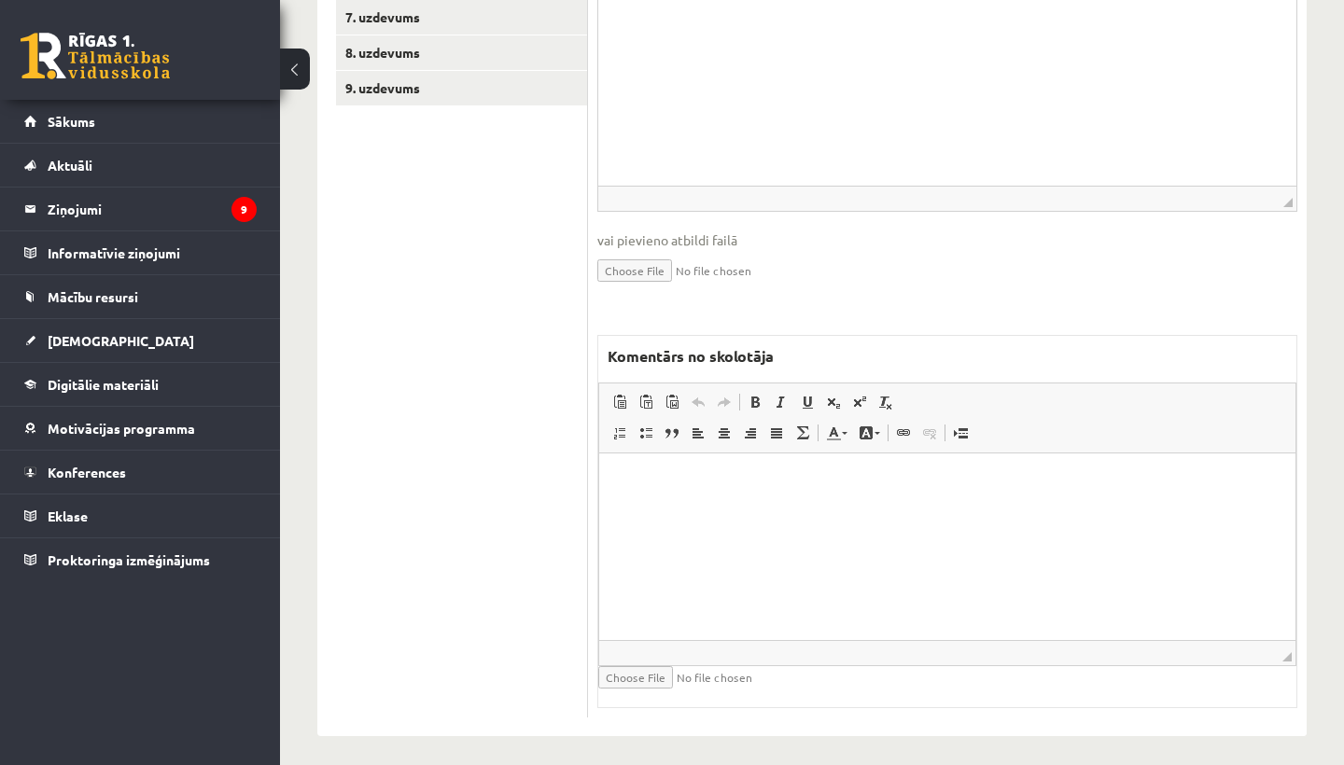
scroll to position [727, 0]
click at [660, 511] on html at bounding box center [947, 483] width 696 height 57
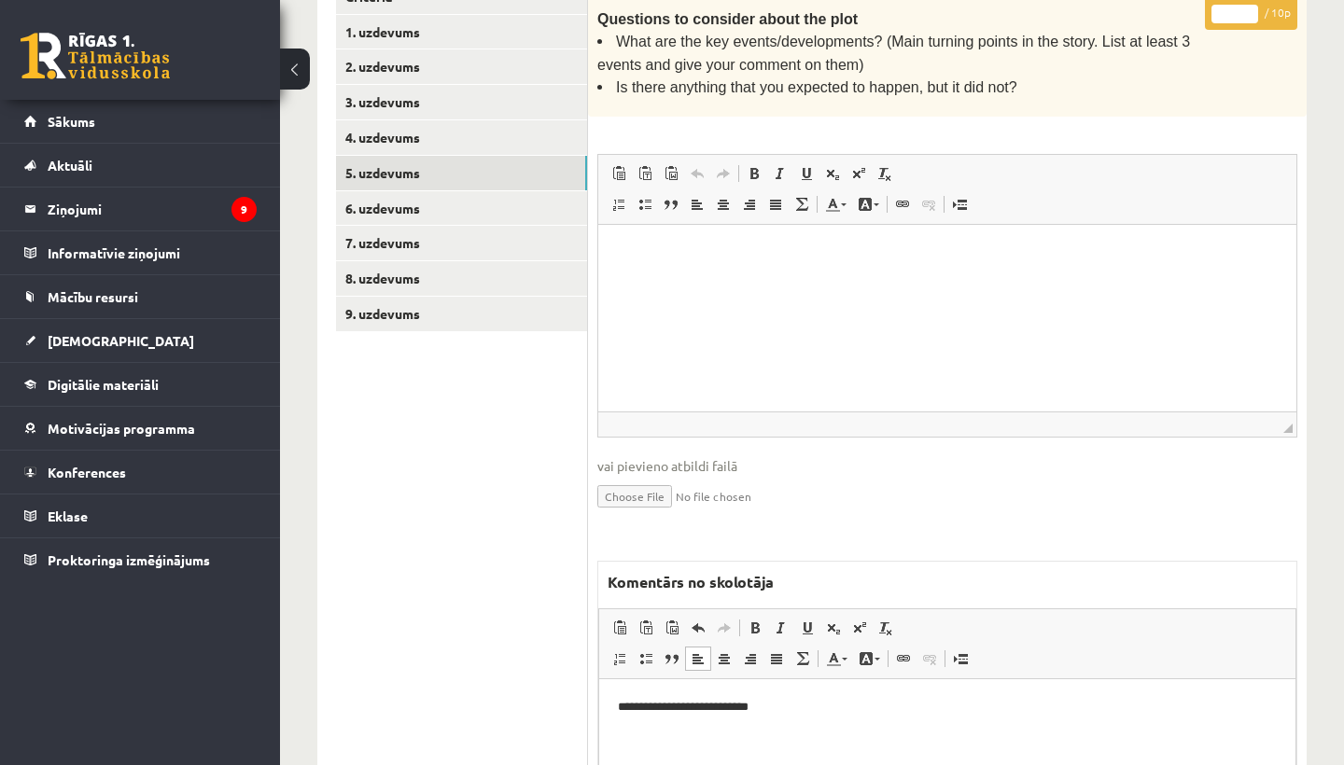
scroll to position [473, 0]
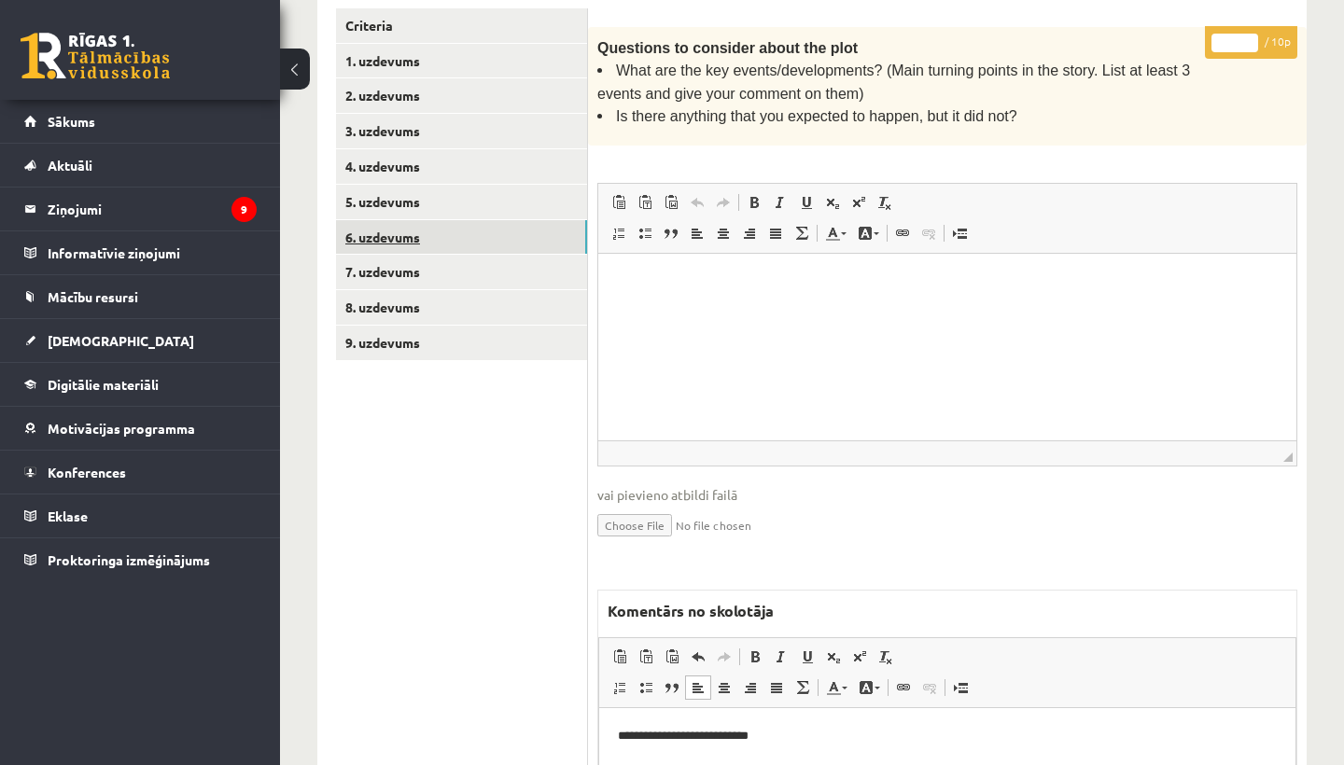
click at [427, 227] on link "6. uzdevums" at bounding box center [461, 237] width 251 height 35
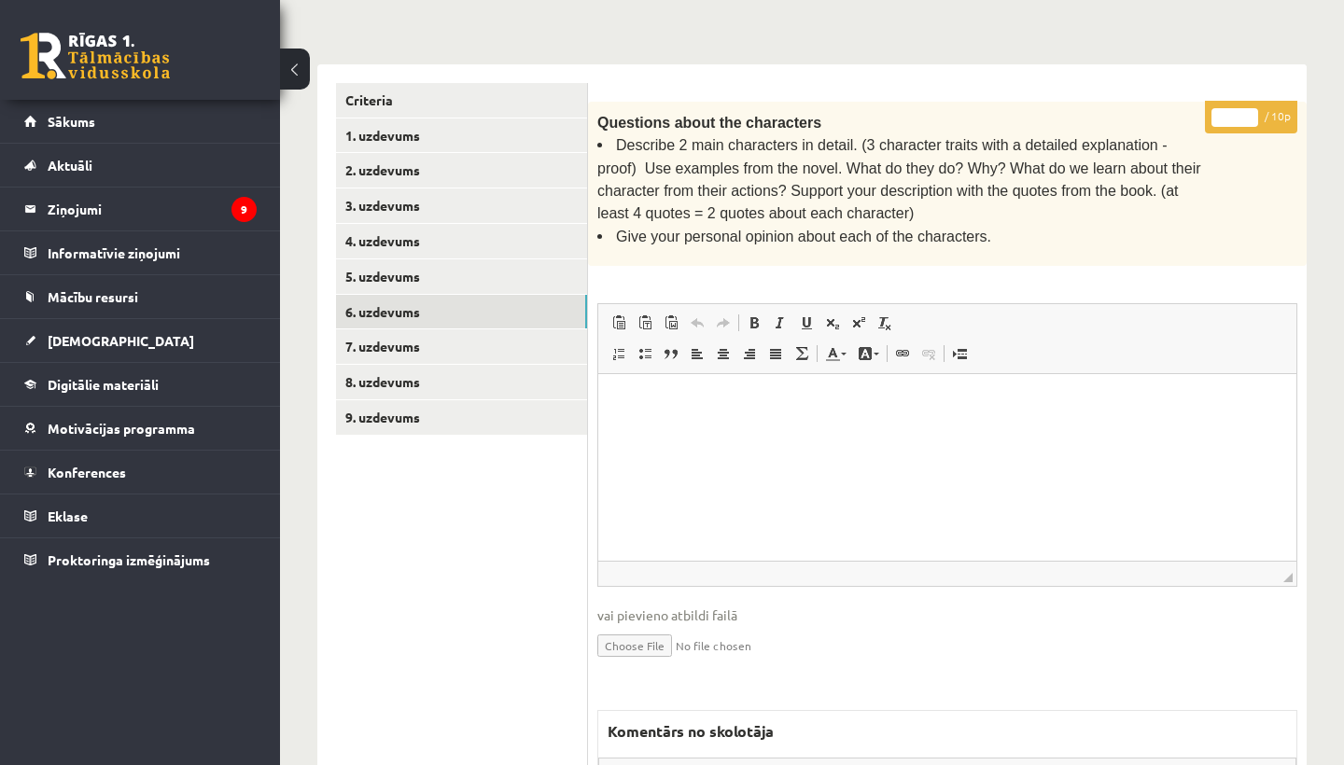
scroll to position [0, 0]
click at [1242, 113] on input "*" at bounding box center [1234, 117] width 47 height 19
type input "**"
click at [363, 329] on link "7. uzdevums" at bounding box center [461, 346] width 251 height 35
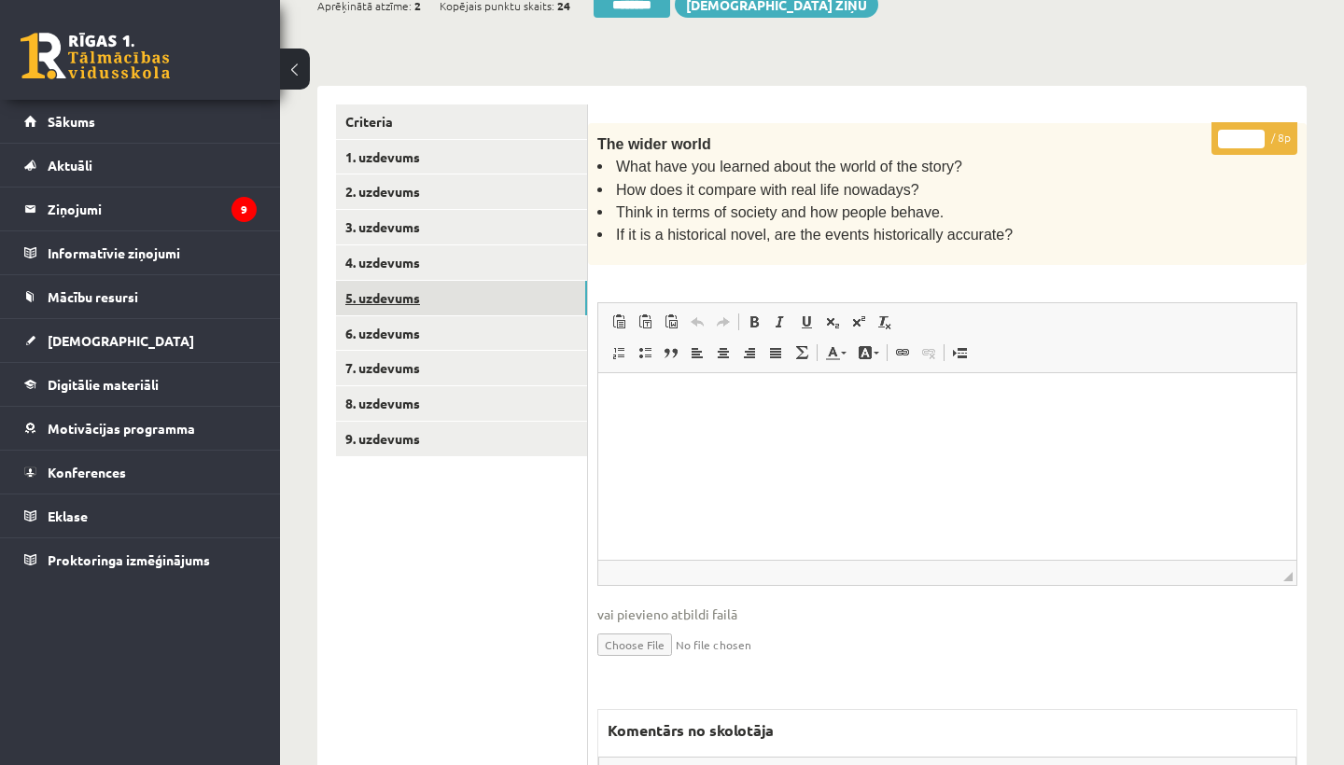
click at [413, 287] on link "5. uzdevums" at bounding box center [461, 298] width 251 height 35
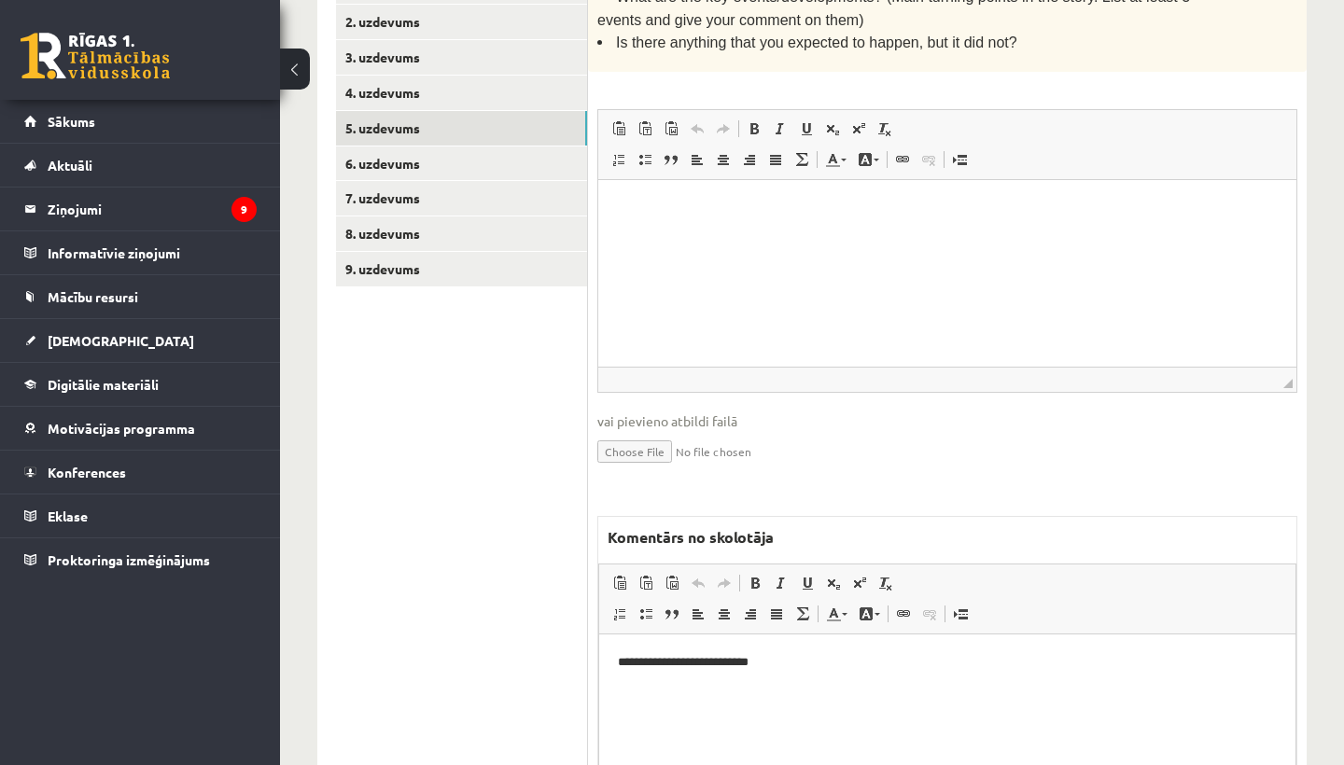
scroll to position [653, 0]
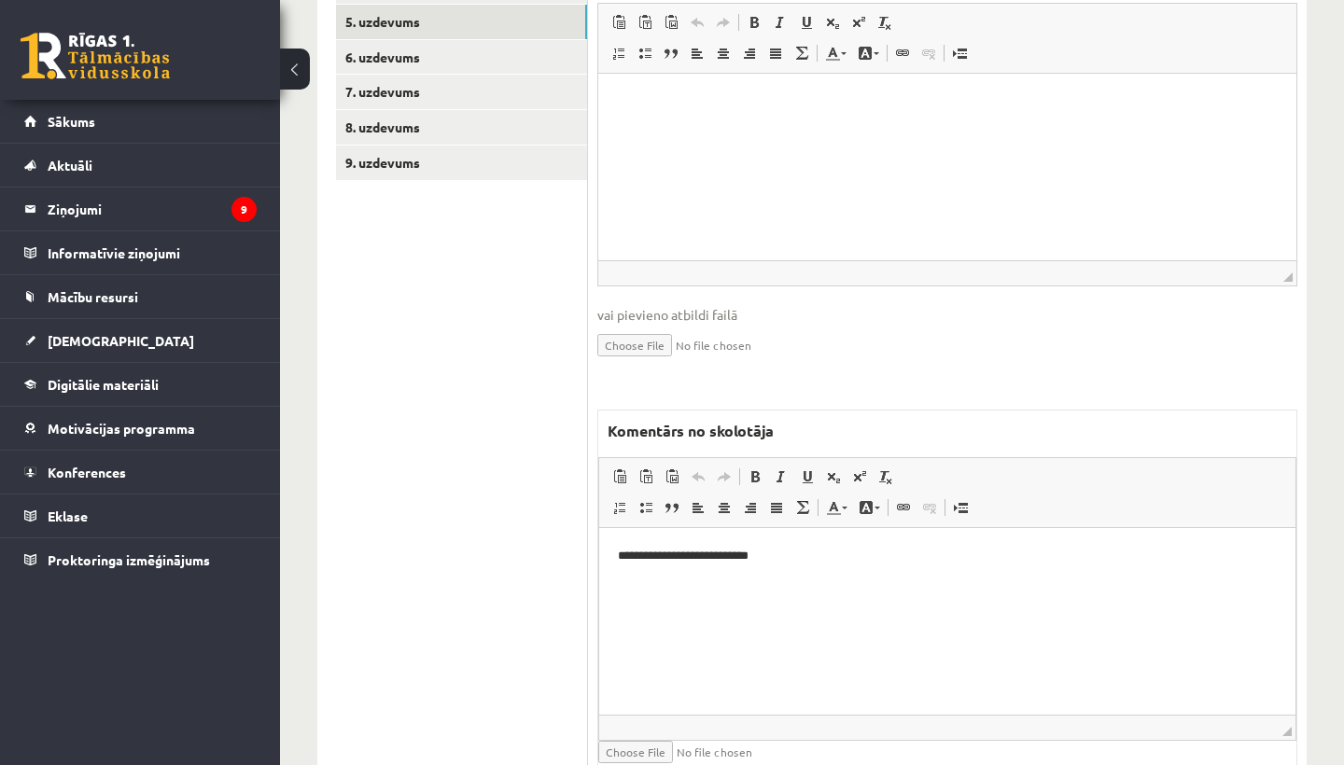
click at [818, 556] on p "**********" at bounding box center [947, 556] width 659 height 19
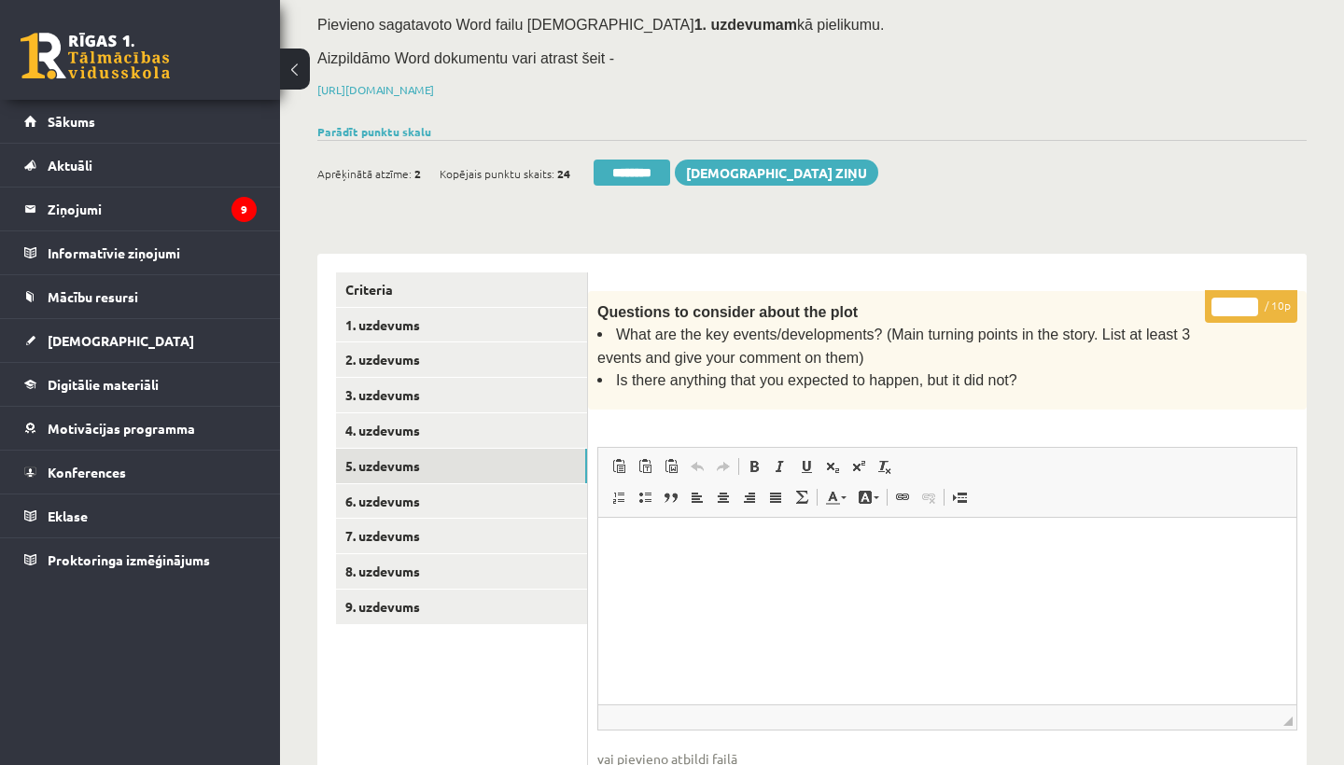
scroll to position [157, 0]
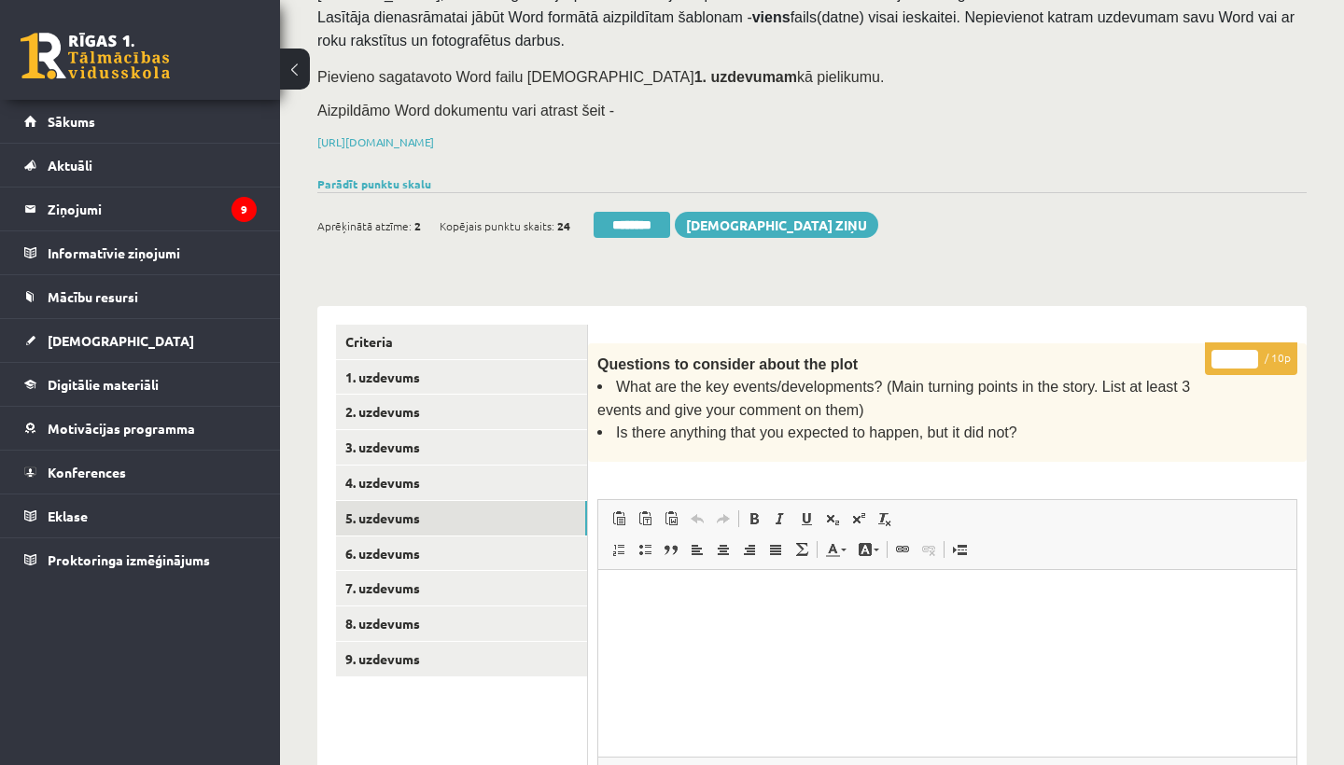
click at [1239, 351] on input "*" at bounding box center [1234, 359] width 47 height 19
type input "*"
click at [405, 573] on link "7. uzdevums" at bounding box center [461, 588] width 251 height 35
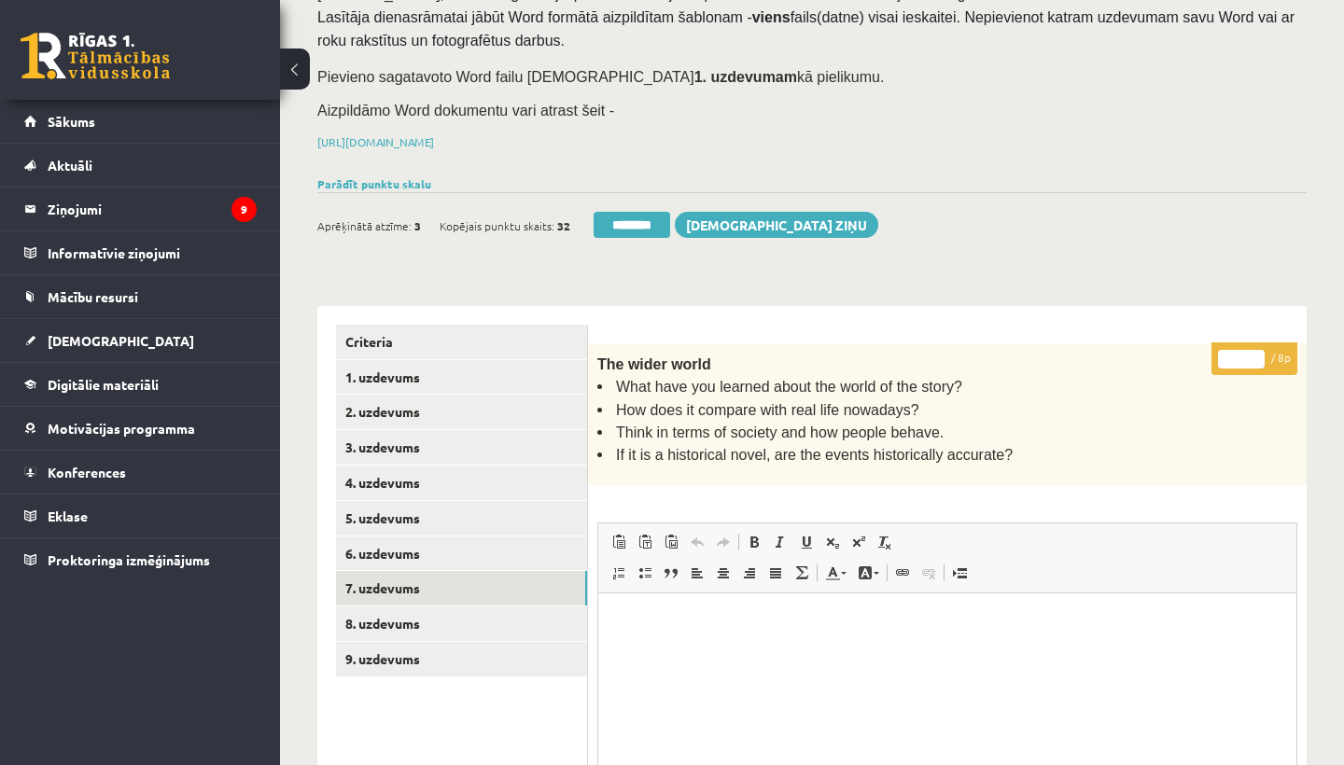
scroll to position [0, 0]
click at [1242, 352] on input "*" at bounding box center [1241, 359] width 47 height 19
type input "*"
click at [398, 623] on link "8. uzdevums" at bounding box center [461, 624] width 251 height 35
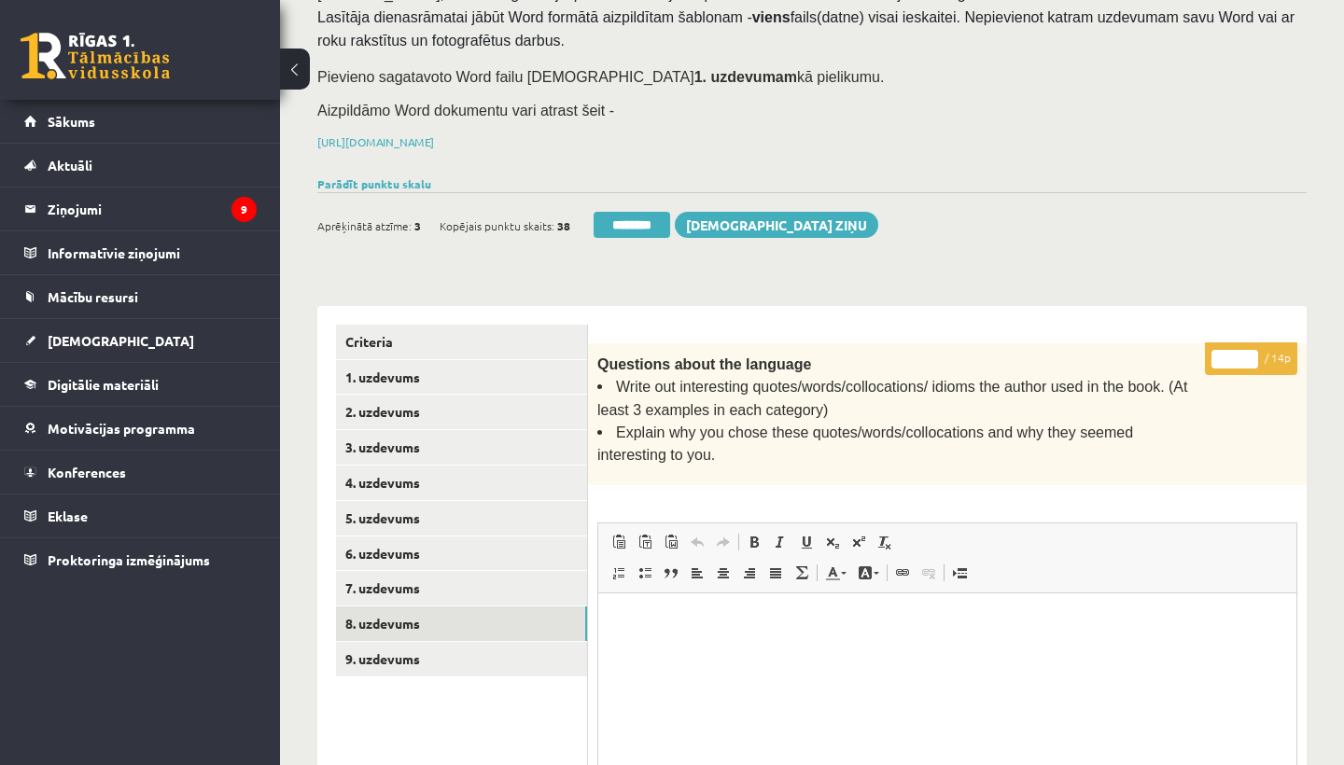
click at [1237, 352] on input "*" at bounding box center [1234, 359] width 47 height 19
type input "*"
click at [376, 651] on link "9. uzdevums" at bounding box center [461, 659] width 251 height 35
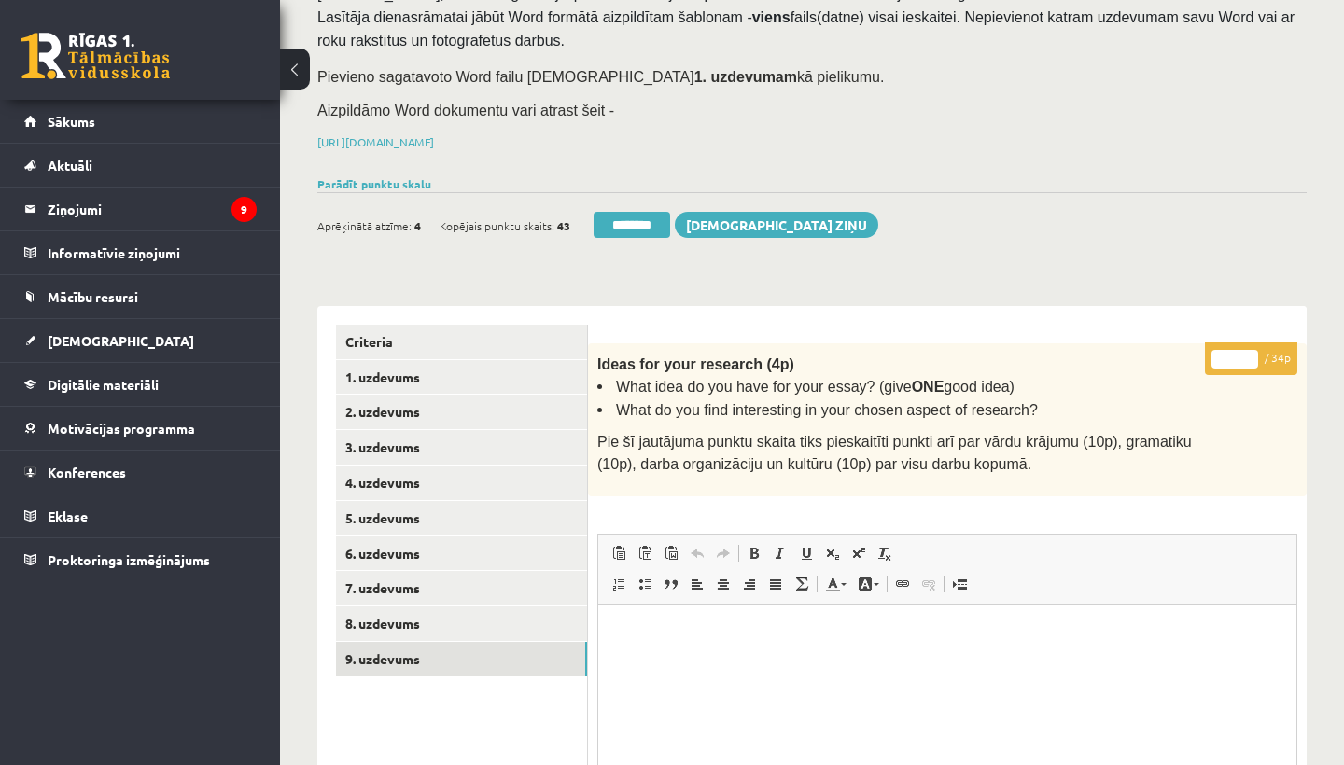
click at [1236, 357] on input "*" at bounding box center [1234, 359] width 47 height 19
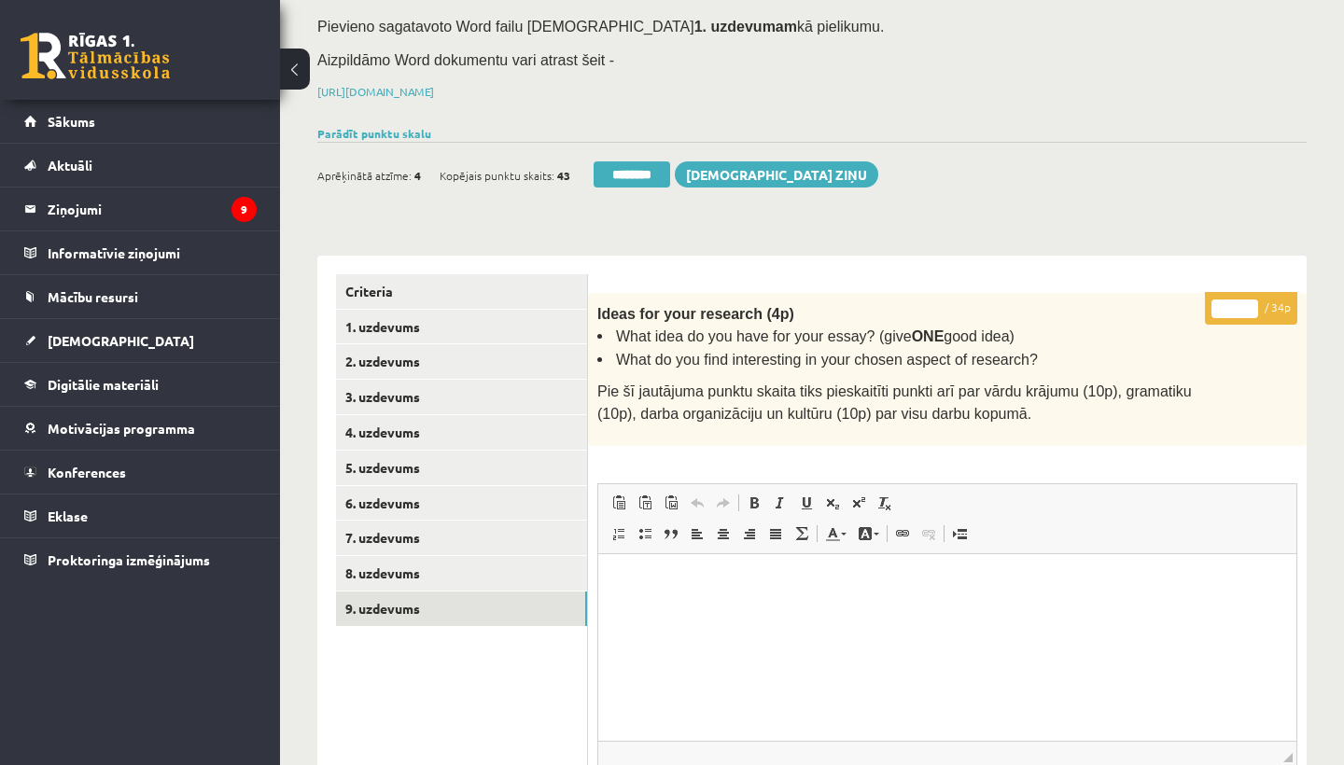
scroll to position [200, 0]
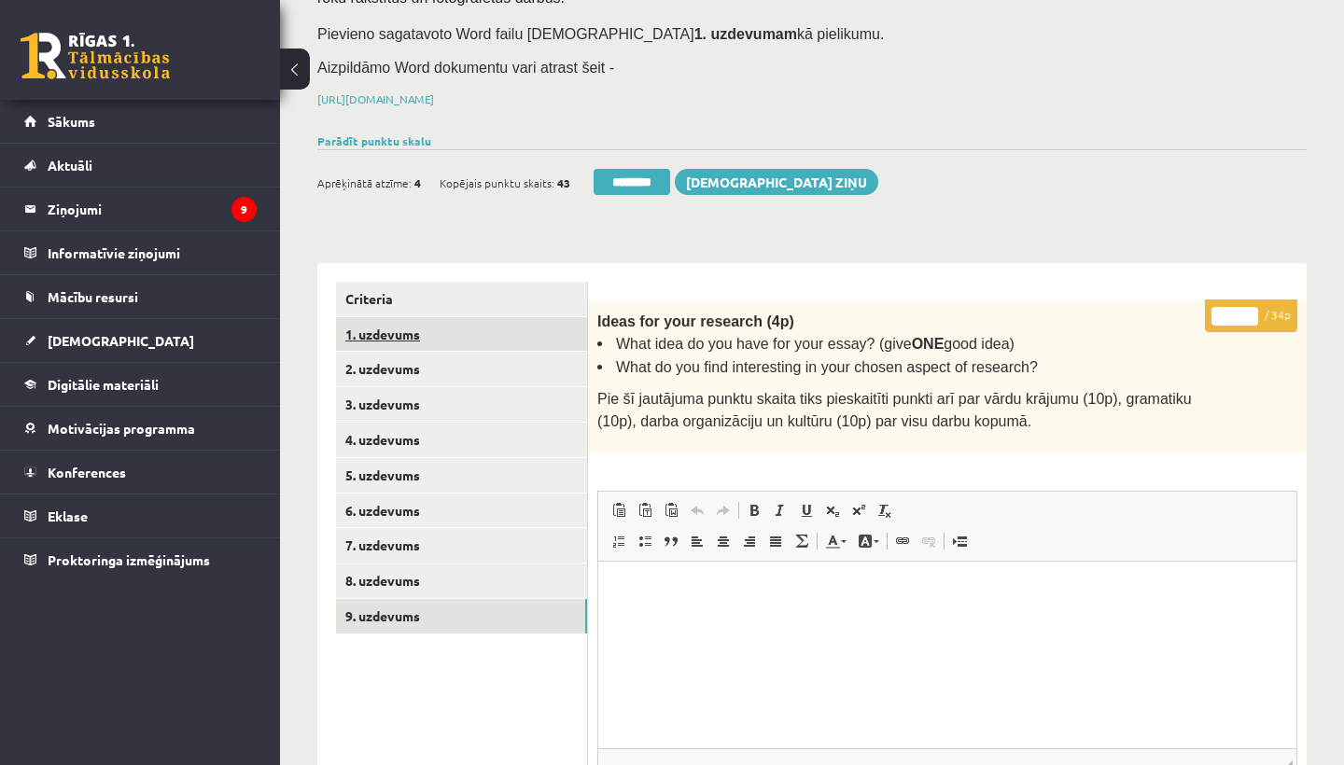
type input "**"
click at [434, 335] on link "1. uzdevums" at bounding box center [461, 334] width 251 height 35
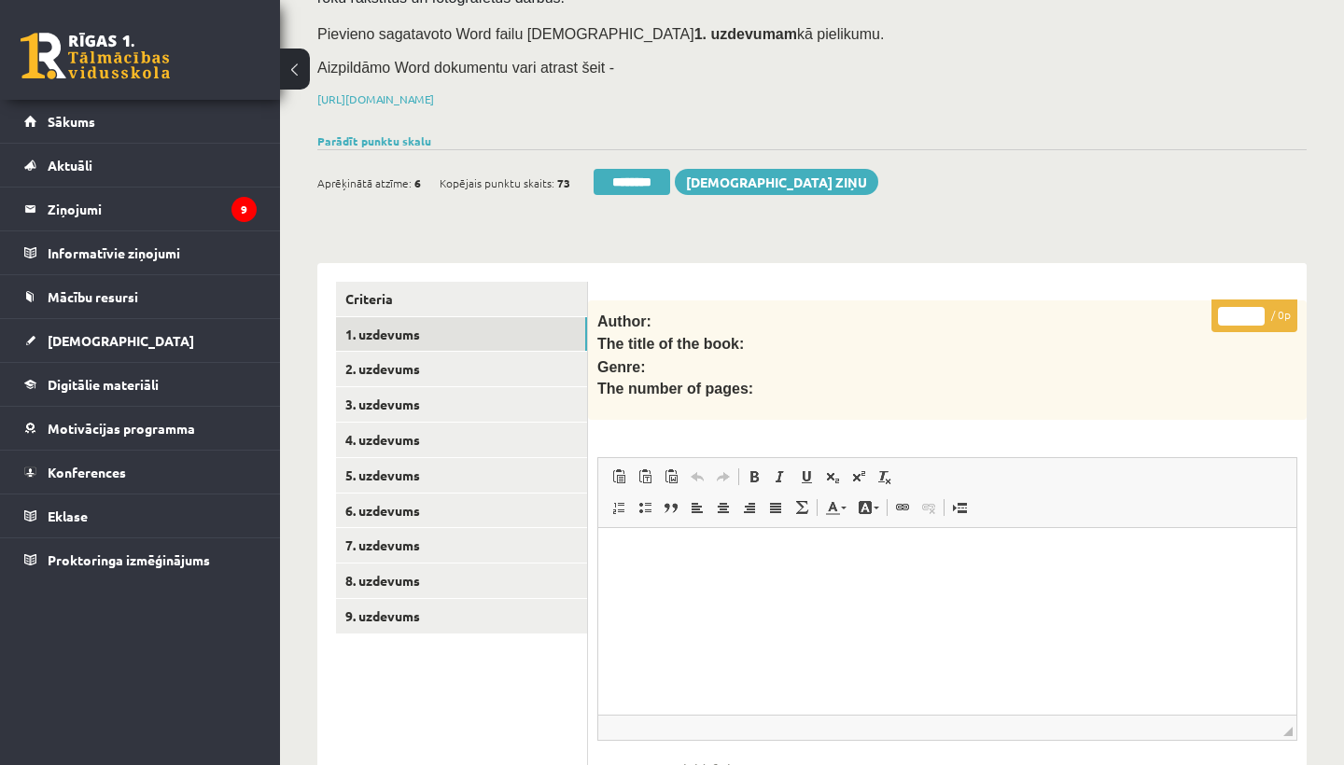
scroll to position [0, 0]
click at [409, 333] on link "1. uzdevums" at bounding box center [461, 334] width 251 height 35
click at [382, 602] on link "9. uzdevums" at bounding box center [461, 616] width 251 height 35
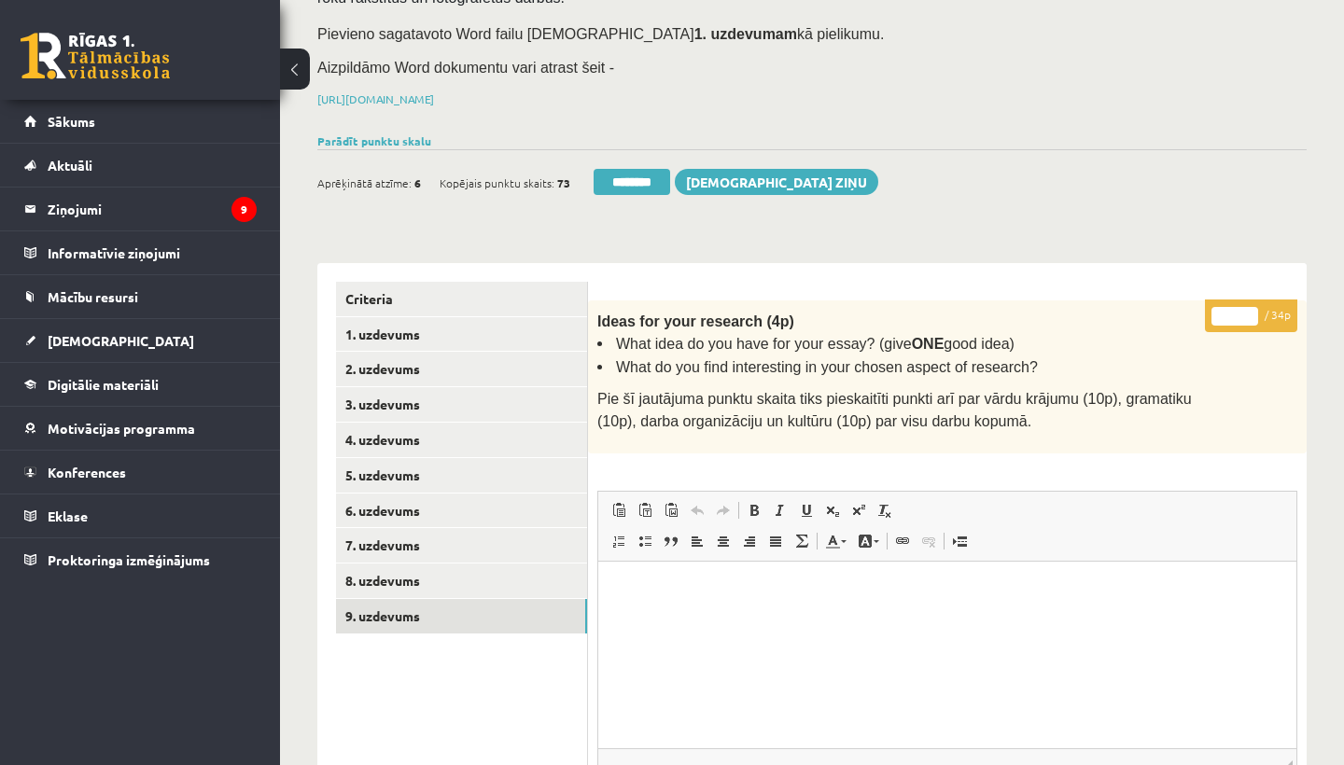
click at [1239, 315] on input "**" at bounding box center [1234, 316] width 47 height 19
type input "*"
type input "**"
click at [399, 334] on link "1. uzdevums" at bounding box center [461, 334] width 251 height 35
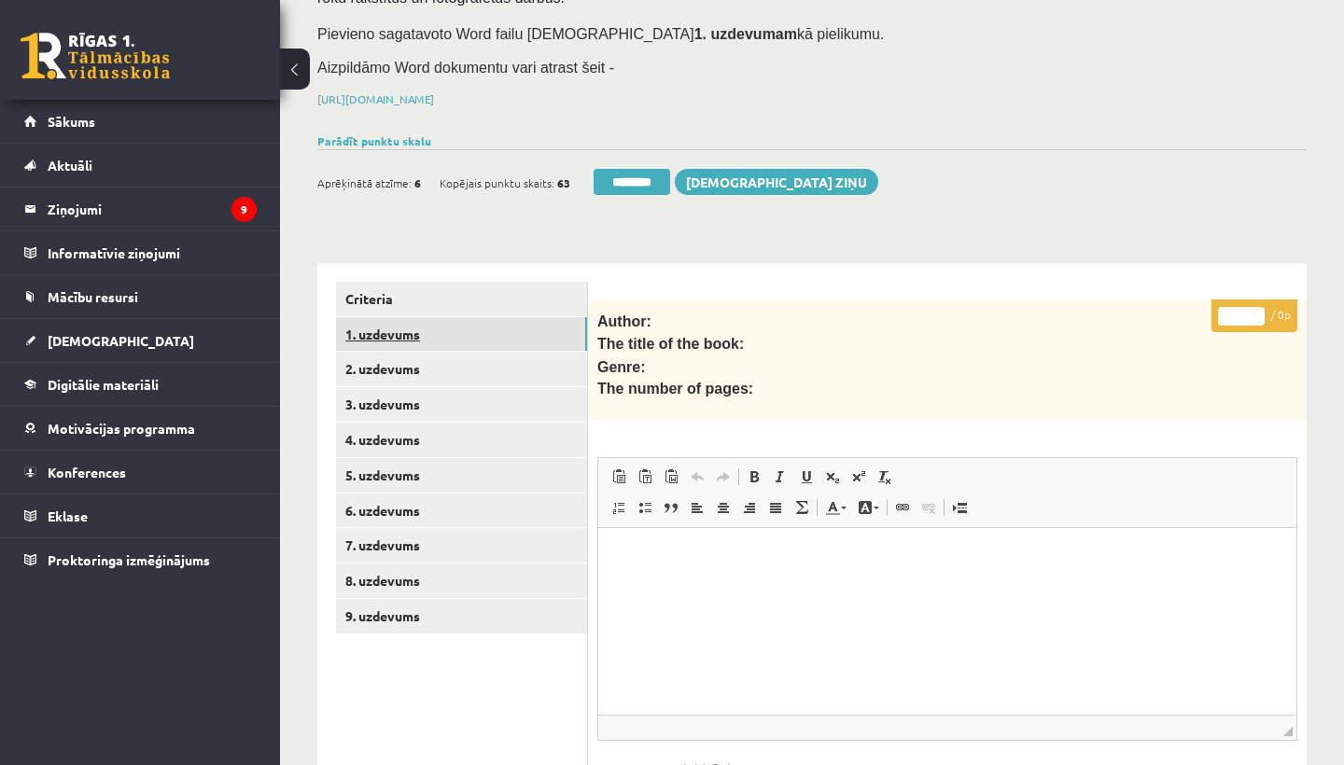
click at [390, 330] on link "1. uzdevums" at bounding box center [461, 334] width 251 height 35
click at [626, 189] on input "********" at bounding box center [632, 182] width 77 height 26
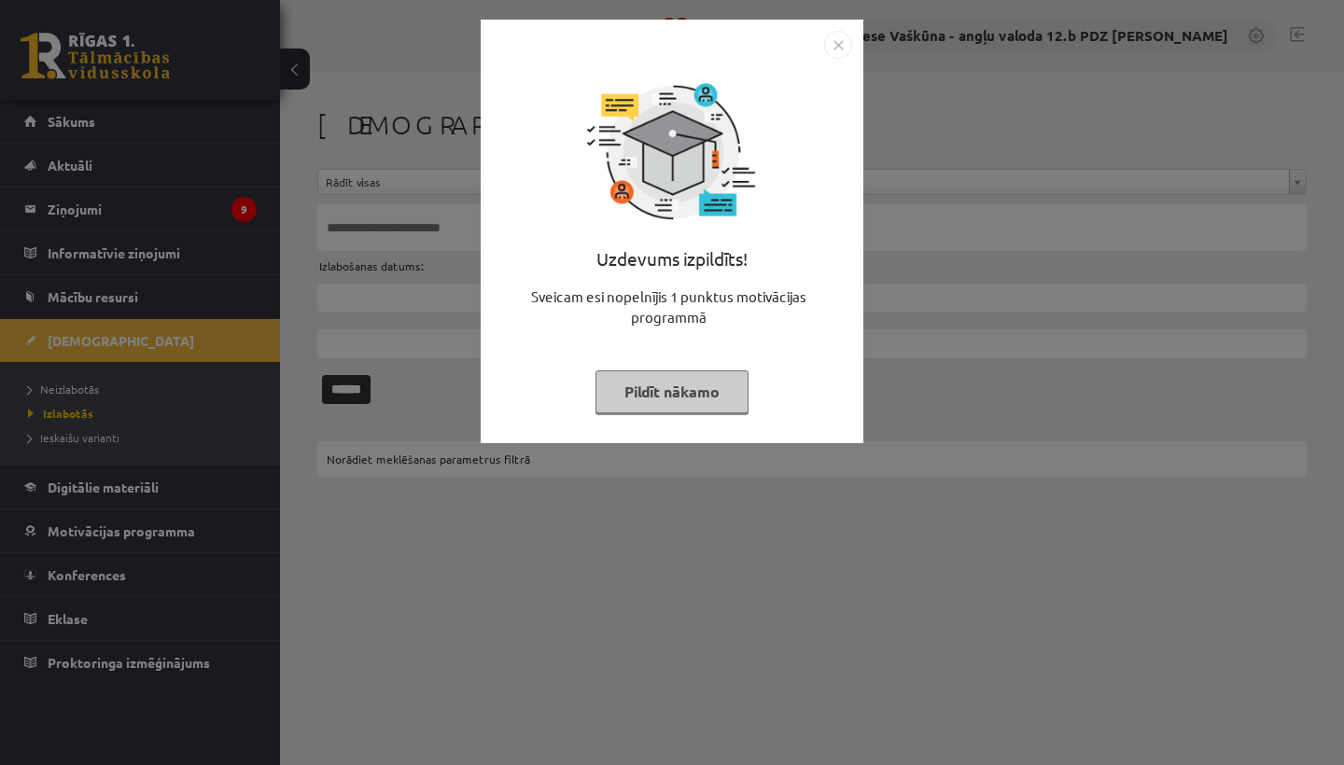
click at [839, 43] on img "Close" at bounding box center [838, 45] width 28 height 28
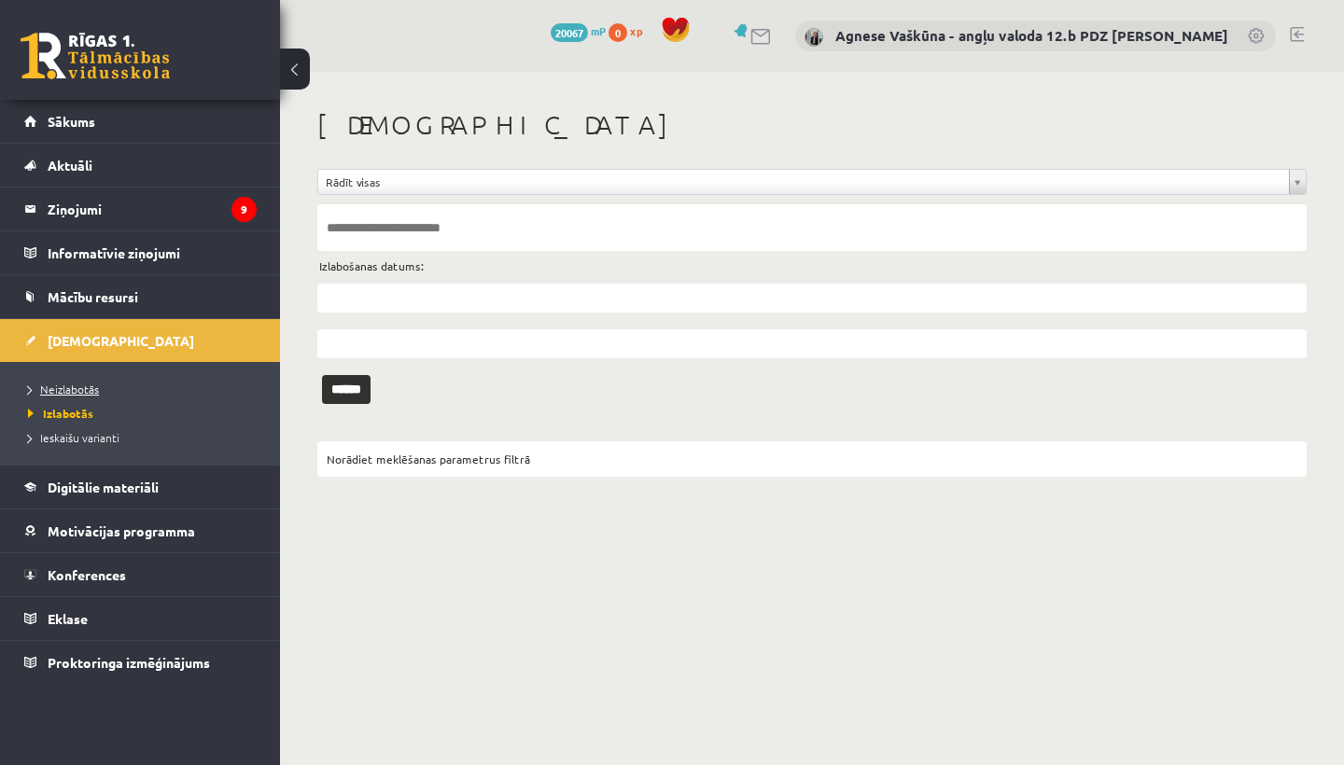
click at [91, 382] on link "Neizlabotās" at bounding box center [144, 389] width 233 height 17
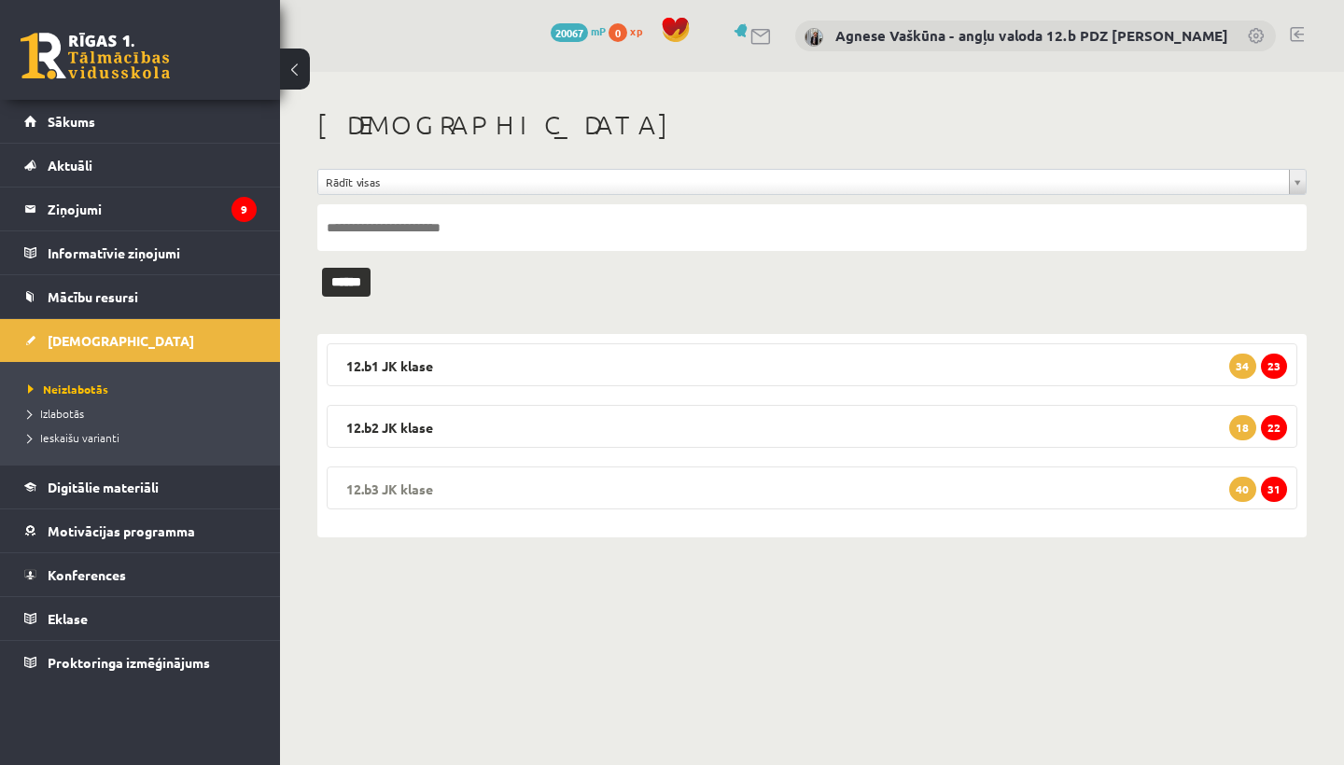
click at [498, 481] on legend "12.b3 [PERSON_NAME] 31 40" at bounding box center [812, 488] width 971 height 43
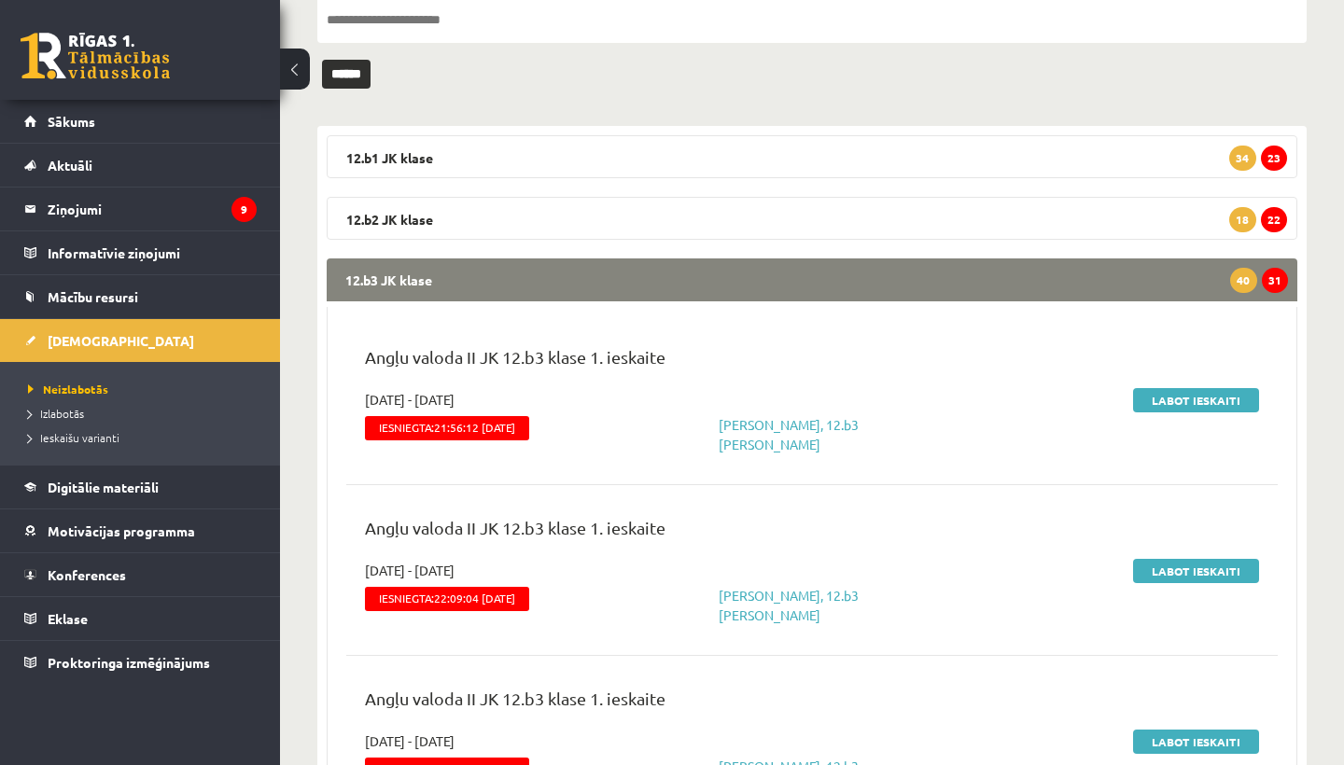
scroll to position [213, 0]
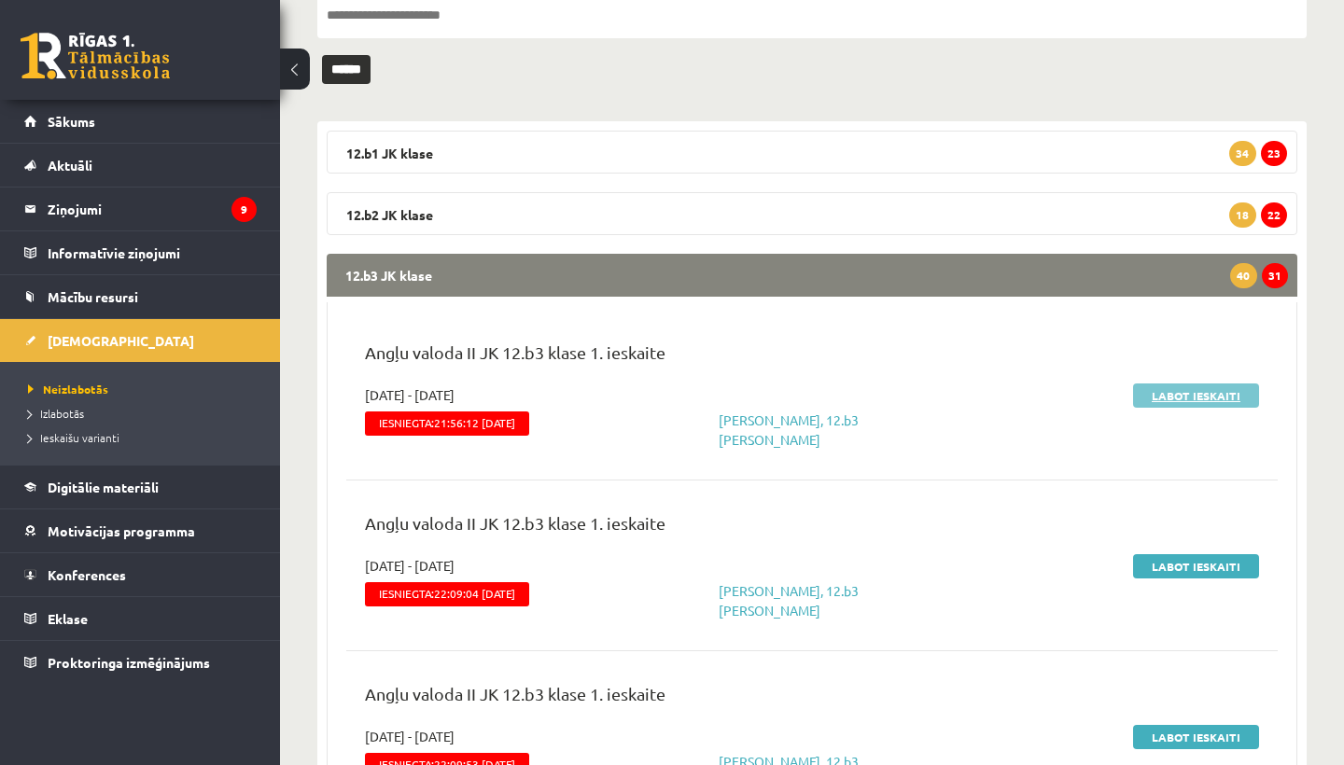
click at [1173, 385] on link "Labot ieskaiti" at bounding box center [1196, 396] width 126 height 24
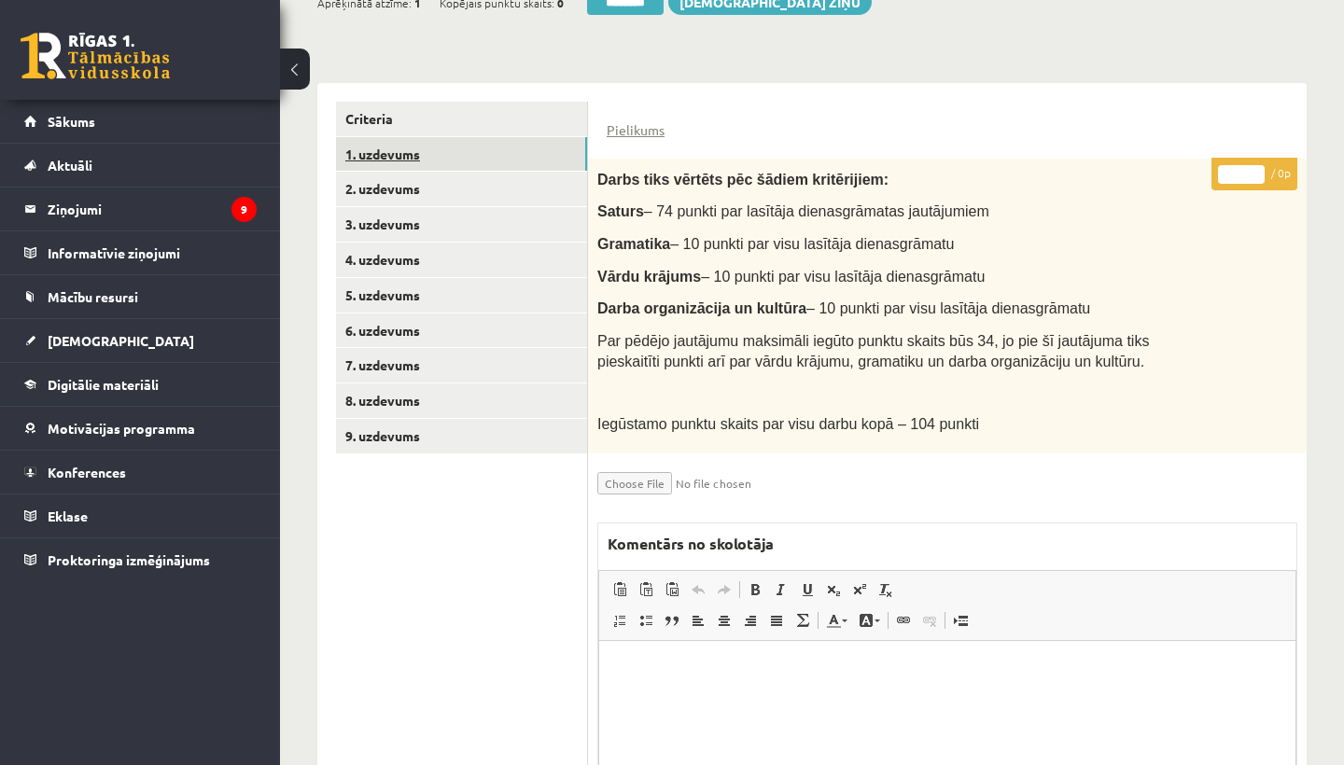
click at [415, 148] on link "1. uzdevums" at bounding box center [461, 154] width 251 height 35
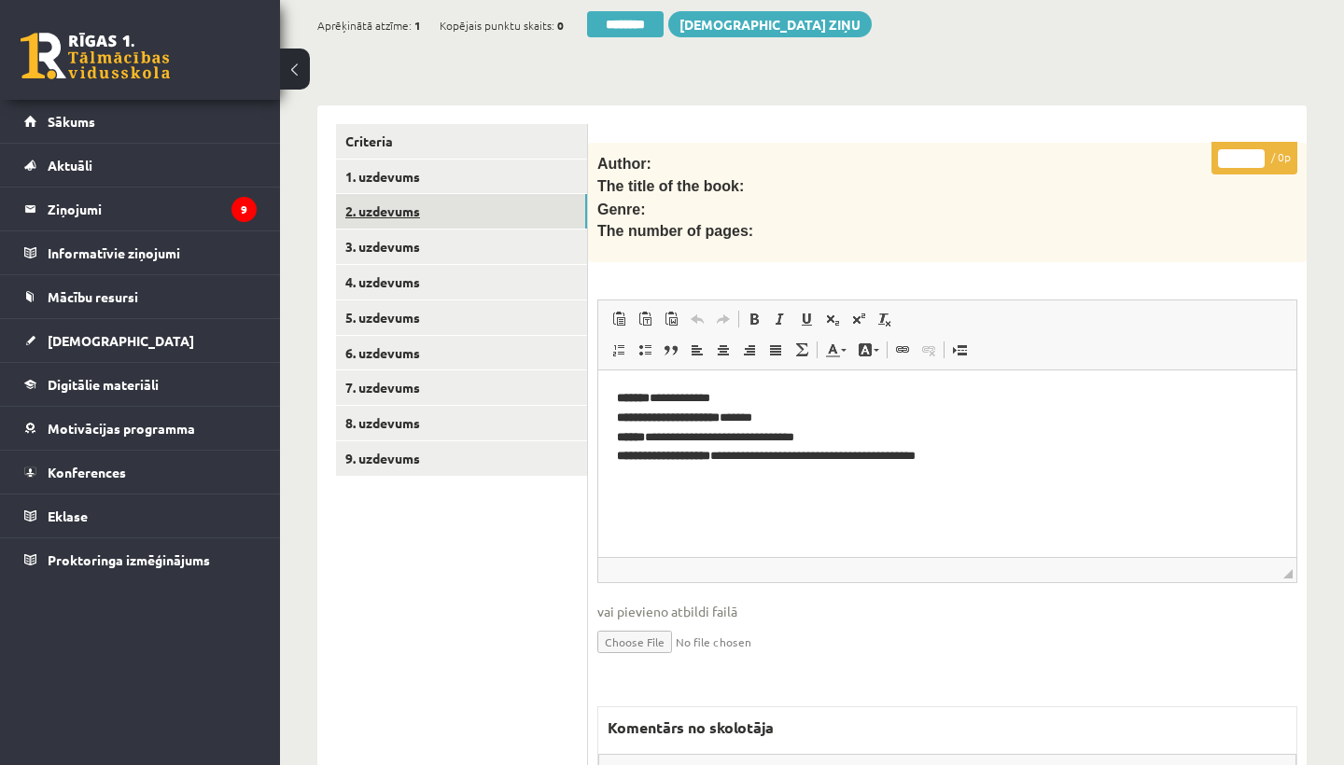
click at [412, 215] on link "2. uzdevums" at bounding box center [461, 211] width 251 height 35
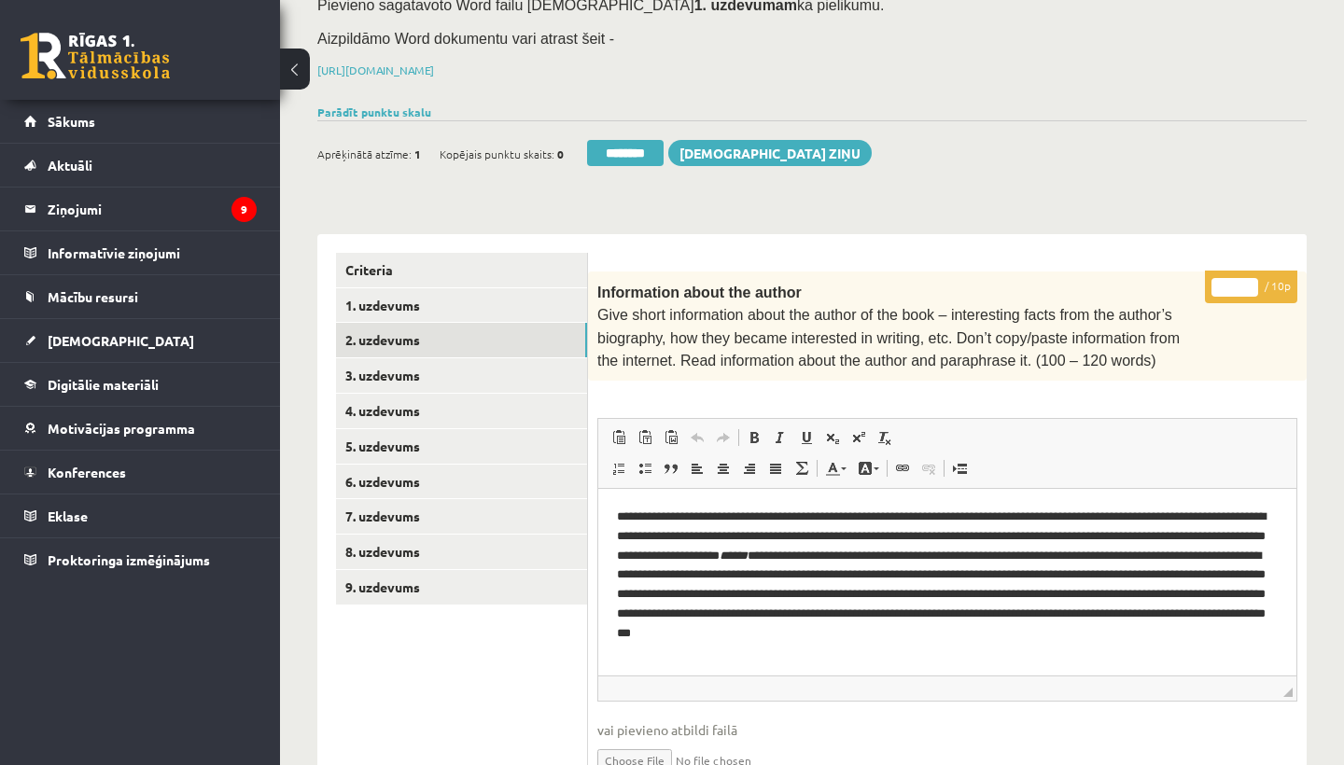
scroll to position [270, 0]
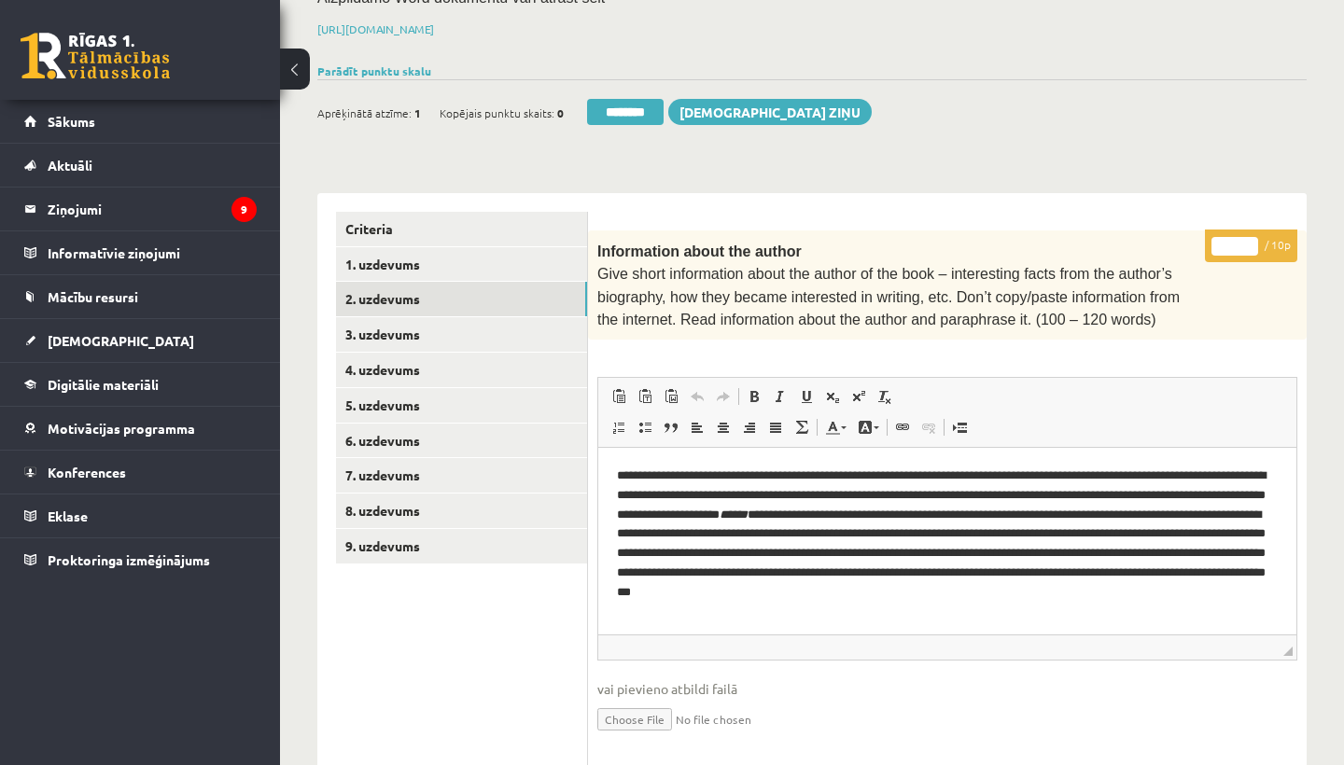
click at [1236, 238] on input "*" at bounding box center [1234, 246] width 47 height 19
type input "*"
click at [393, 328] on link "3. uzdevums" at bounding box center [461, 334] width 251 height 35
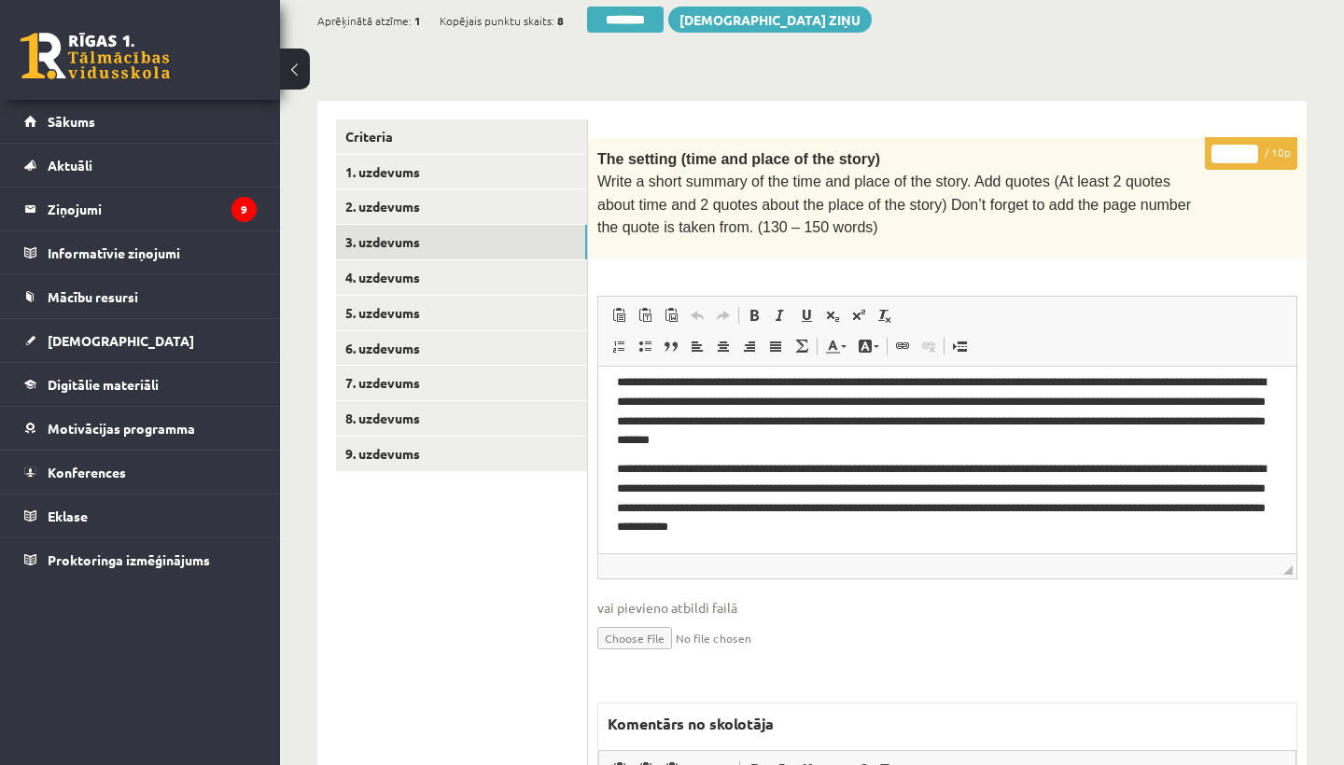
scroll to position [12, 0]
click at [1242, 145] on input "*" at bounding box center [1234, 154] width 47 height 19
type input "**"
click at [430, 264] on link "4. uzdevums" at bounding box center [461, 277] width 251 height 35
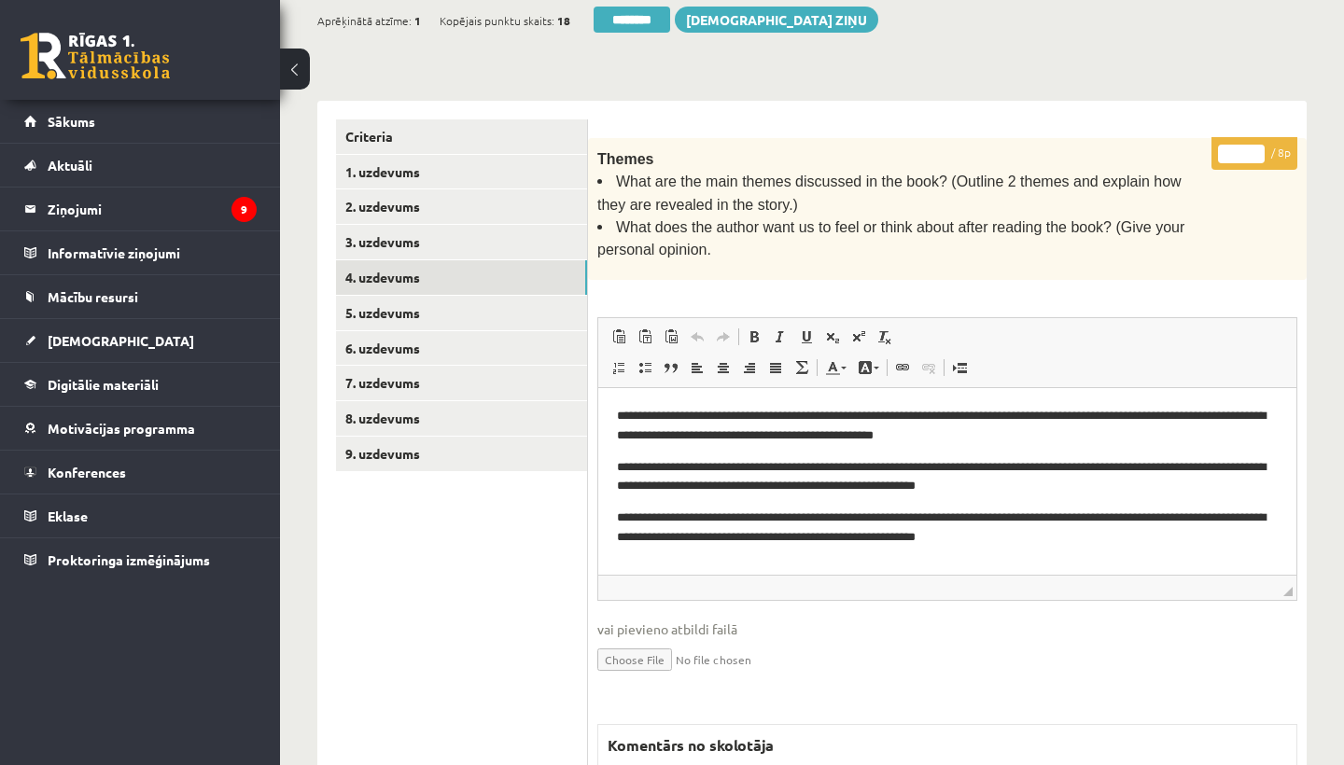
scroll to position [0, 0]
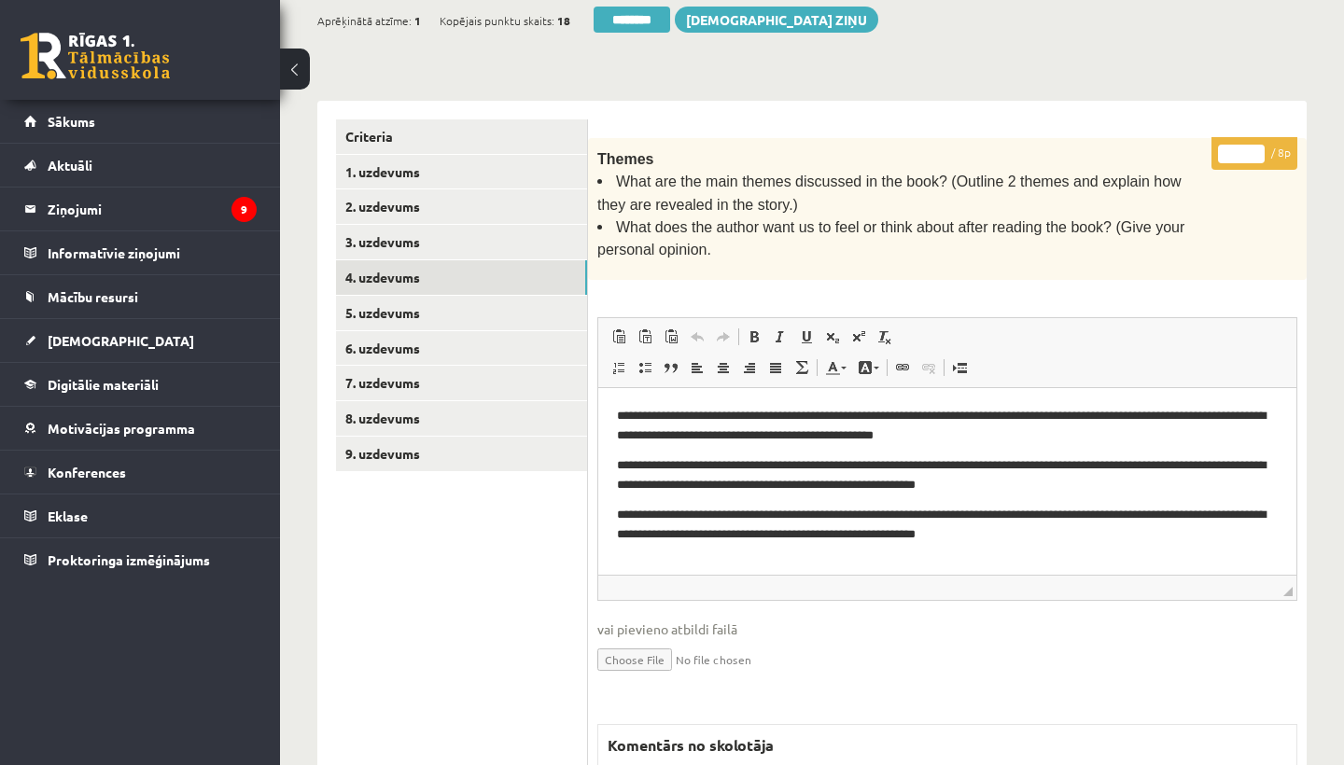
click at [1240, 145] on input "*" at bounding box center [1241, 154] width 47 height 19
type input "*"
click at [448, 301] on link "5. uzdevums" at bounding box center [461, 313] width 251 height 35
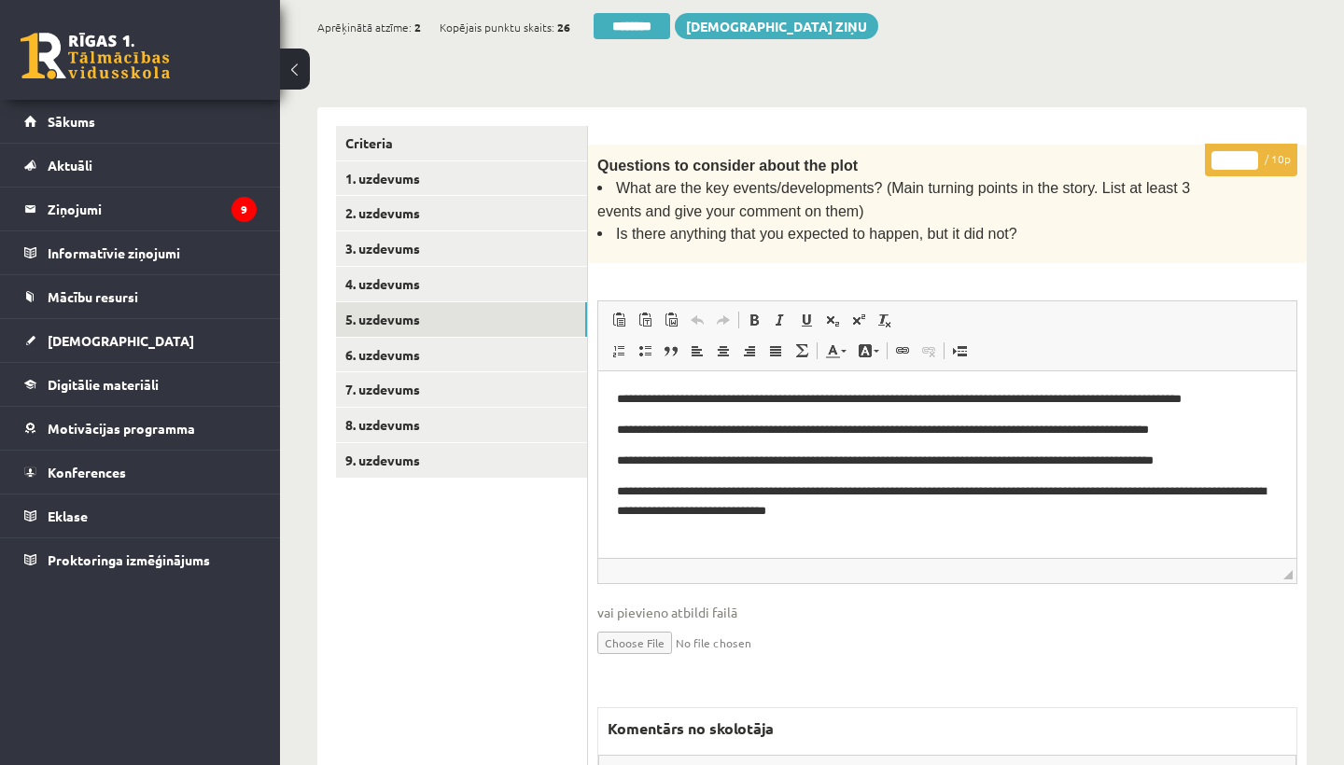
click at [1236, 155] on input "*" at bounding box center [1234, 160] width 47 height 19
type input "*"
click at [455, 347] on link "6. uzdevums" at bounding box center [461, 355] width 251 height 35
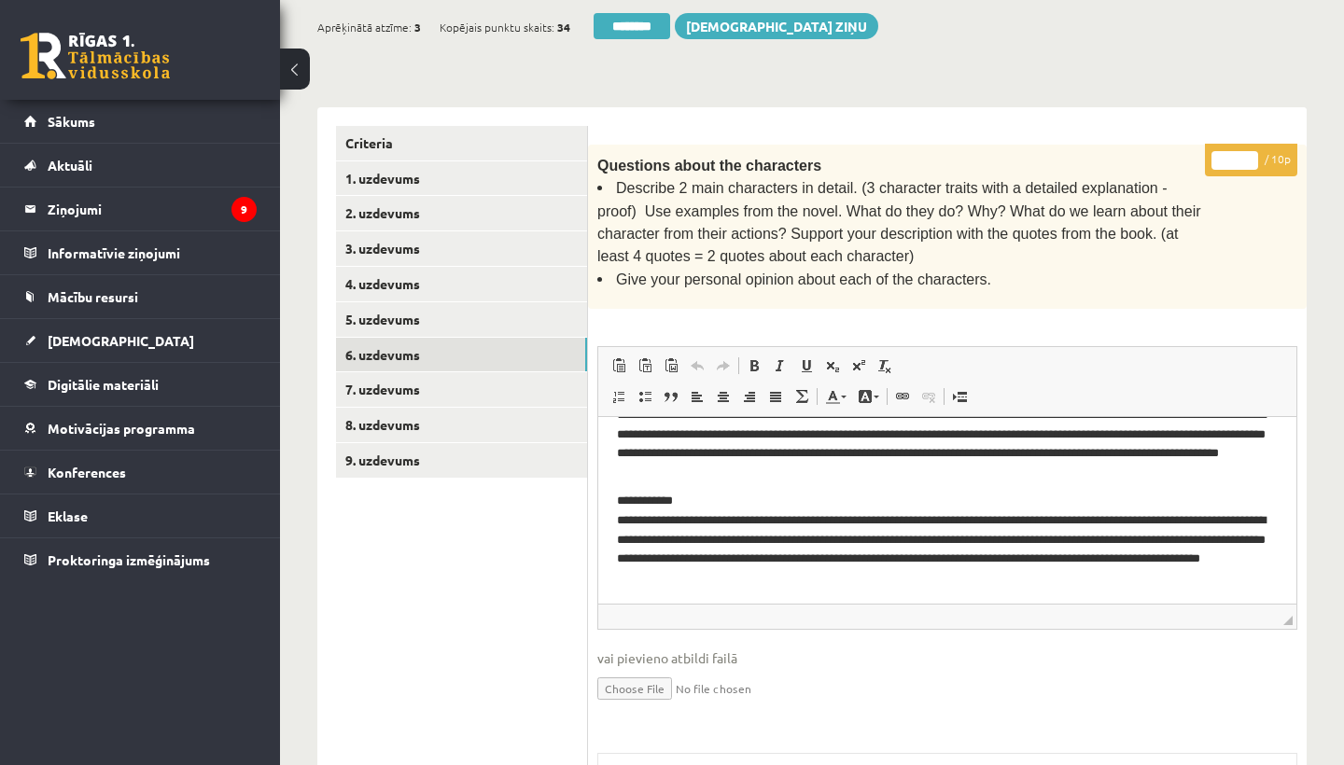
scroll to position [49, 0]
drag, startPoint x: 862, startPoint y: 180, endPoint x: 1156, endPoint y: 177, distance: 294.0
click at [1156, 180] on span "Describe 2 main characters in detail. (3 character traits with a detailed expla…" at bounding box center [899, 222] width 604 height 84
copy span "3 character traits with a detailed explanation"
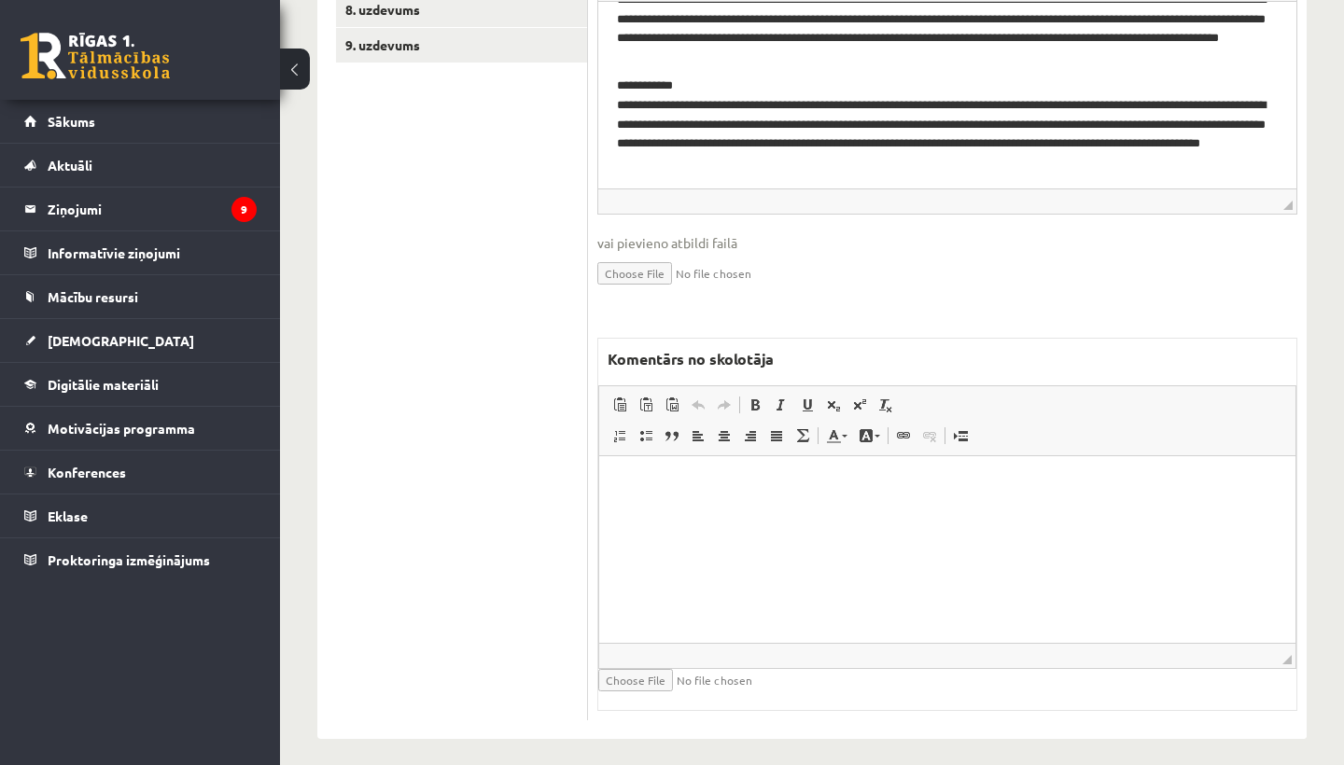
scroll to position [770, 0]
click at [672, 514] on html at bounding box center [947, 485] width 696 height 57
drag, startPoint x: 714, startPoint y: 483, endPoint x: 851, endPoint y: 492, distance: 137.5
click at [851, 492] on p "**********" at bounding box center [947, 485] width 659 height 19
click at [753, 399] on span at bounding box center [755, 406] width 15 height 15
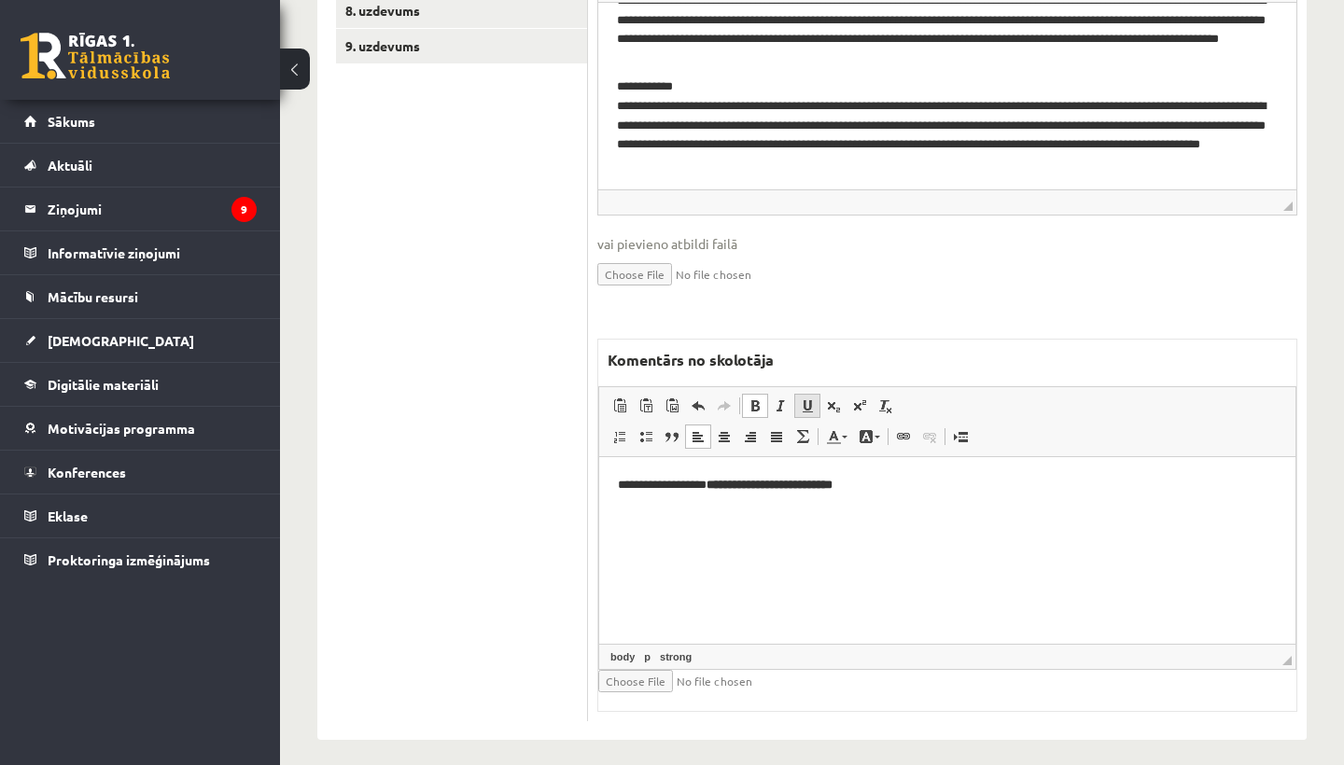
click at [807, 399] on span at bounding box center [807, 406] width 15 height 15
click at [914, 492] on p "**********" at bounding box center [947, 485] width 659 height 19
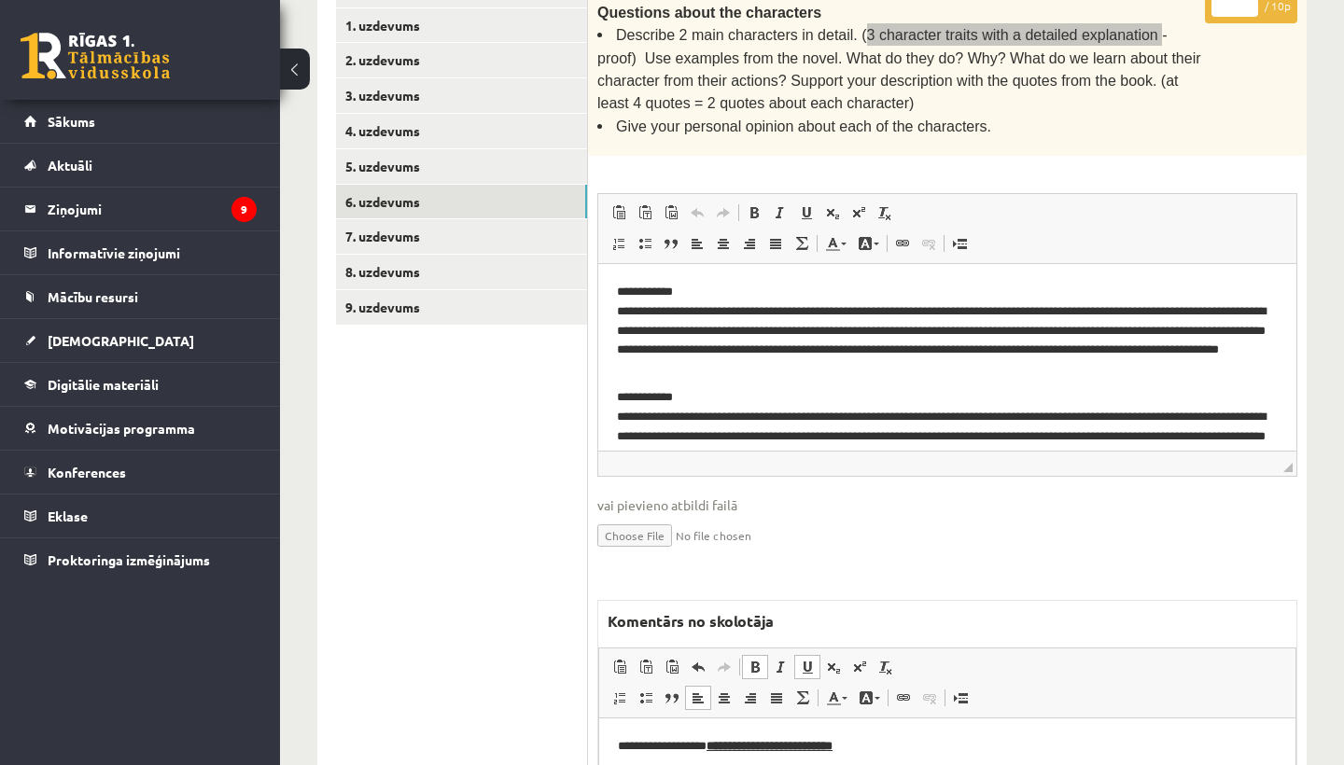
scroll to position [309, 0]
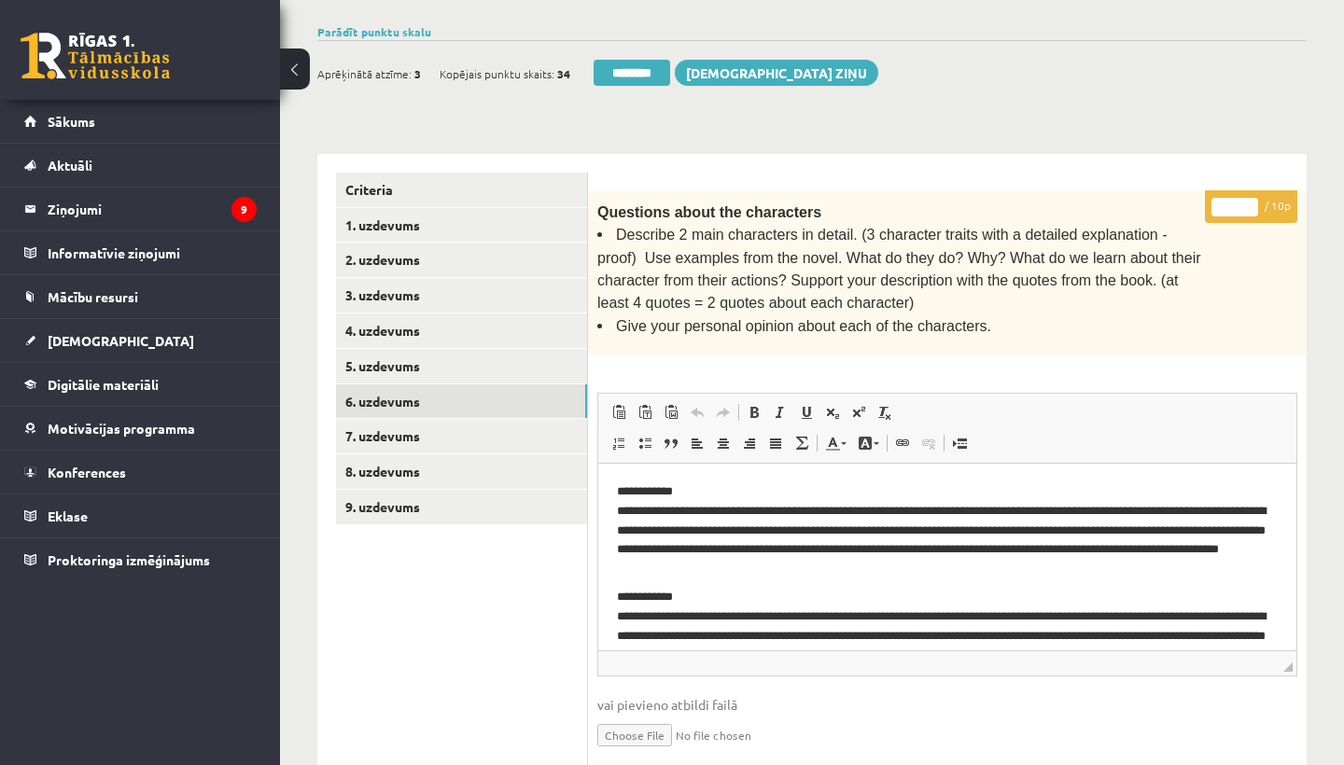
click at [1239, 201] on input "*" at bounding box center [1234, 207] width 47 height 19
type input "*"
click at [386, 423] on link "7. uzdevums" at bounding box center [461, 436] width 251 height 35
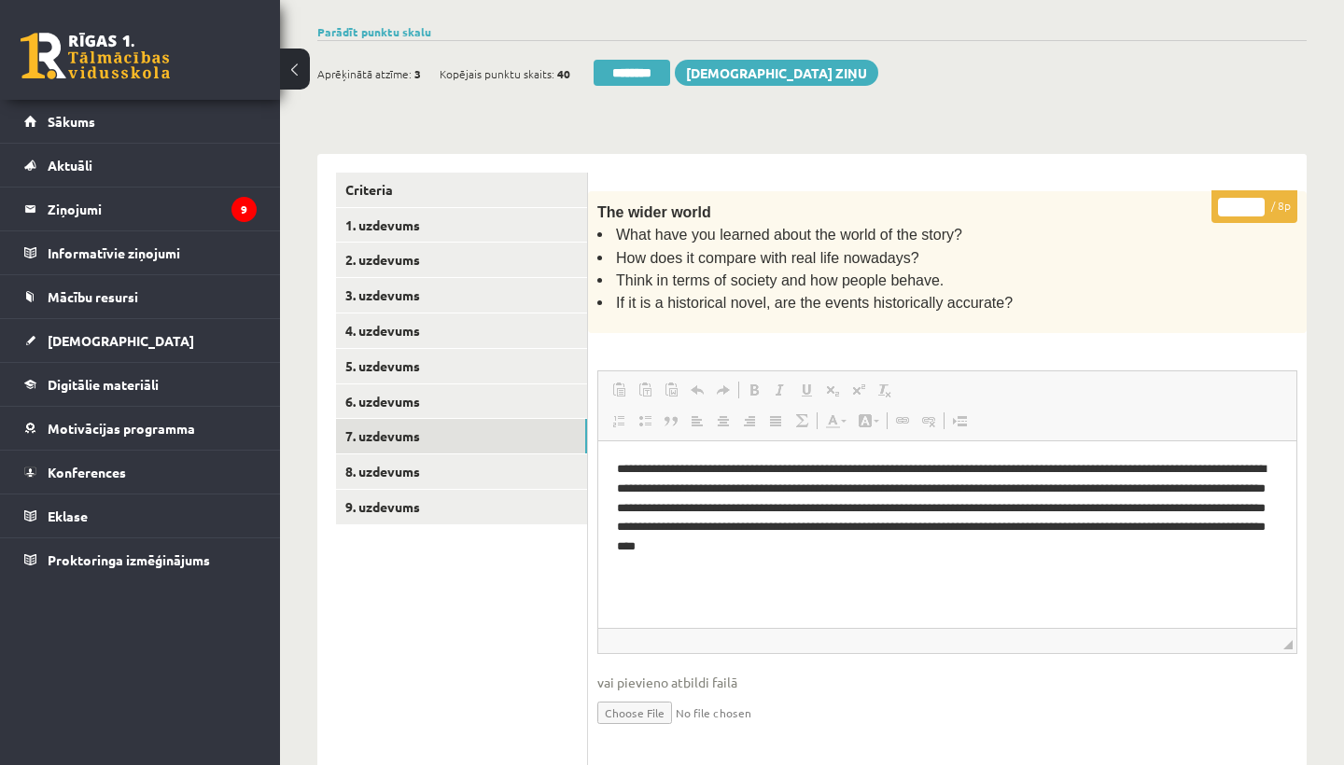
scroll to position [0, 0]
click at [1241, 200] on input "*" at bounding box center [1241, 207] width 47 height 19
type input "*"
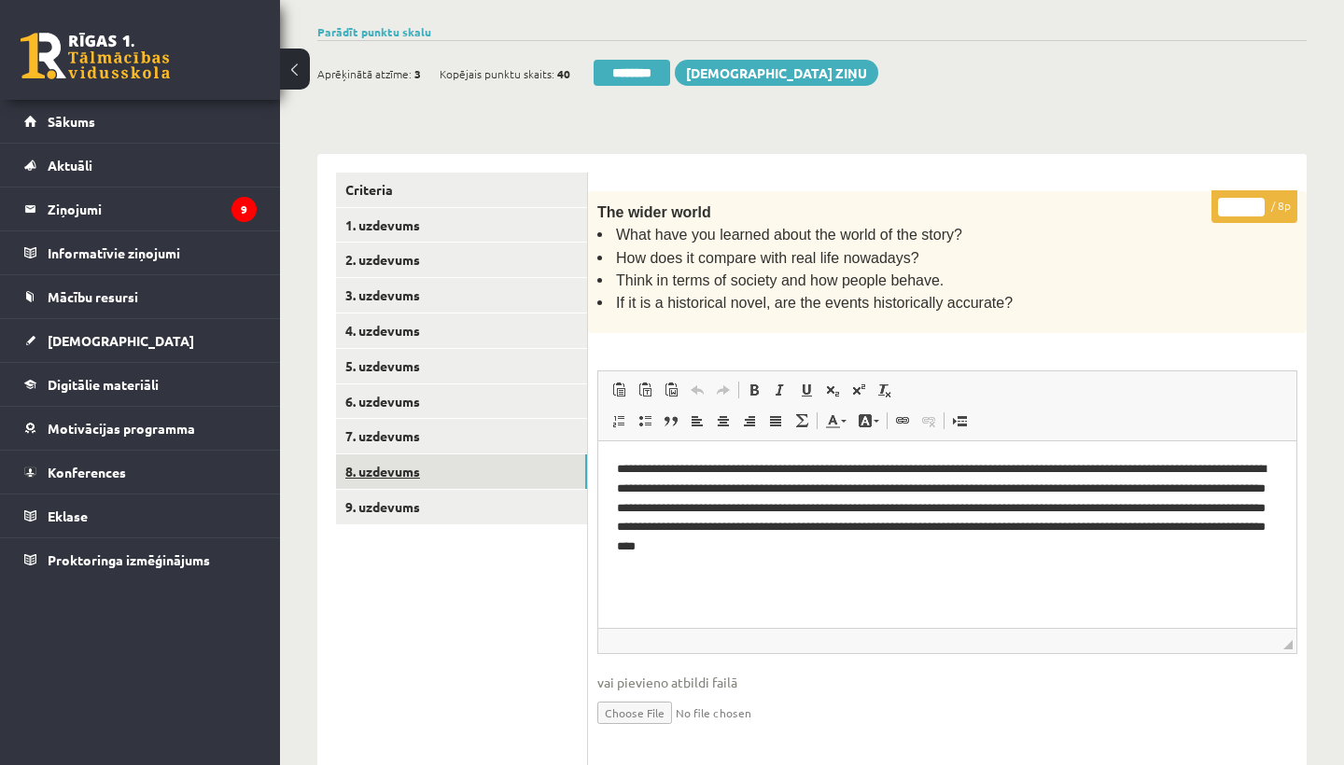
click at [416, 457] on link "8. uzdevums" at bounding box center [461, 472] width 251 height 35
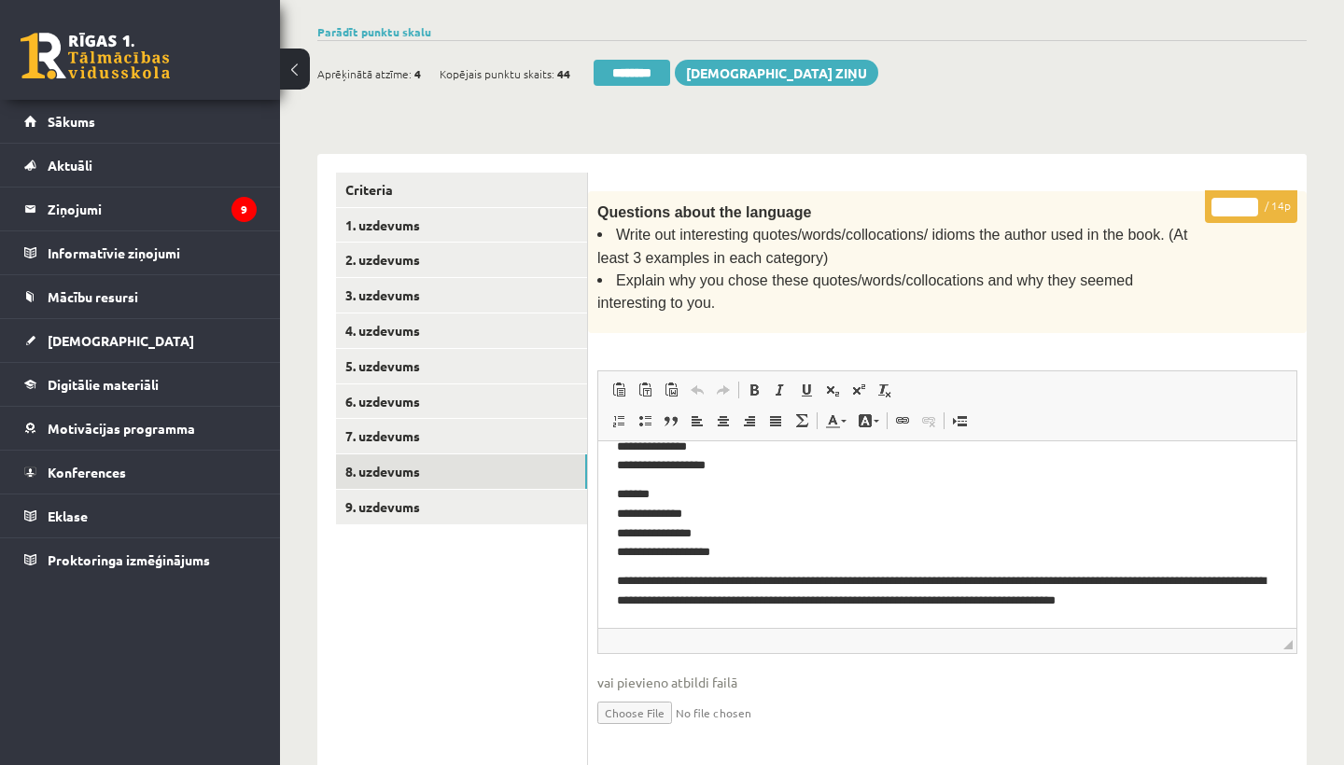
scroll to position [217, 0]
click at [1233, 198] on input "*" at bounding box center [1234, 207] width 47 height 19
type input "**"
click at [409, 511] on link "9. uzdevums" at bounding box center [461, 507] width 251 height 35
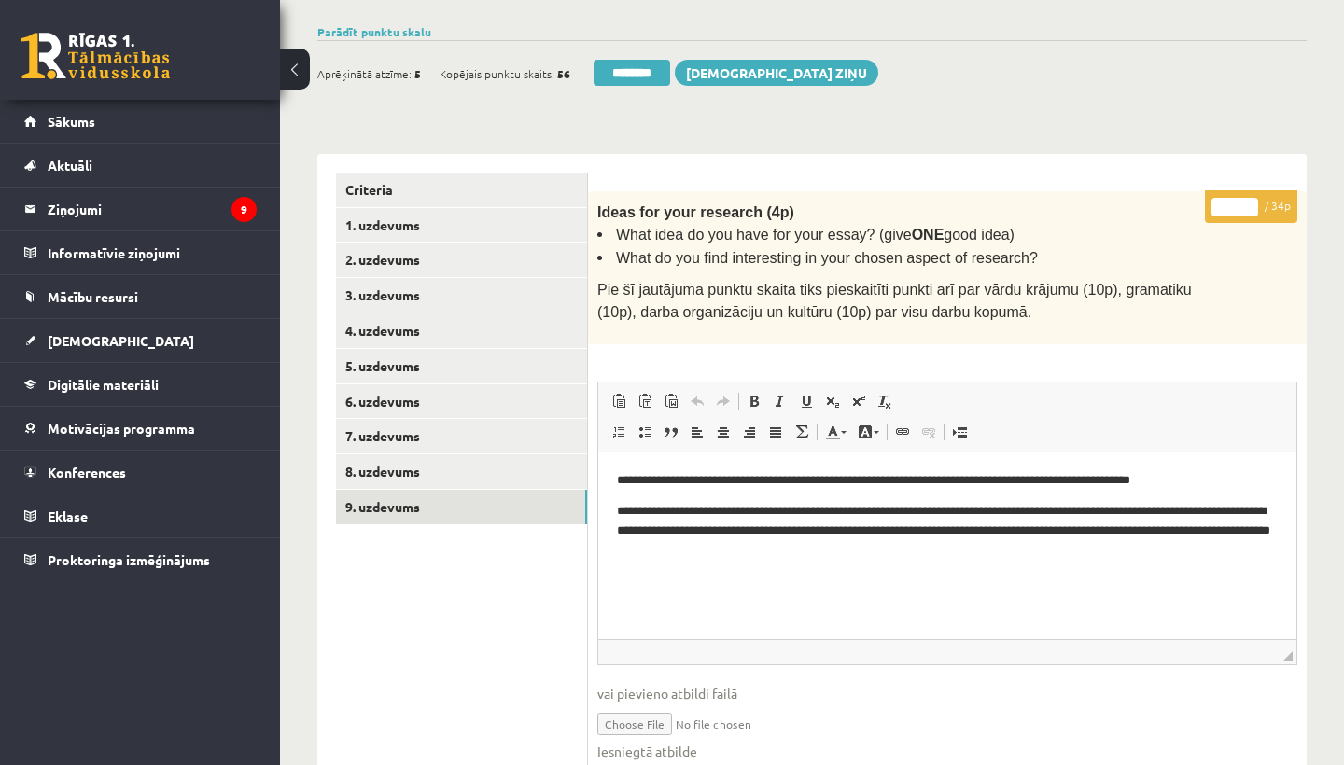
click at [1239, 205] on input "*" at bounding box center [1234, 207] width 47 height 19
type input "**"
click at [429, 213] on link "1. uzdevums" at bounding box center [461, 225] width 251 height 35
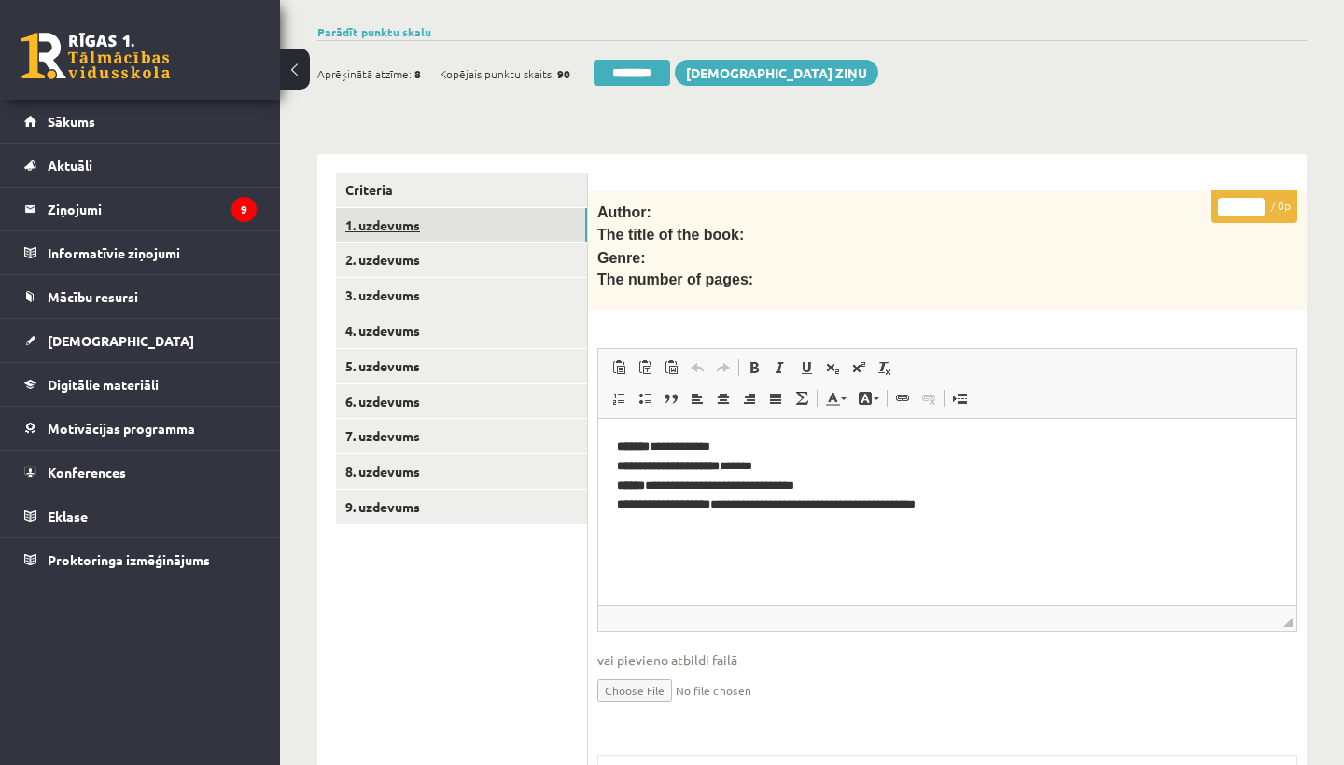
click at [397, 224] on link "1. uzdevums" at bounding box center [461, 225] width 251 height 35
click at [652, 60] on input "********" at bounding box center [632, 73] width 77 height 26
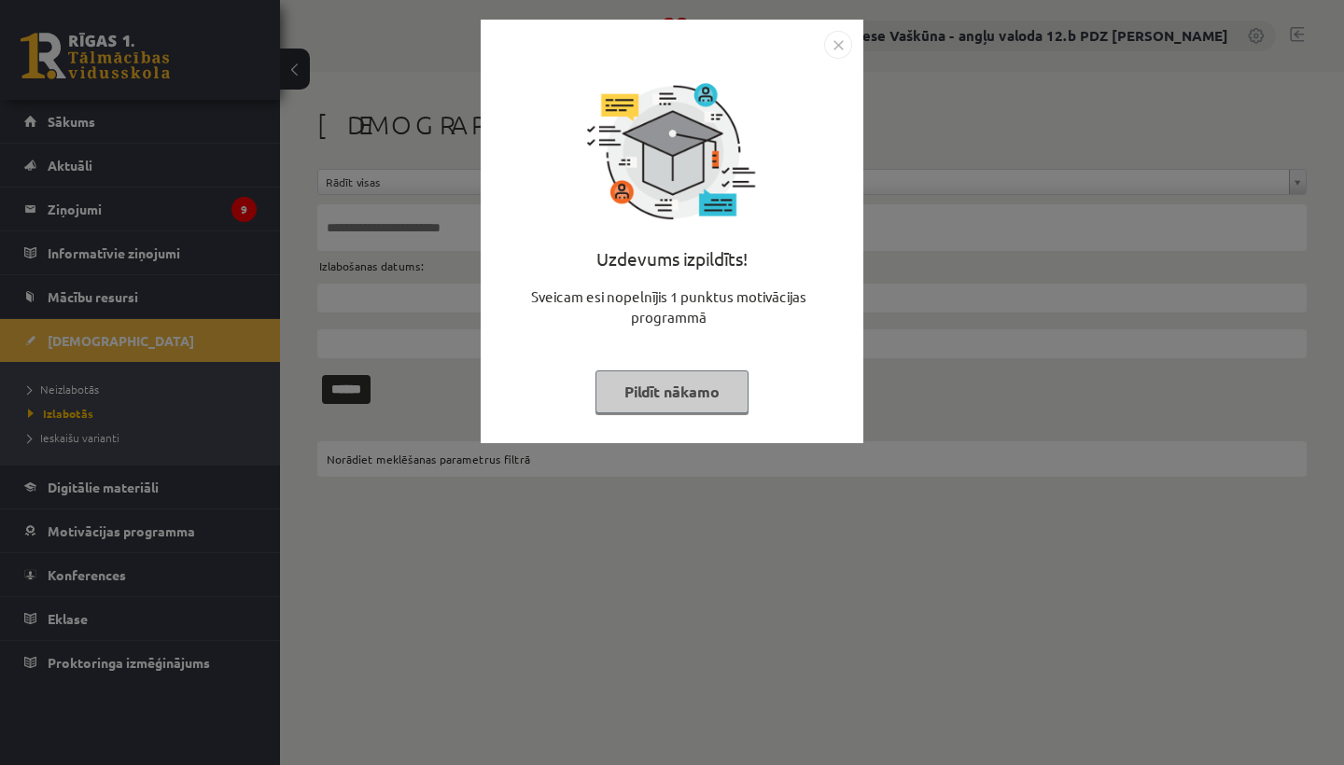
click at [834, 43] on img "Close" at bounding box center [838, 45] width 28 height 28
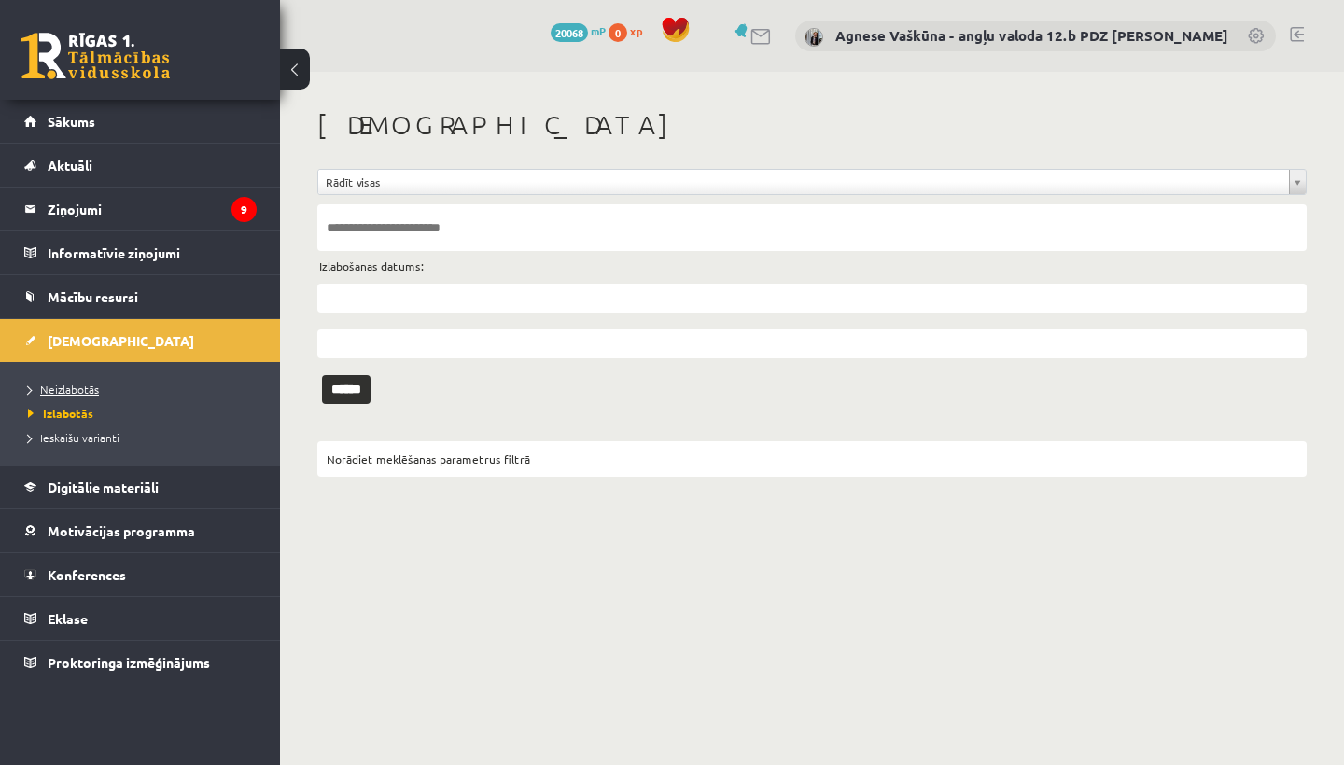
click at [90, 389] on span "Neizlabotās" at bounding box center [63, 389] width 71 height 15
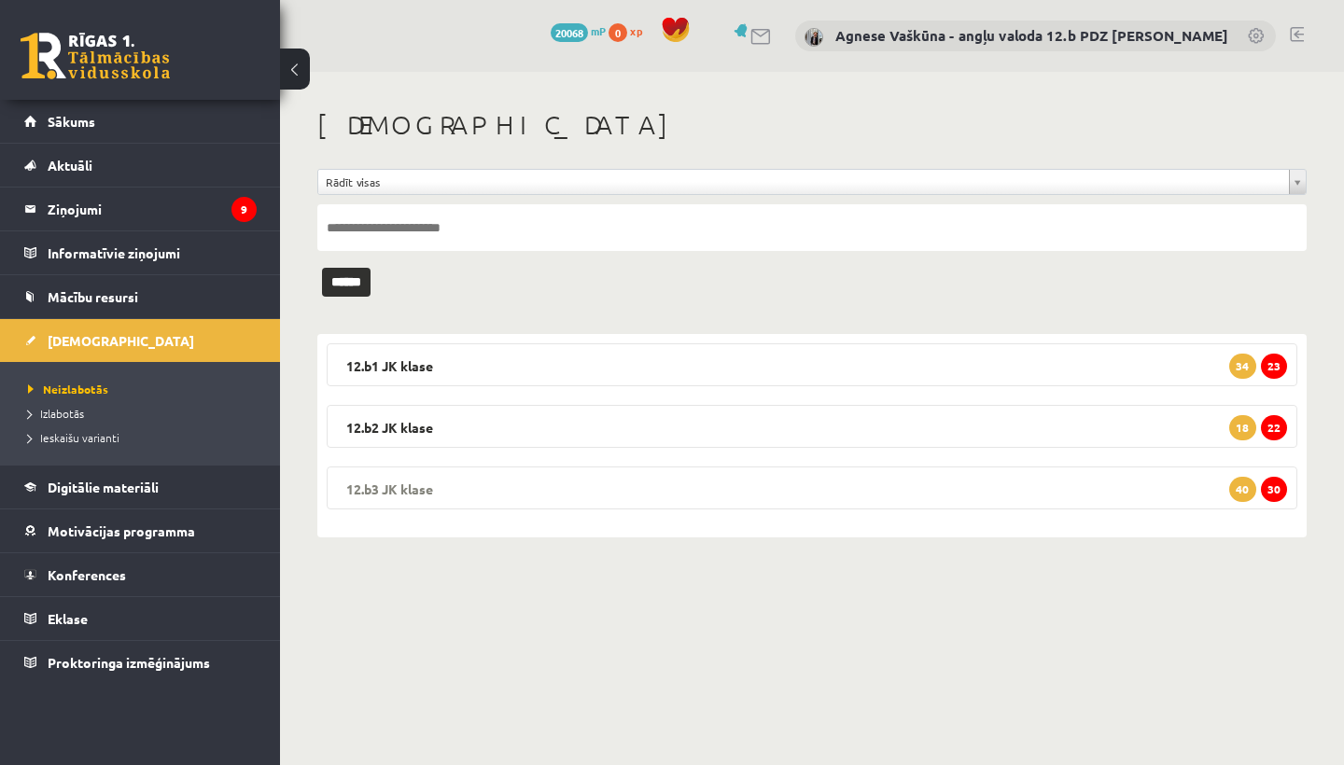
click at [517, 482] on legend "12.b3 JK klase 30 40" at bounding box center [812, 488] width 971 height 43
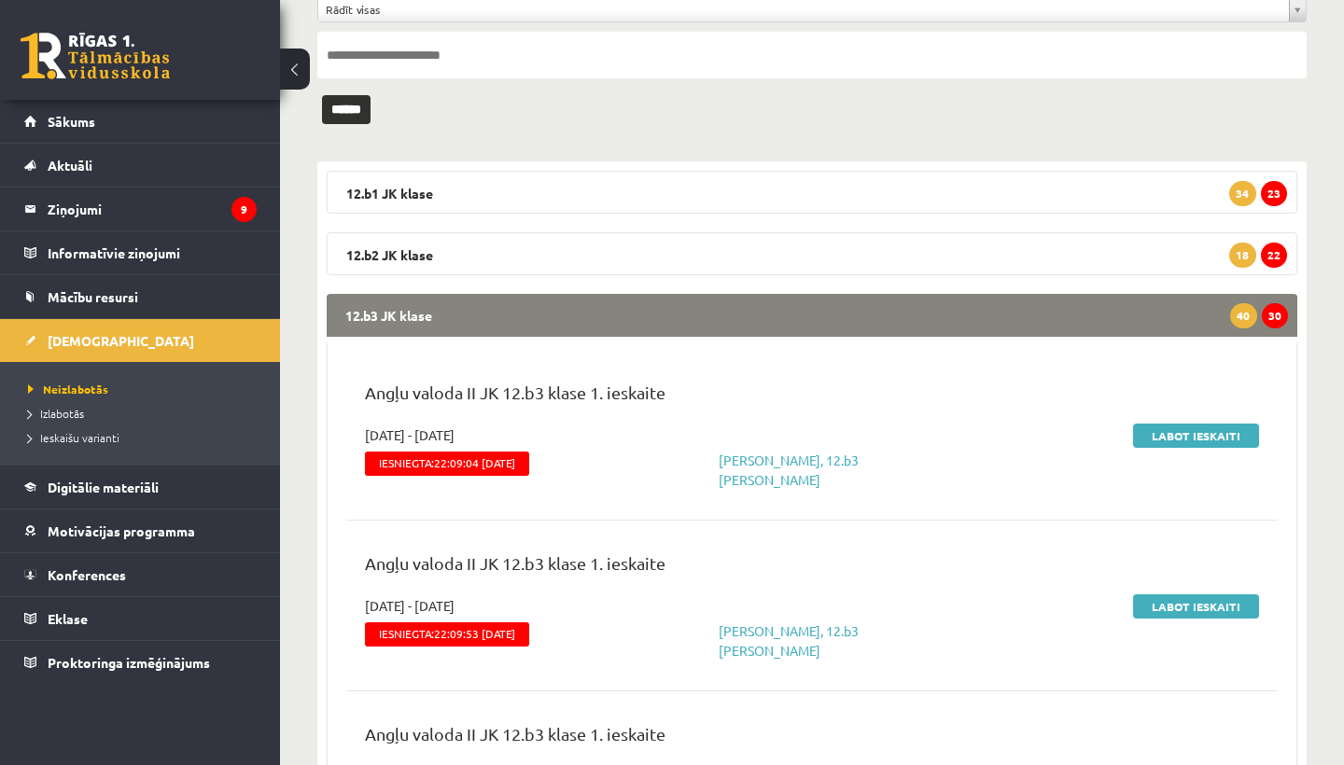
scroll to position [175, 0]
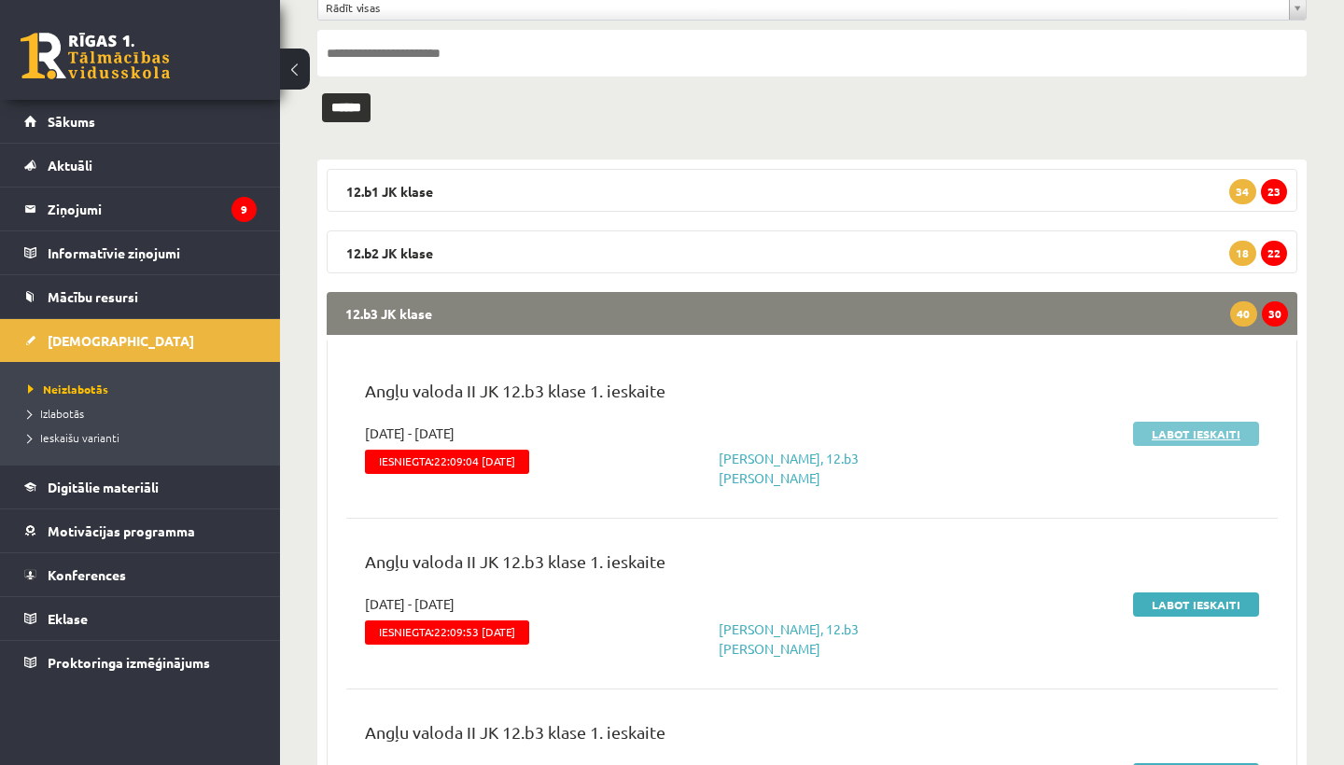
click at [1183, 427] on link "Labot ieskaiti" at bounding box center [1196, 434] width 126 height 24
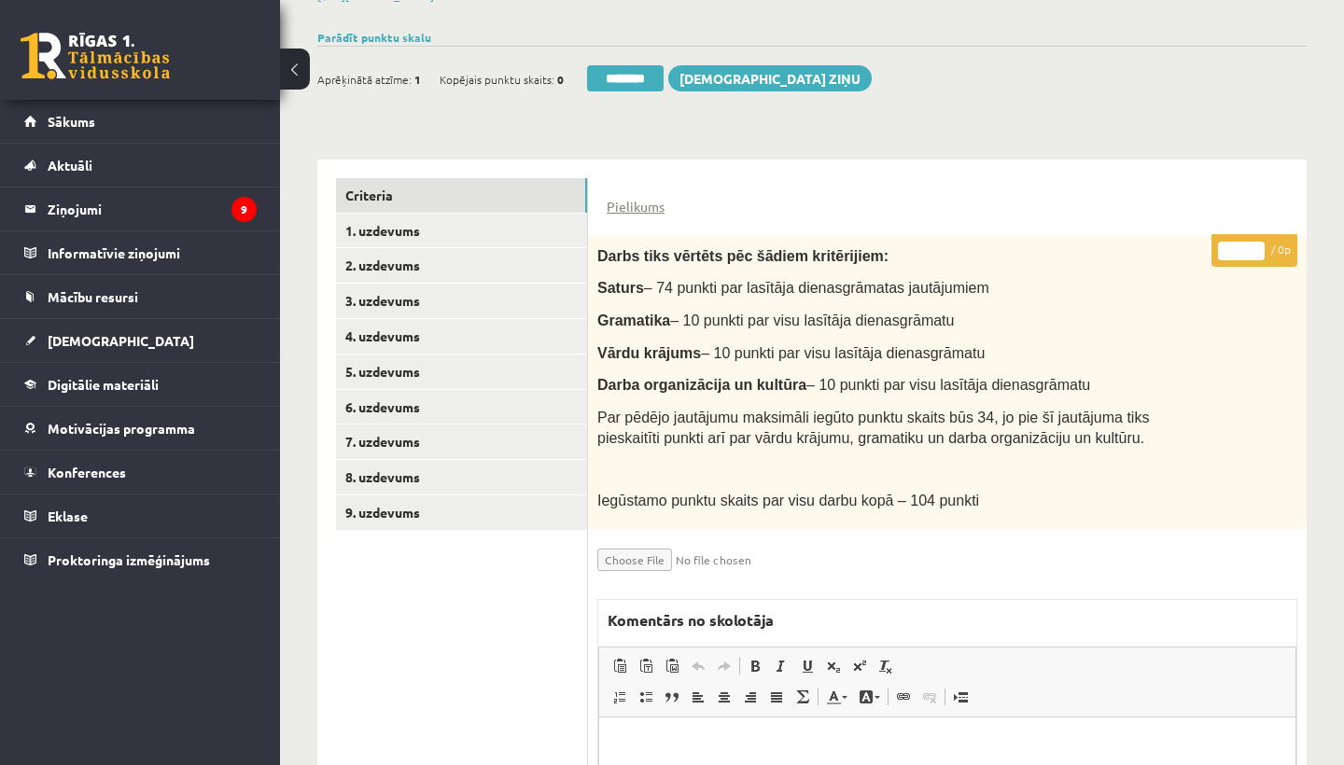
scroll to position [307, 0]
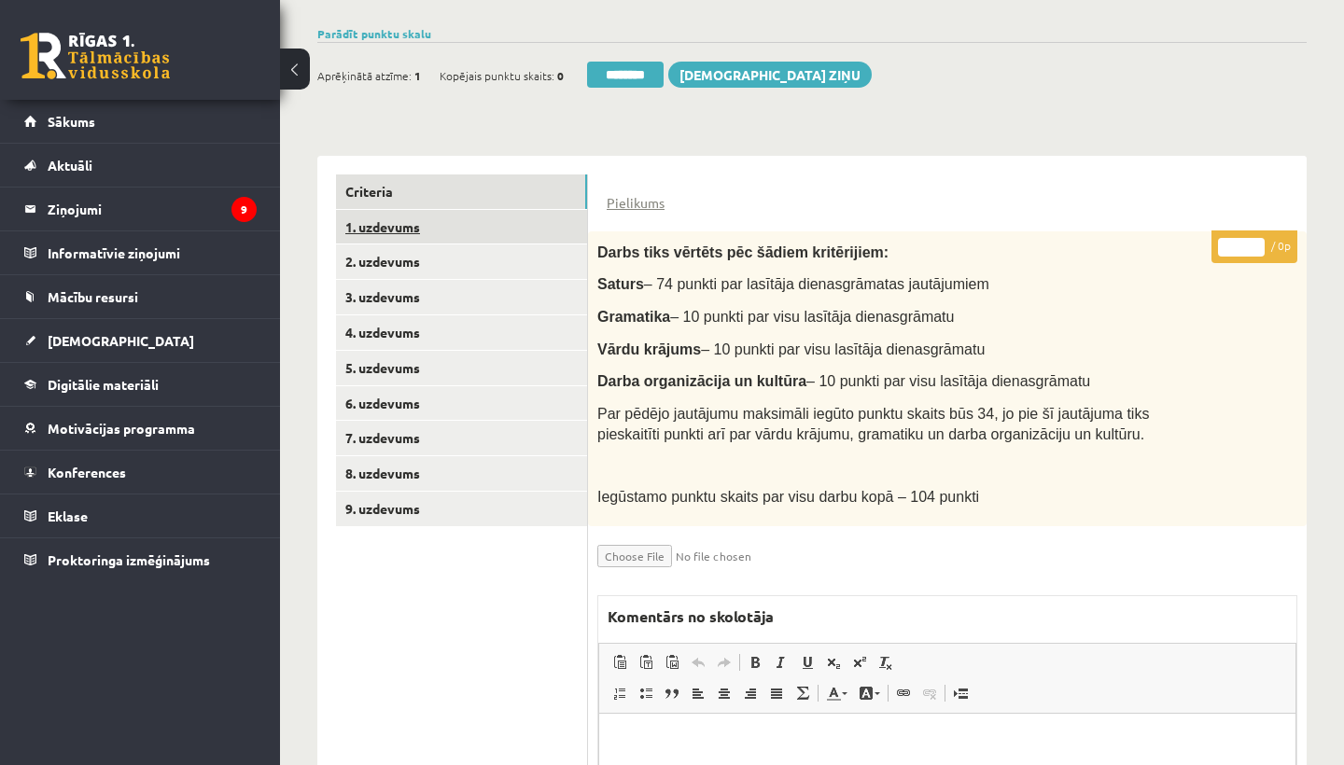
click at [440, 225] on link "1. uzdevums" at bounding box center [461, 227] width 251 height 35
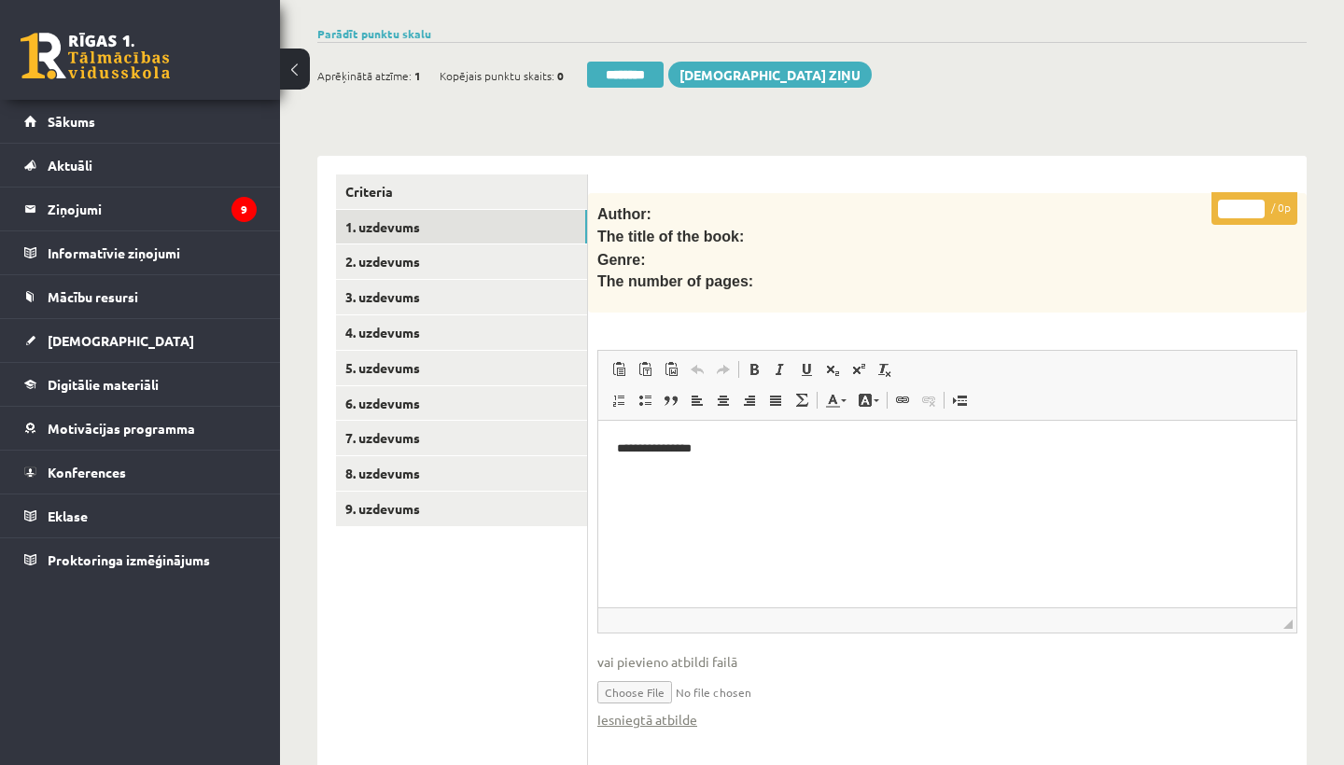
scroll to position [0, 0]
click at [660, 710] on link "Iesniegtā atbilde" at bounding box center [647, 720] width 100 height 20
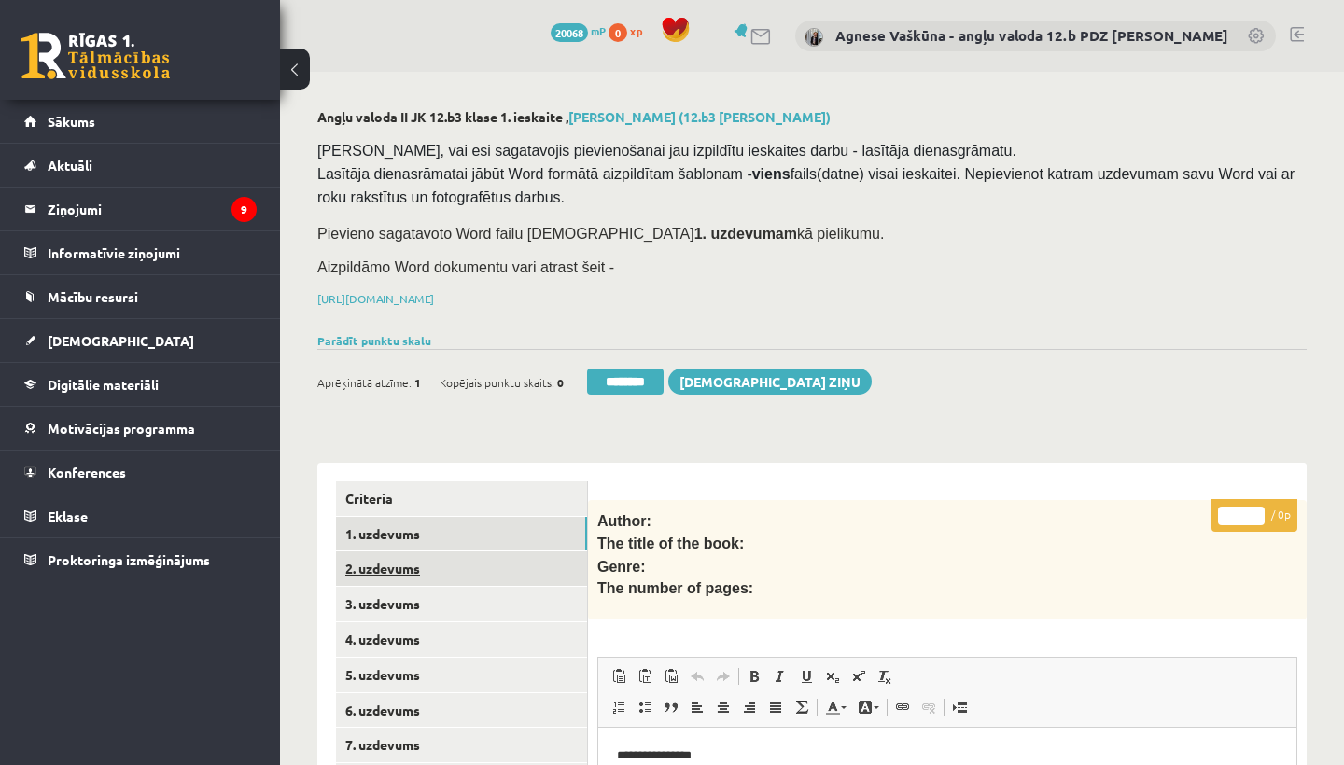
click at [394, 552] on link "2. uzdevums" at bounding box center [461, 569] width 251 height 35
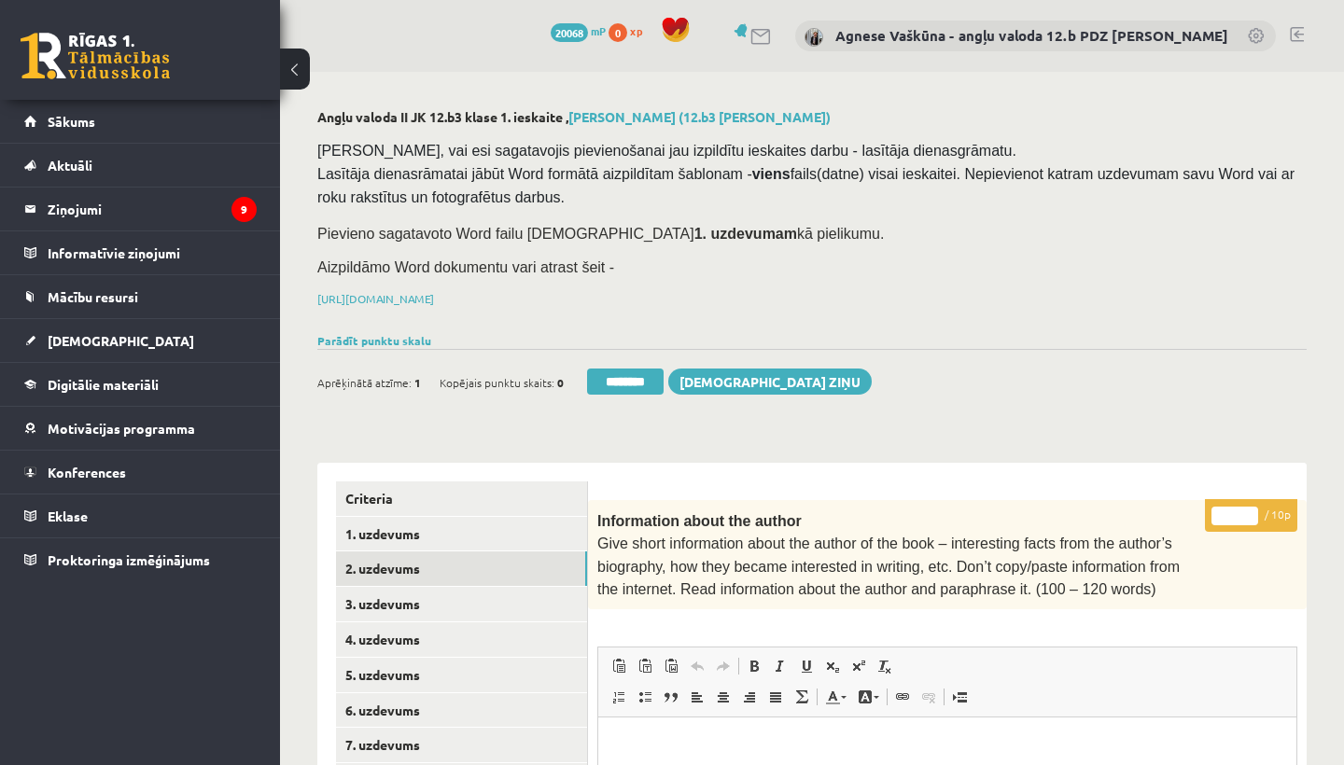
click at [1238, 509] on input "*" at bounding box center [1234, 516] width 47 height 19
type input "**"
click at [441, 602] on link "3. uzdevums" at bounding box center [461, 604] width 251 height 35
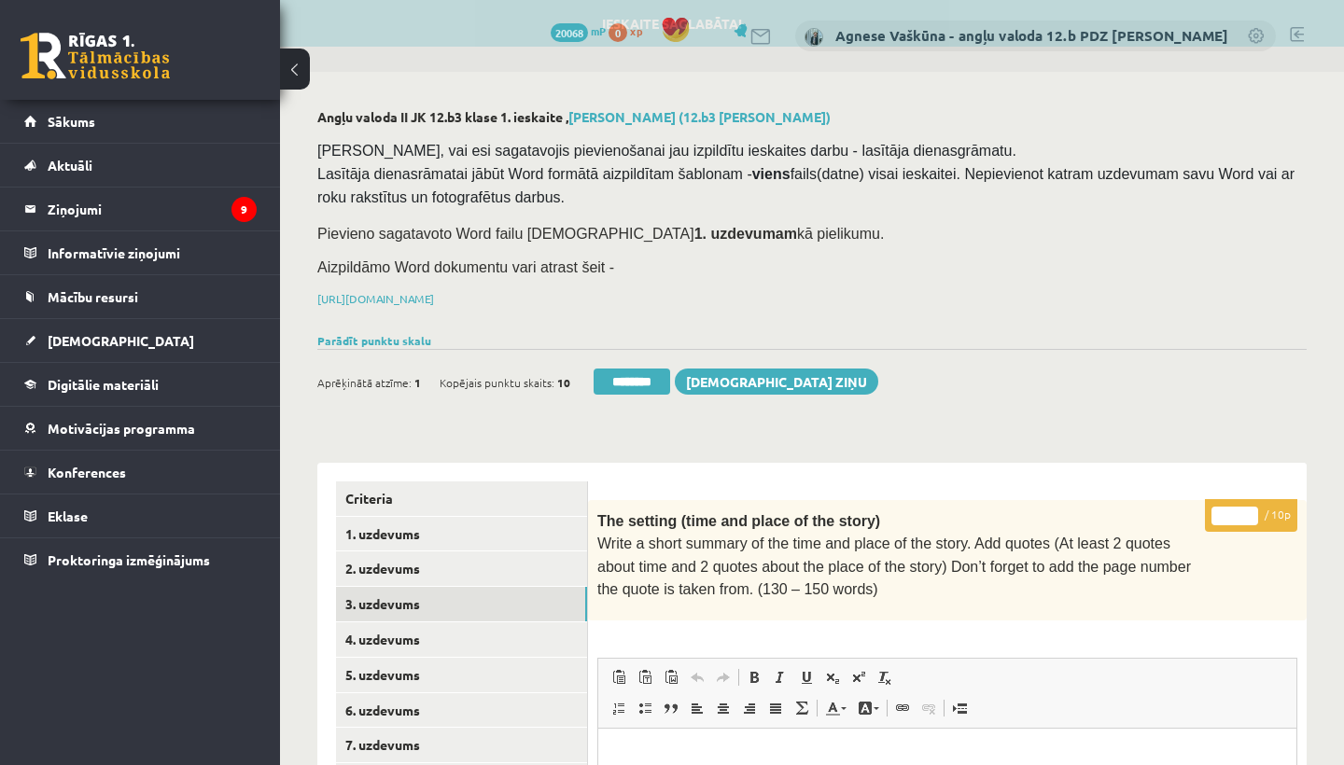
click at [1234, 510] on input "*" at bounding box center [1234, 516] width 47 height 19
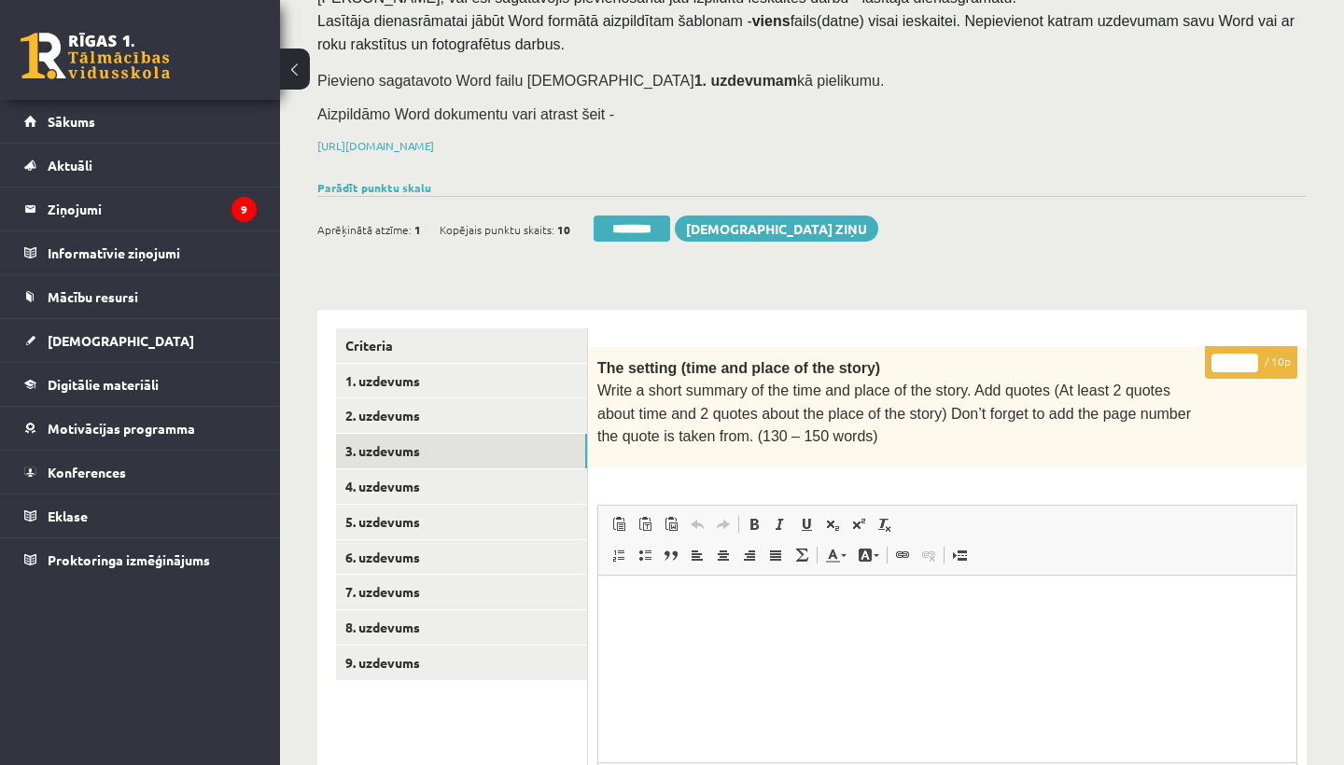
scroll to position [184, 0]
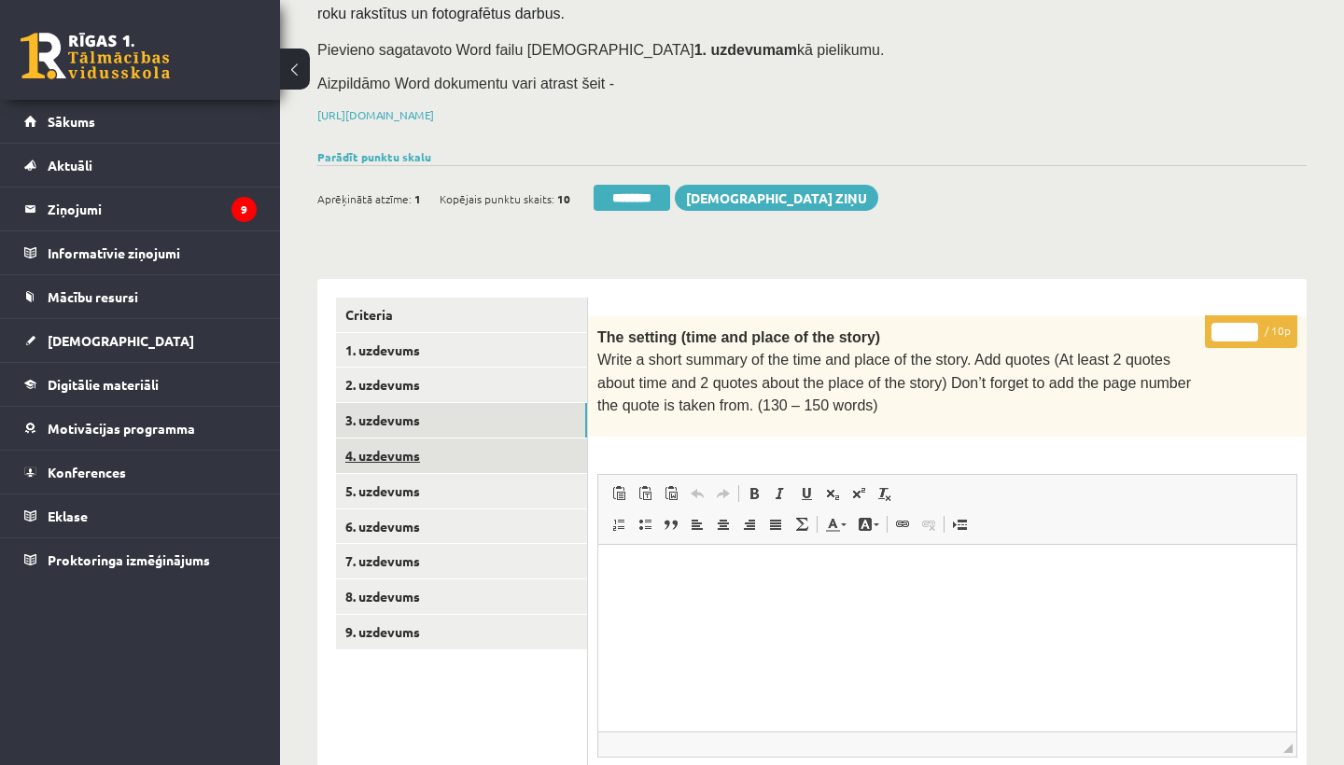
type input "*"
click at [413, 439] on link "4. uzdevums" at bounding box center [461, 456] width 251 height 35
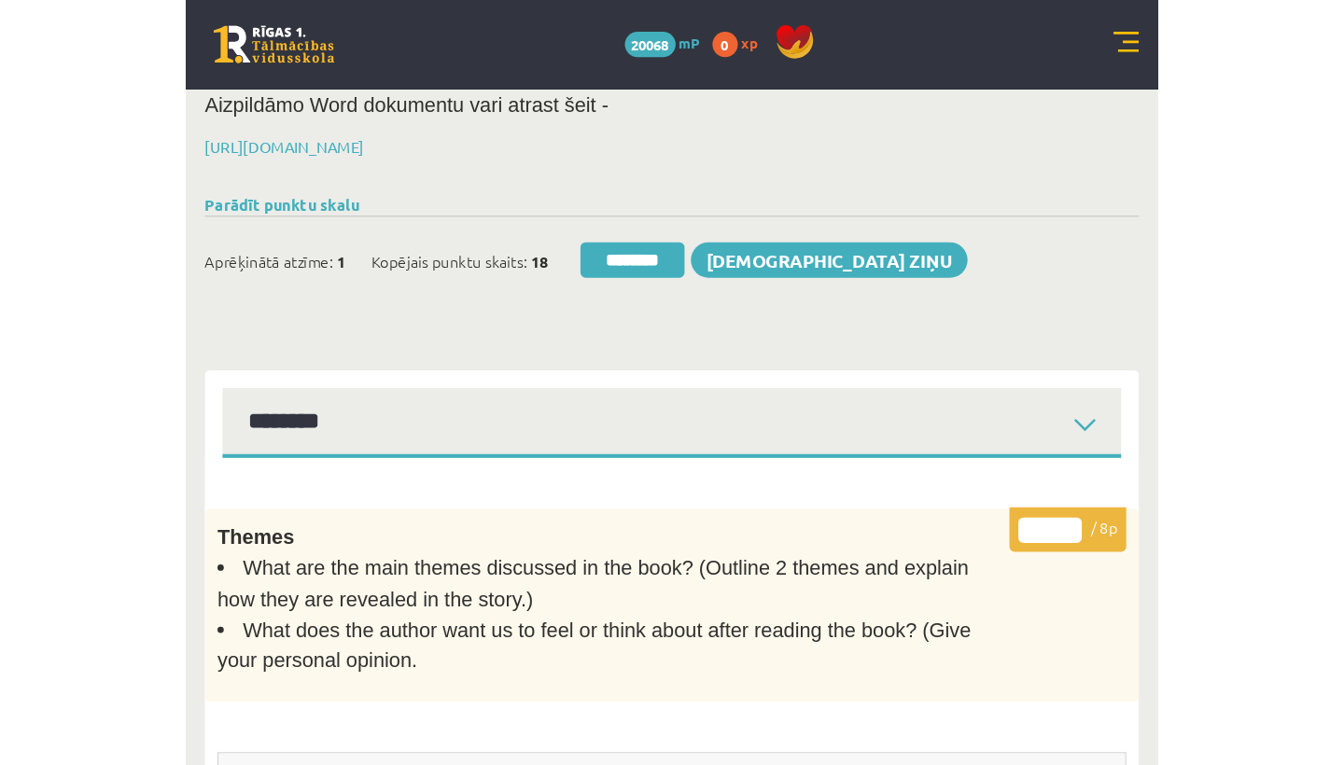
scroll to position [0, 0]
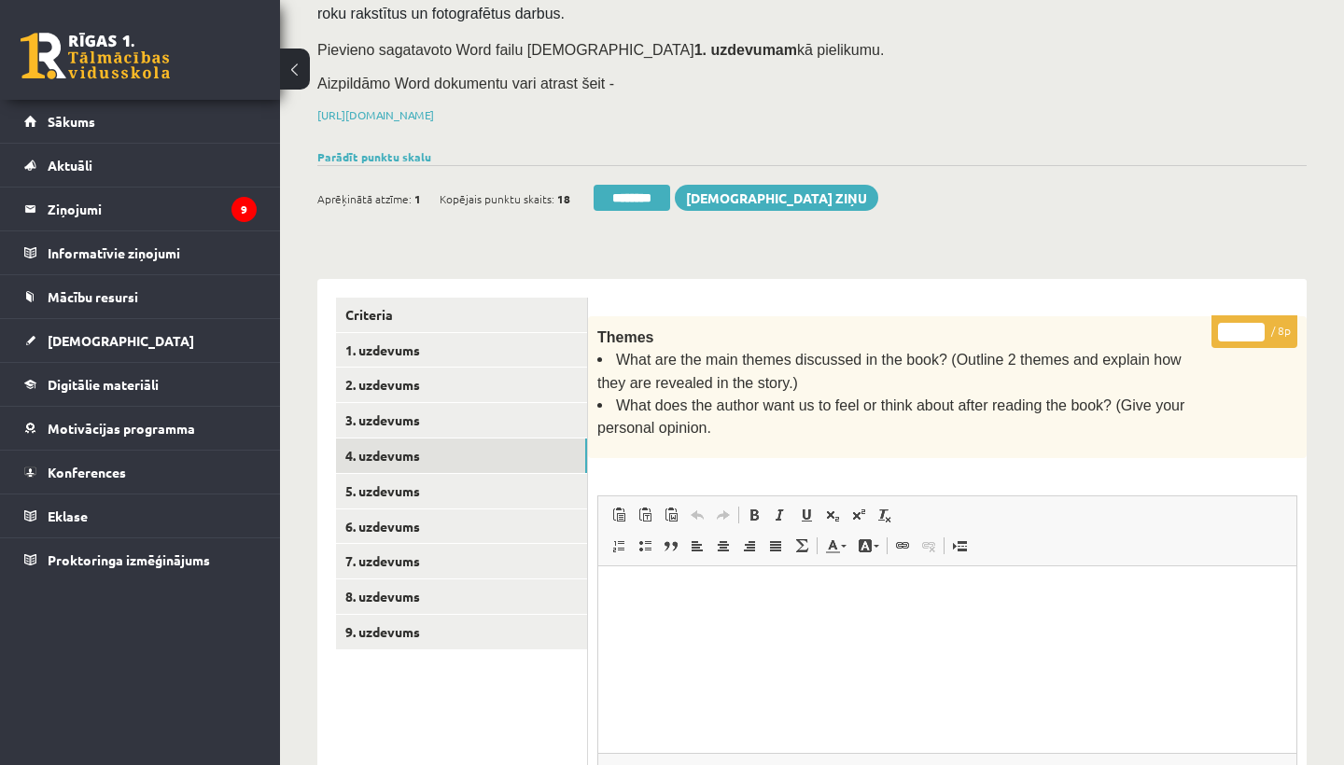
click at [1243, 328] on input "*" at bounding box center [1241, 332] width 47 height 19
type input "*"
click at [381, 491] on link "5. uzdevums" at bounding box center [461, 491] width 251 height 35
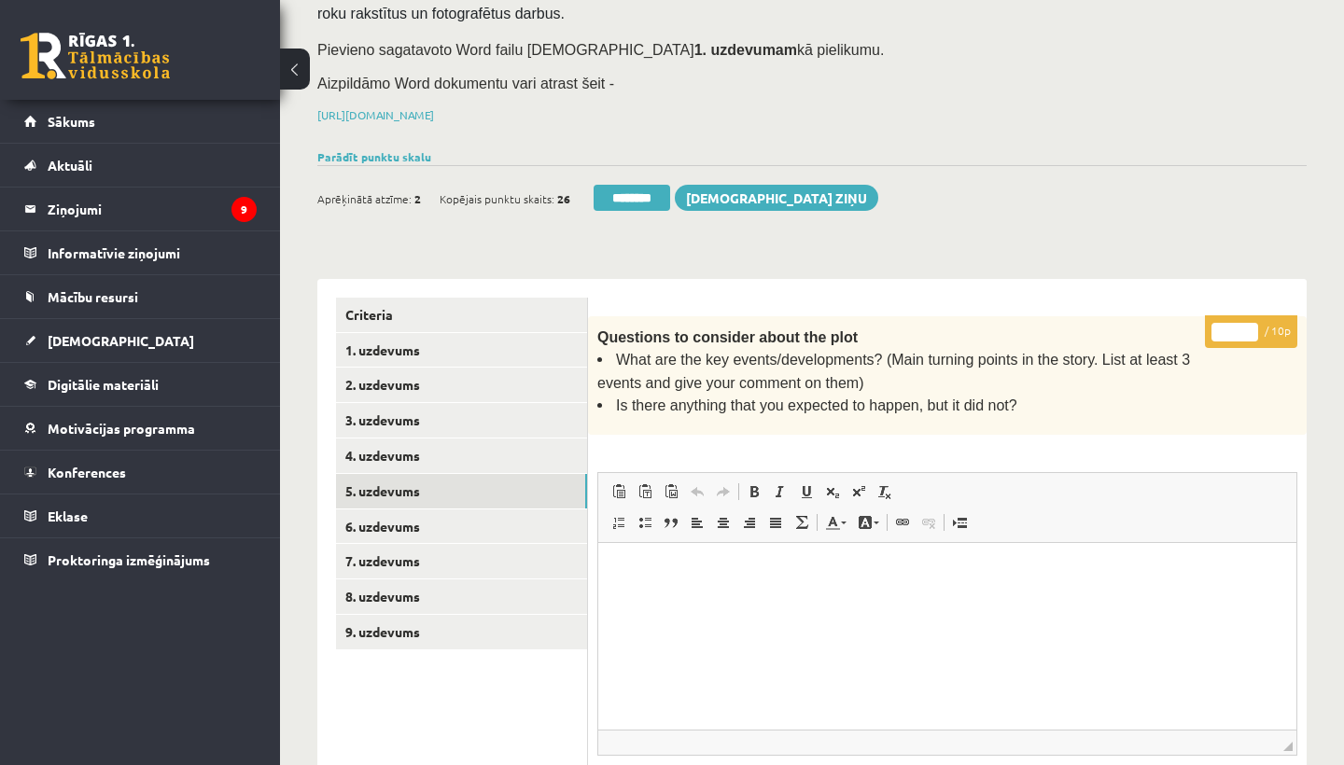
click at [1236, 326] on input "*" at bounding box center [1234, 332] width 47 height 19
type input "**"
click at [392, 510] on link "6. uzdevums" at bounding box center [461, 527] width 251 height 35
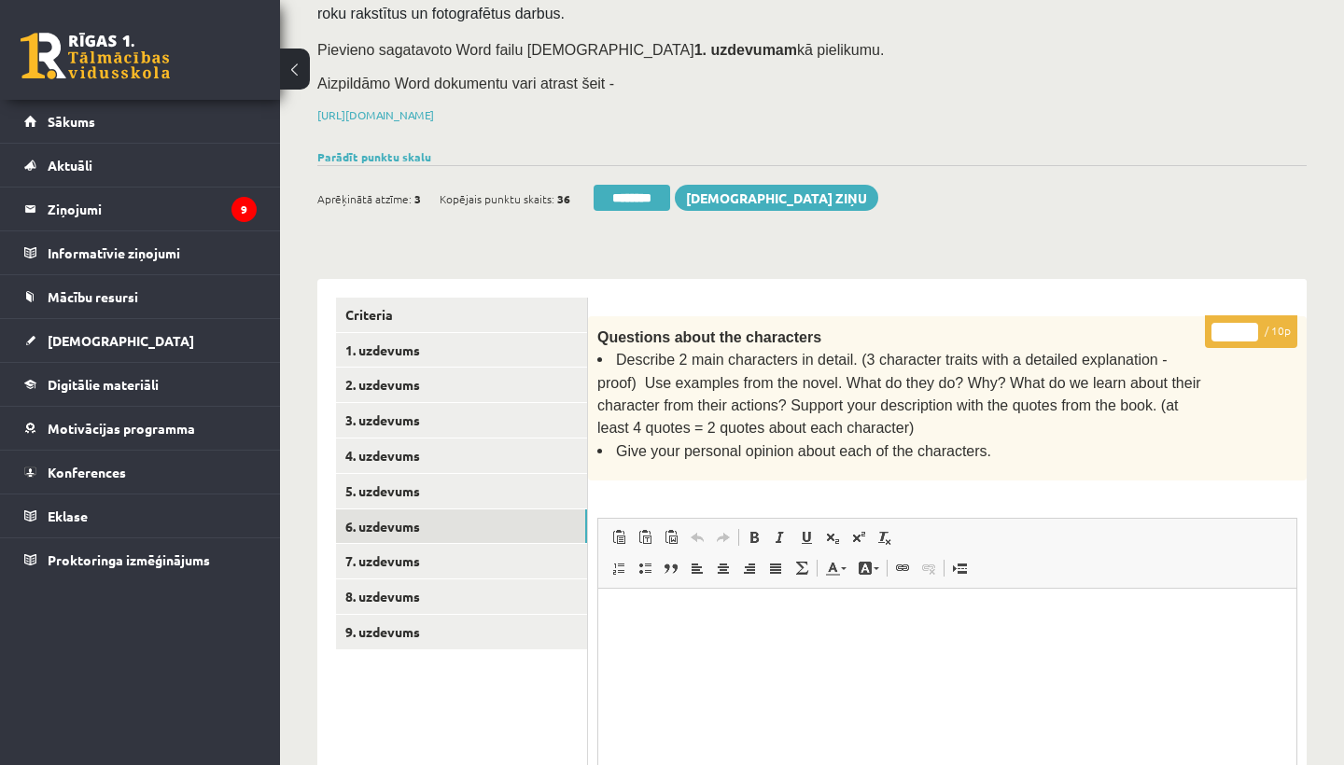
click at [1233, 325] on input "*" at bounding box center [1234, 332] width 47 height 19
type input "**"
click at [400, 544] on link "7. uzdevums" at bounding box center [461, 561] width 251 height 35
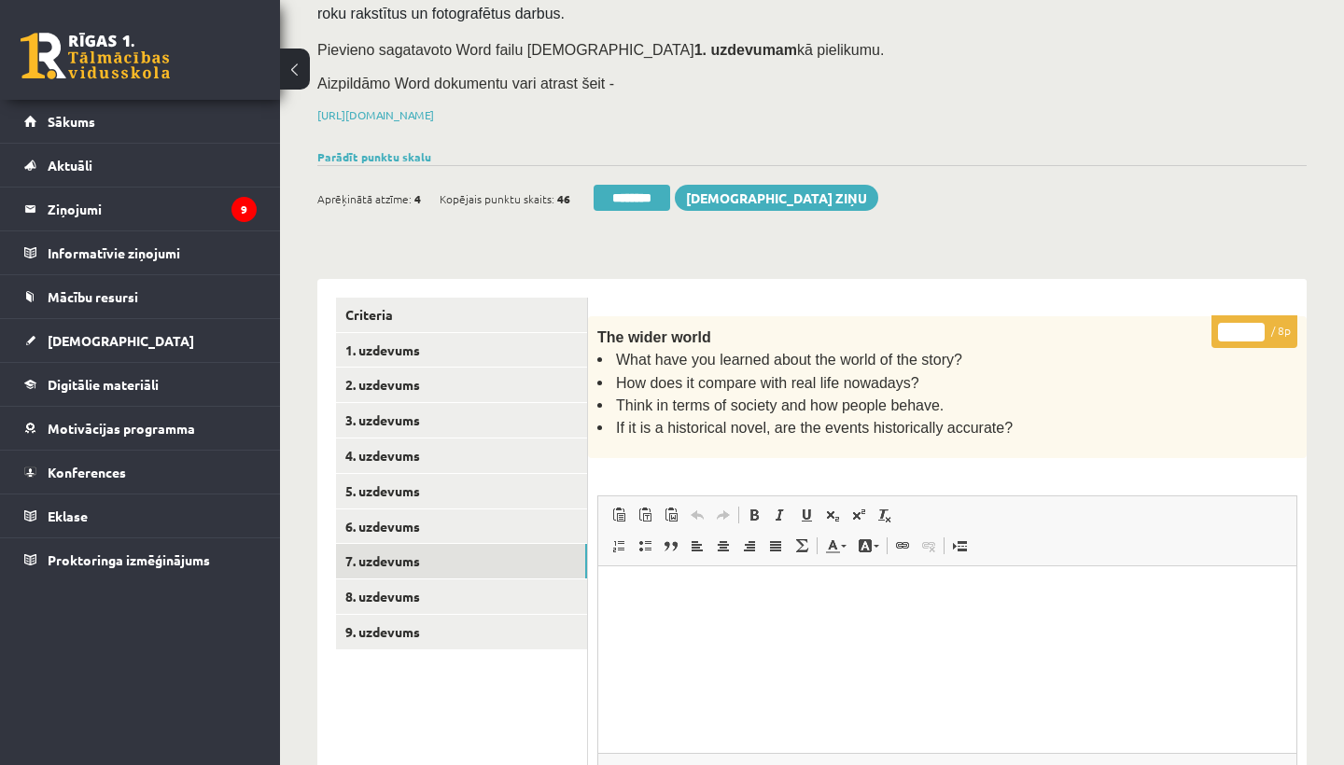
click at [1242, 324] on input "*" at bounding box center [1241, 332] width 47 height 19
type input "*"
click at [449, 580] on link "8. uzdevums" at bounding box center [461, 597] width 251 height 35
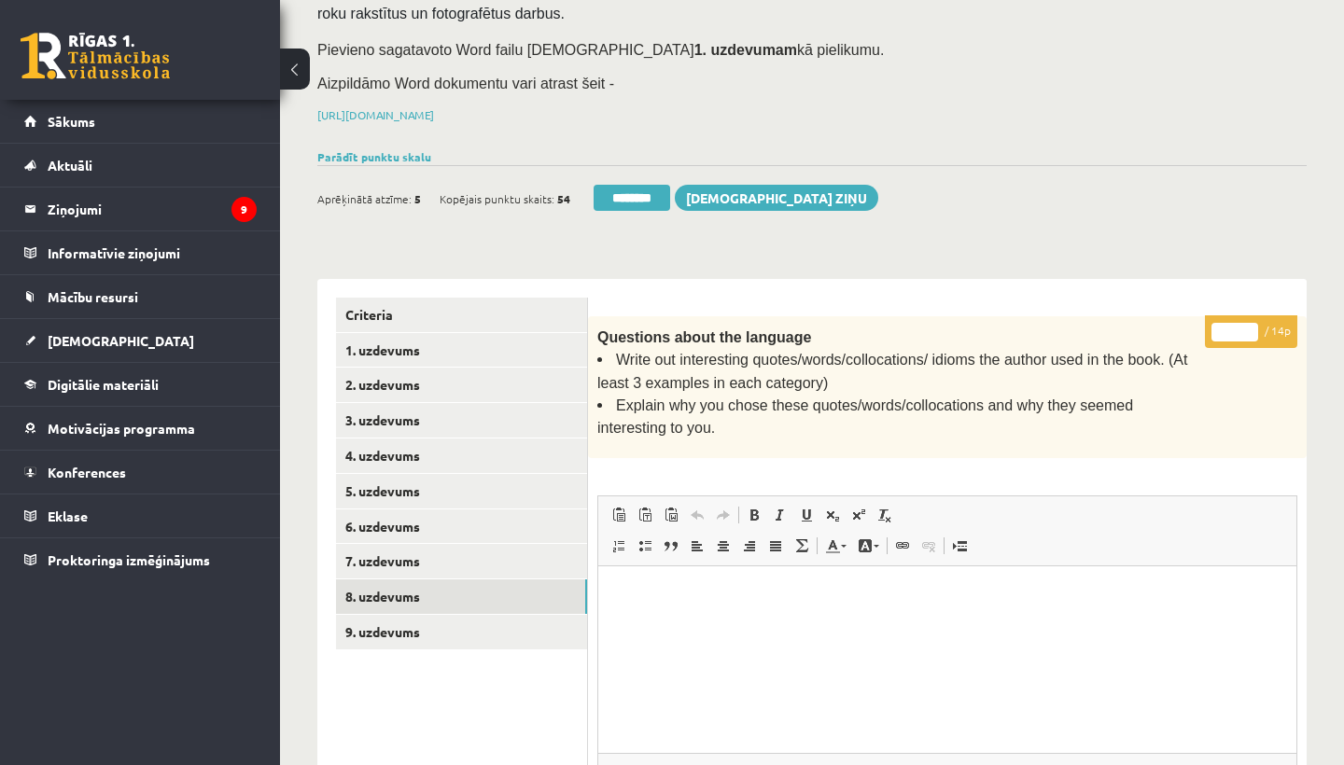
click at [1238, 325] on input "*" at bounding box center [1234, 332] width 47 height 19
type input "**"
click at [418, 615] on link "9. uzdevums" at bounding box center [461, 632] width 251 height 35
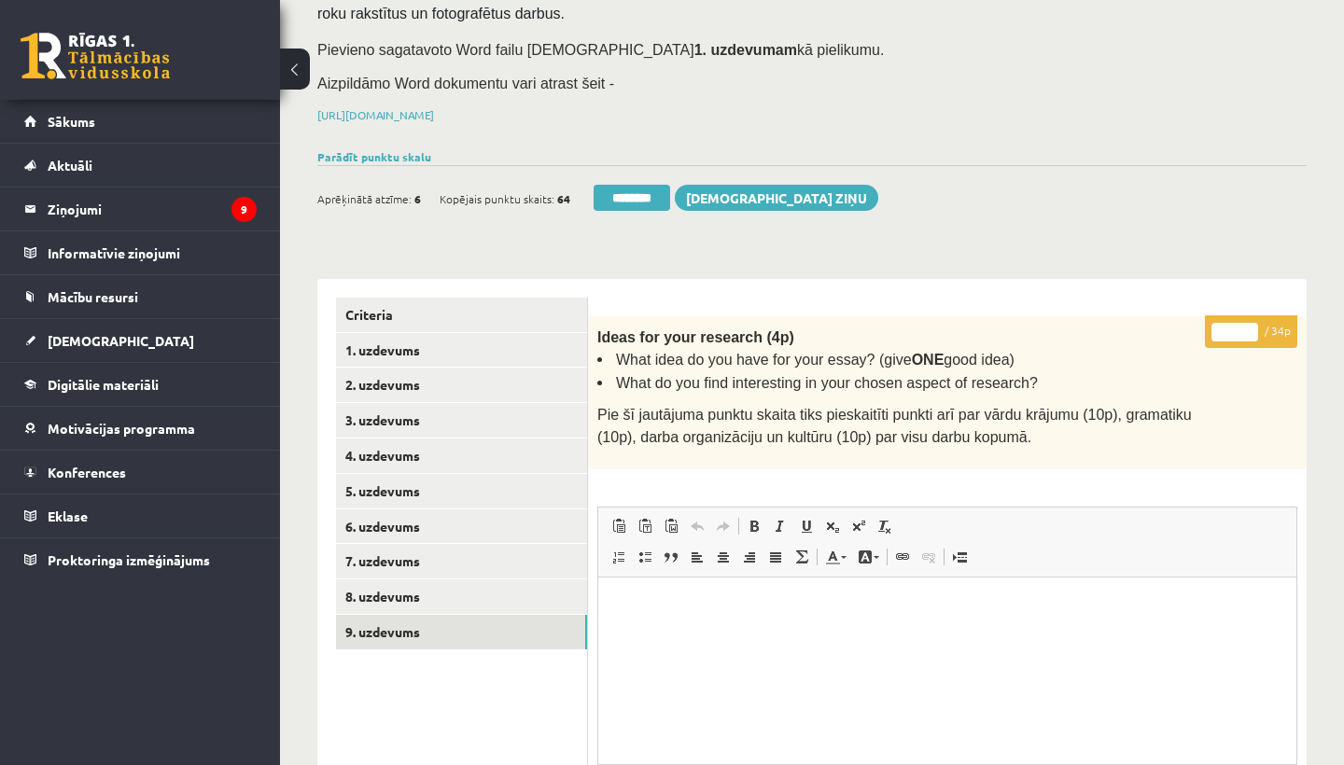
click at [1231, 328] on input "*" at bounding box center [1234, 332] width 47 height 19
type input "**"
click at [411, 340] on link "1. uzdevums" at bounding box center [461, 350] width 251 height 35
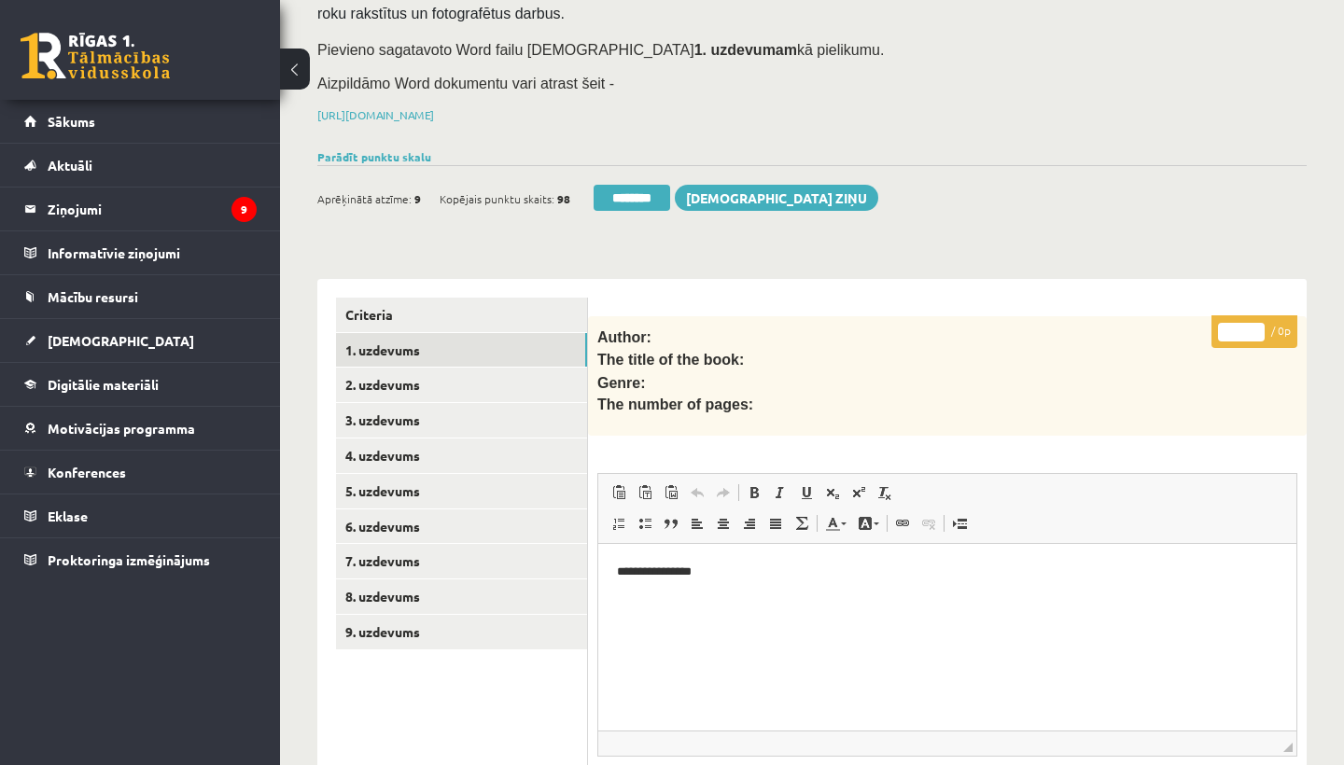
click at [411, 340] on link "1. uzdevums" at bounding box center [461, 350] width 251 height 35
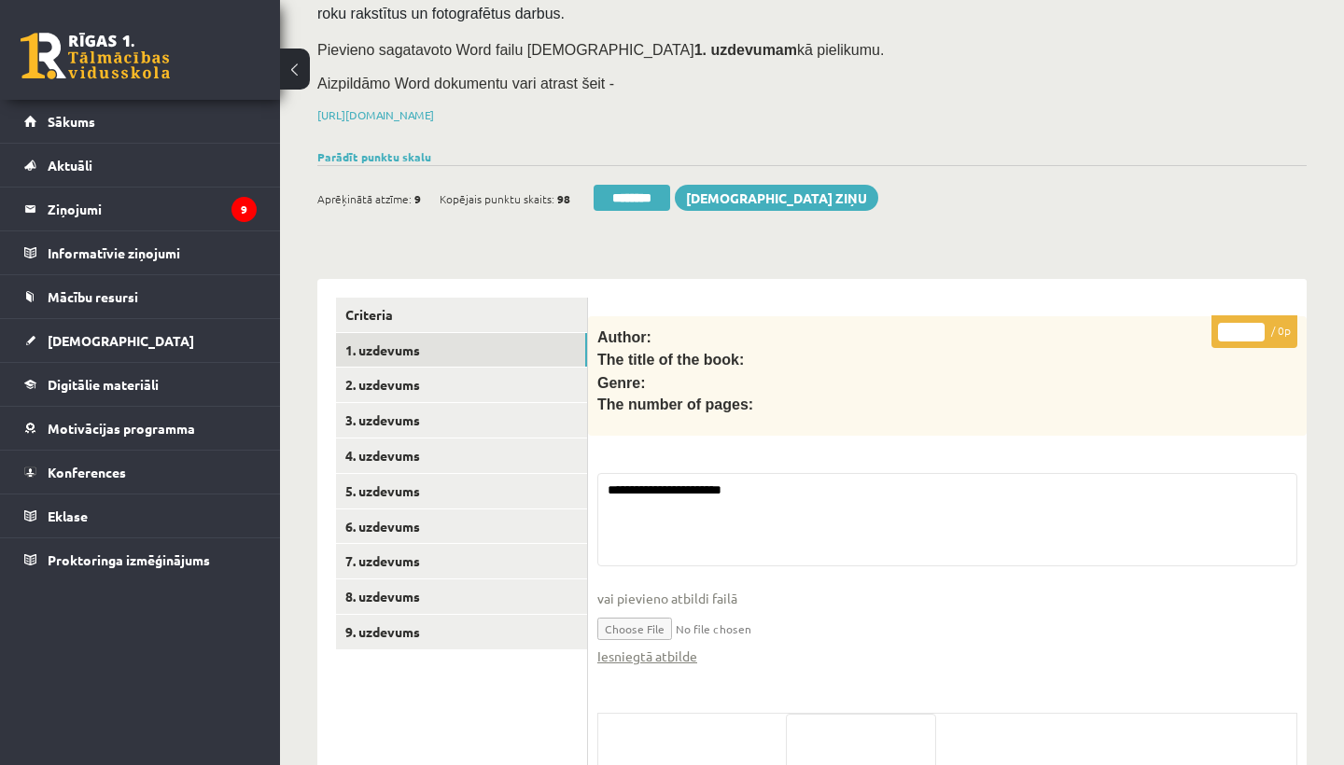
click at [630, 192] on input "********" at bounding box center [632, 198] width 77 height 26
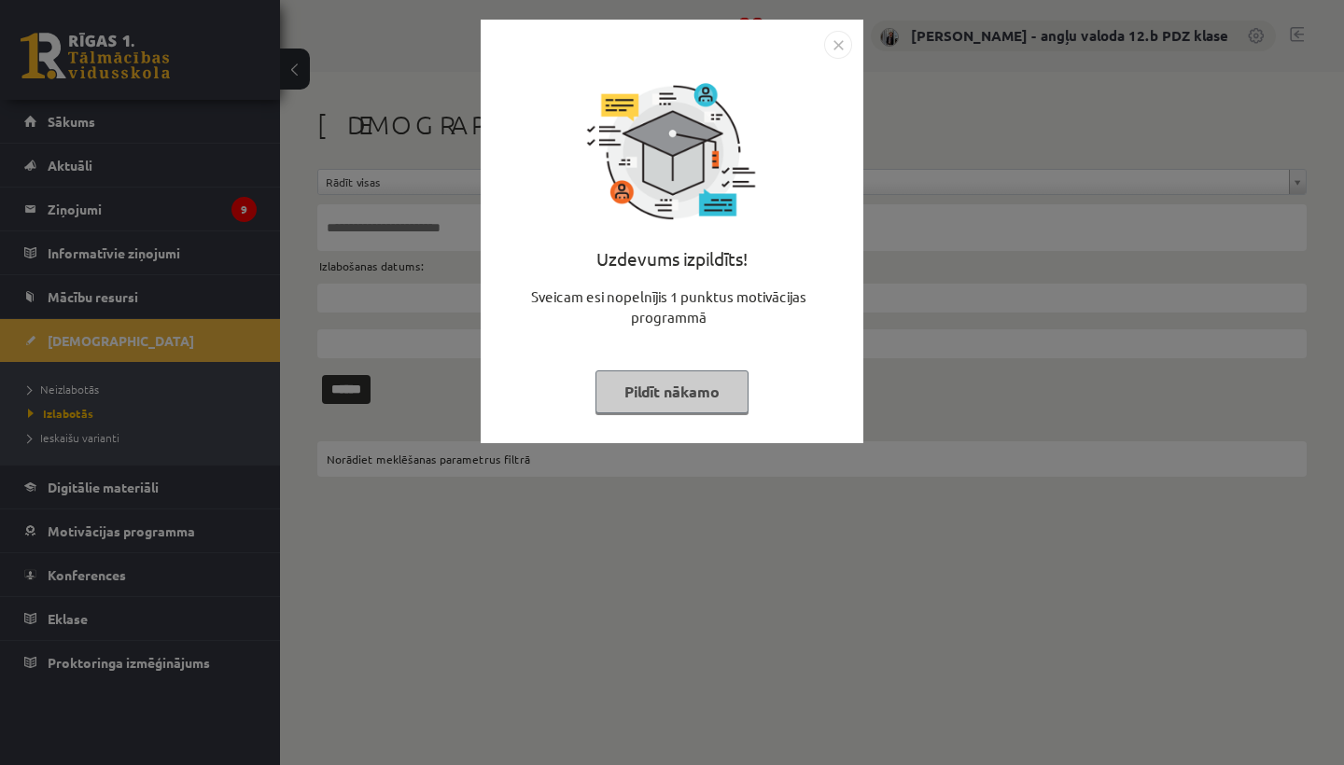
click at [837, 46] on img "Close" at bounding box center [838, 45] width 28 height 28
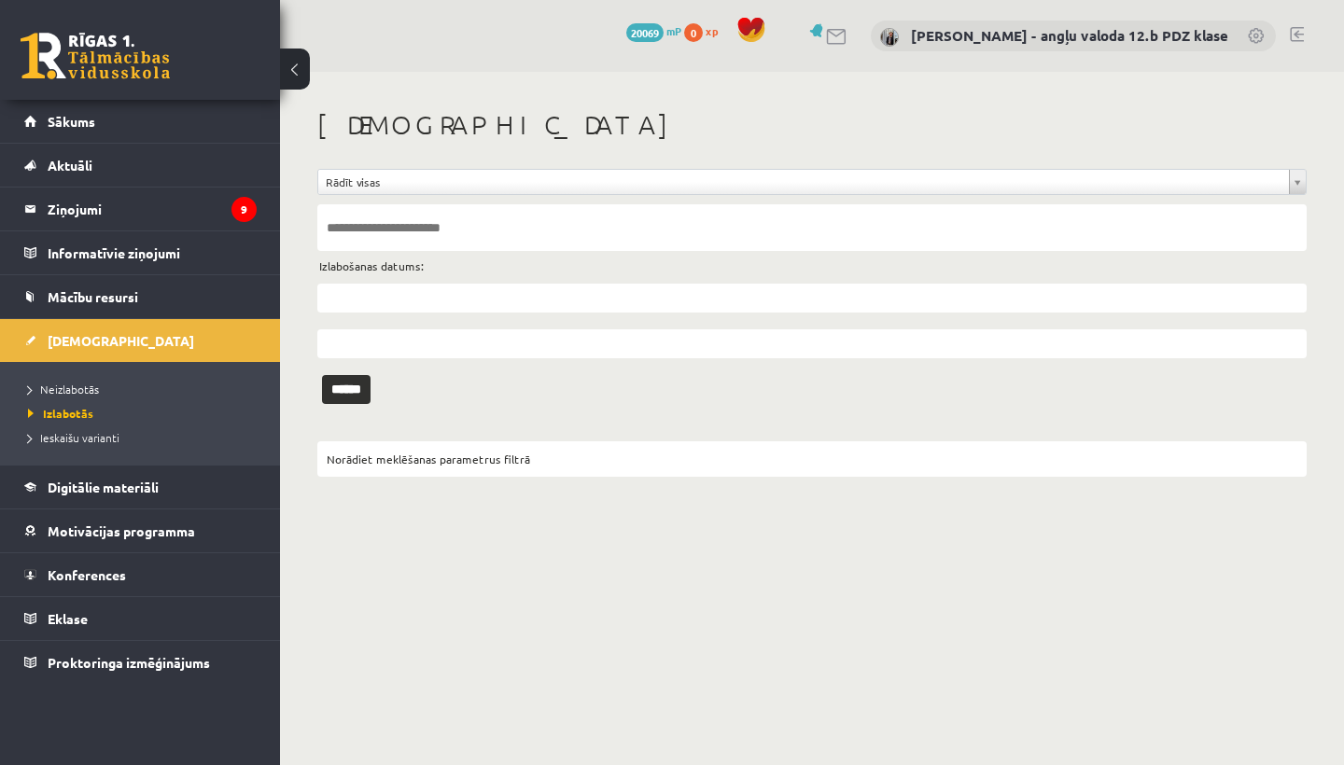
click at [71, 391] on span "Neizlabotās" at bounding box center [63, 389] width 71 height 15
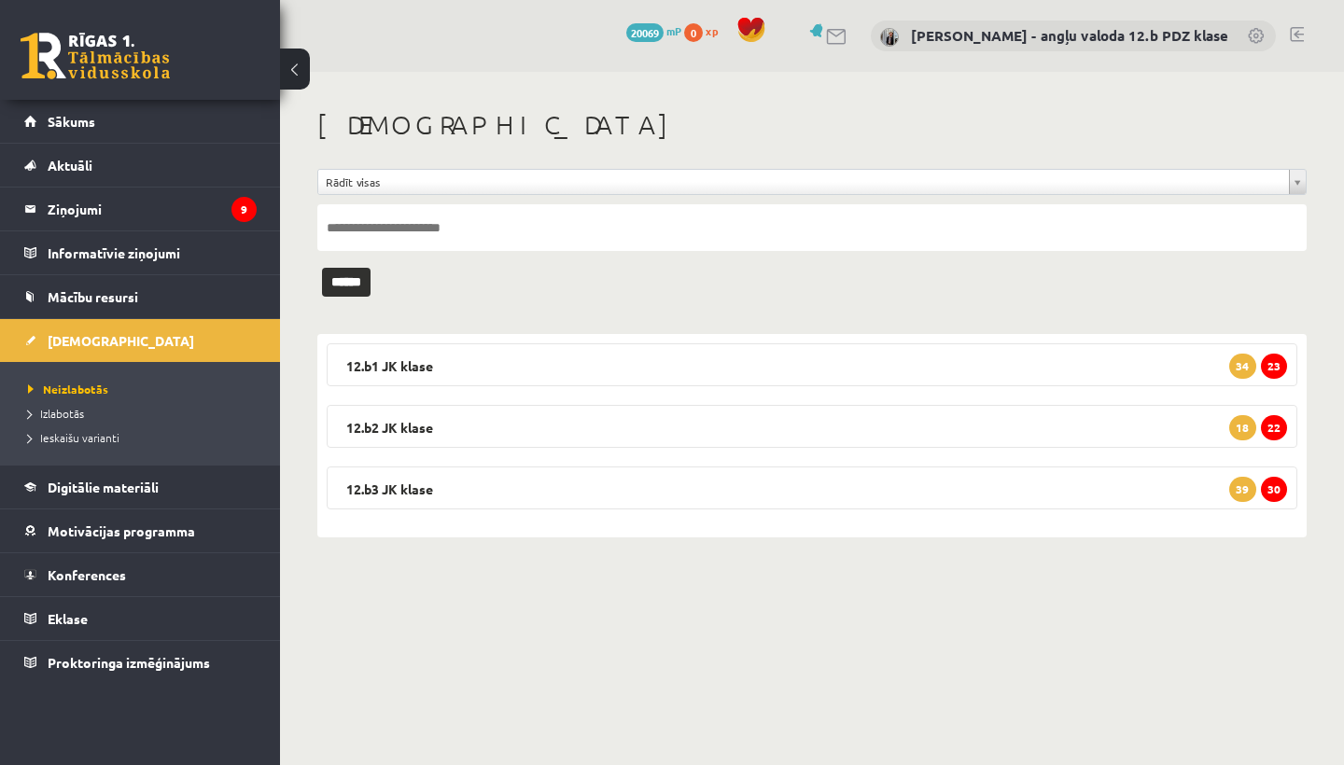
click at [1298, 34] on link at bounding box center [1297, 34] width 14 height 15
